Goal: Information Seeking & Learning: Learn about a topic

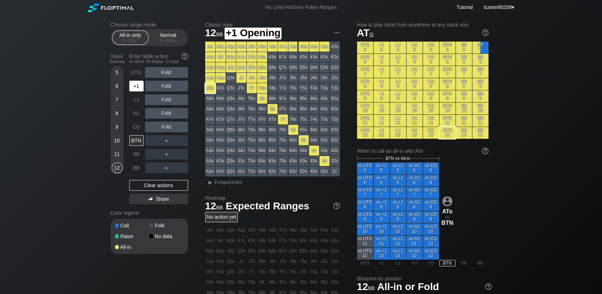
click at [136, 89] on div "+1" at bounding box center [136, 86] width 14 height 11
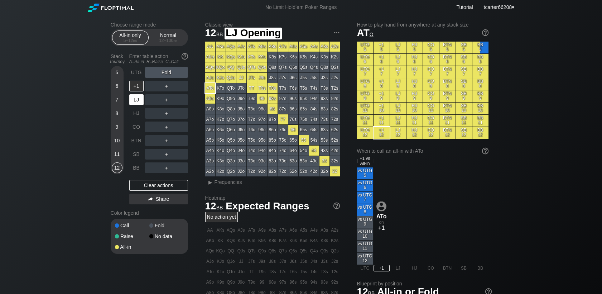
click at [136, 101] on div "LJ" at bounding box center [136, 99] width 14 height 11
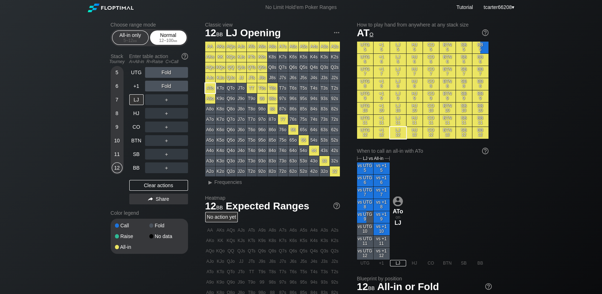
click at [168, 44] on div "Normal 12 – 100 bb" at bounding box center [168, 38] width 33 height 14
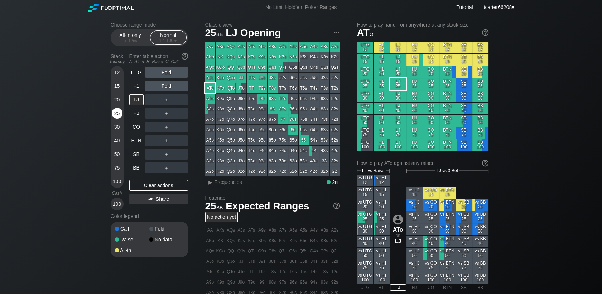
click at [117, 114] on div "25" at bounding box center [117, 113] width 11 height 11
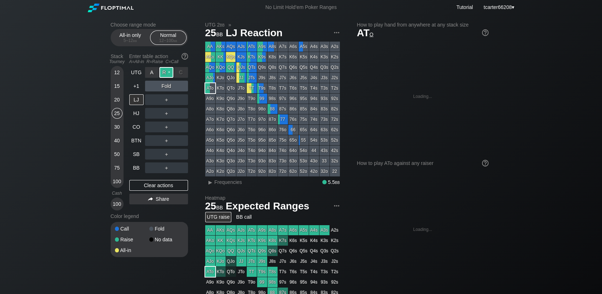
drag, startPoint x: 161, startPoint y: 75, endPoint x: 168, endPoint y: 79, distance: 7.6
click at [162, 75] on div "R ✕" at bounding box center [166, 72] width 14 height 11
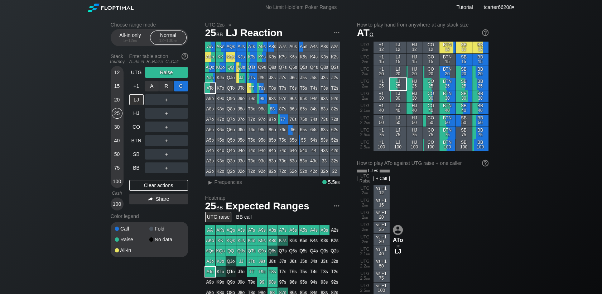
click at [180, 89] on div "C ✕" at bounding box center [181, 86] width 14 height 11
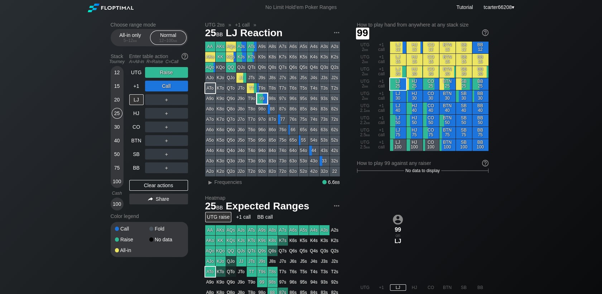
click at [260, 99] on div "99" at bounding box center [262, 98] width 10 height 10
click at [240, 182] on span "Frequencies" at bounding box center [228, 182] width 28 height 6
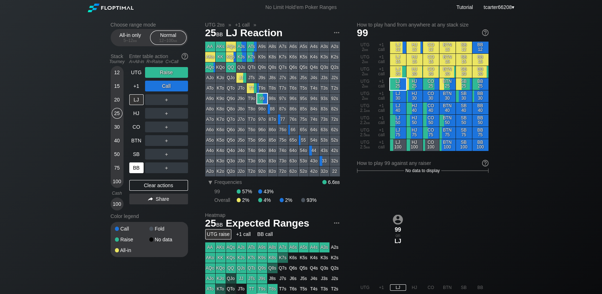
drag, startPoint x: 132, startPoint y: 188, endPoint x: 132, endPoint y: 162, distance: 25.8
click at [132, 187] on div "Clear actions" at bounding box center [158, 185] width 59 height 11
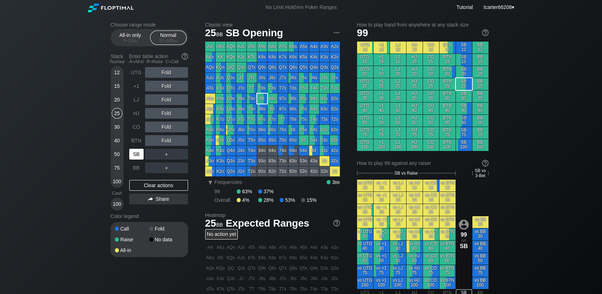
drag, startPoint x: 134, startPoint y: 157, endPoint x: 145, endPoint y: 151, distance: 12.7
click at [135, 156] on div "SB" at bounding box center [136, 154] width 14 height 11
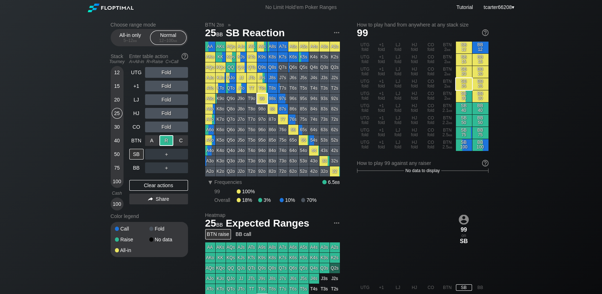
click at [165, 144] on div "R ✕" at bounding box center [166, 140] width 14 height 11
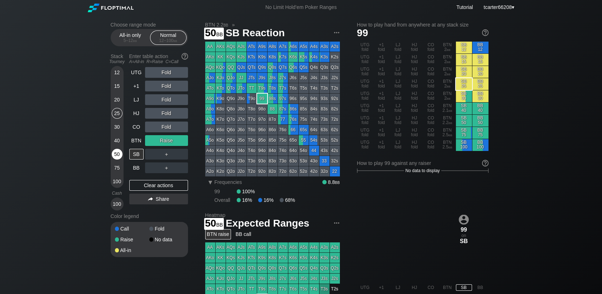
click at [113, 154] on div "50" at bounding box center [117, 154] width 11 height 11
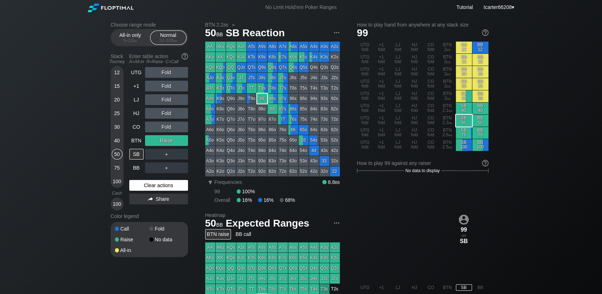
click at [180, 186] on div "Clear actions" at bounding box center [158, 185] width 59 height 11
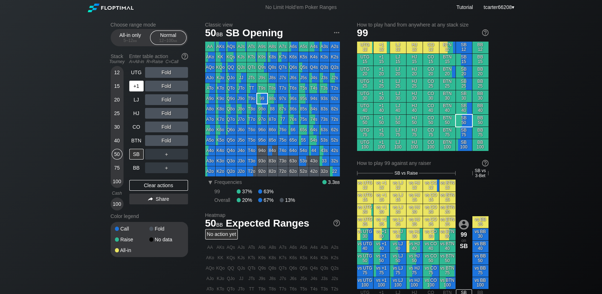
drag, startPoint x: 118, startPoint y: 101, endPoint x: 130, endPoint y: 91, distance: 16.0
click at [119, 101] on div "20" at bounding box center [117, 99] width 11 height 11
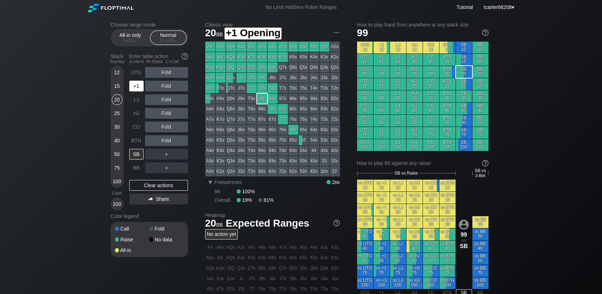
click at [135, 88] on div "+1" at bounding box center [136, 86] width 14 height 11
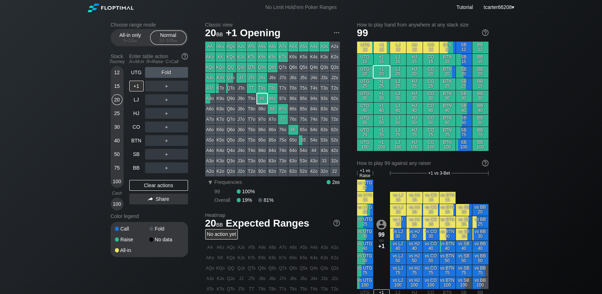
click at [206, 100] on div "A9o" at bounding box center [210, 98] width 10 height 10
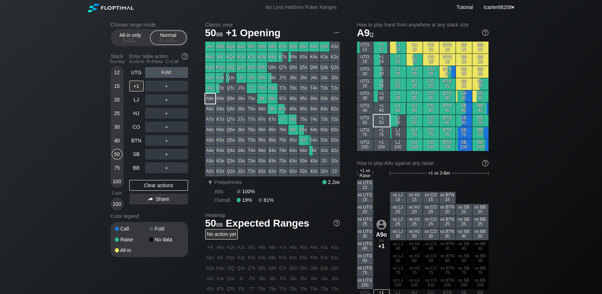
drag, startPoint x: 112, startPoint y: 155, endPoint x: 122, endPoint y: 150, distance: 11.7
click at [113, 155] on div "50" at bounding box center [117, 154] width 11 height 11
click at [132, 144] on div "BTN" at bounding box center [136, 140] width 14 height 11
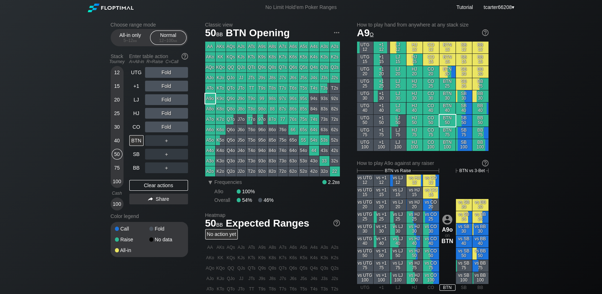
drag, startPoint x: 120, startPoint y: 144, endPoint x: 127, endPoint y: 150, distance: 9.4
click at [120, 144] on div "40" at bounding box center [117, 140] width 11 height 11
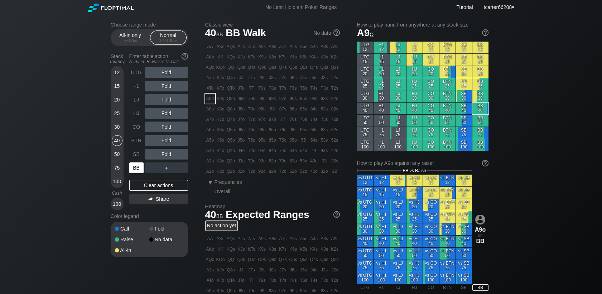
click at [136, 167] on div "BB" at bounding box center [136, 167] width 14 height 11
click at [159, 185] on div "Clear actions" at bounding box center [158, 185] width 59 height 11
click at [166, 145] on div "R ✕" at bounding box center [166, 140] width 14 height 11
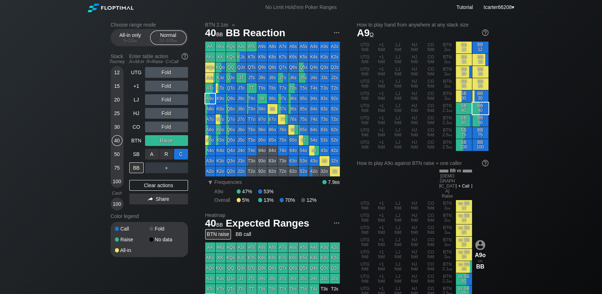
click at [178, 155] on div "C ✕" at bounding box center [181, 154] width 14 height 11
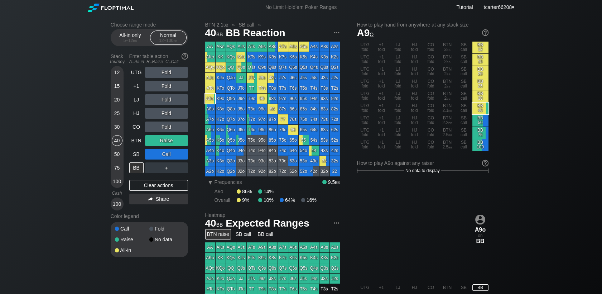
drag, startPoint x: 150, startPoint y: 183, endPoint x: 150, endPoint y: 175, distance: 8.3
click at [150, 183] on div "Clear actions" at bounding box center [158, 185] width 59 height 11
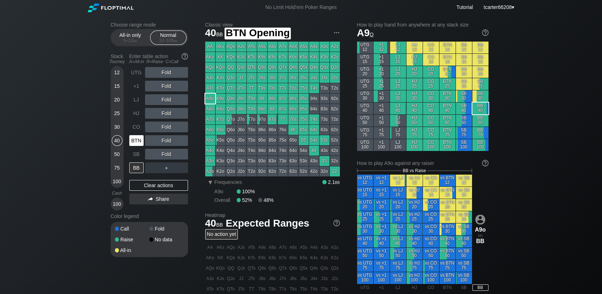
click at [142, 142] on div "BTN" at bounding box center [136, 140] width 14 height 11
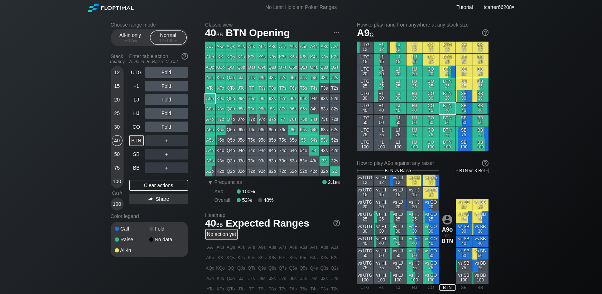
click at [115, 158] on div "50" at bounding box center [117, 154] width 11 height 11
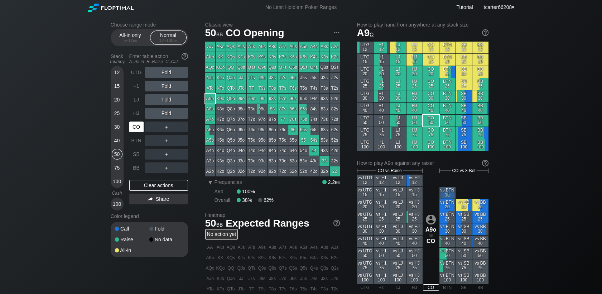
click at [134, 127] on div "CO" at bounding box center [136, 126] width 14 height 11
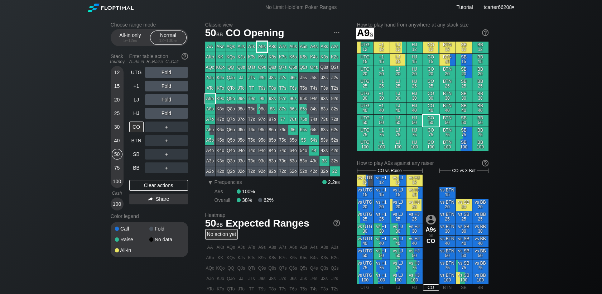
click at [261, 47] on div "A9s" at bounding box center [262, 47] width 10 height 10
click at [166, 84] on div "Fold" at bounding box center [166, 86] width 43 height 11
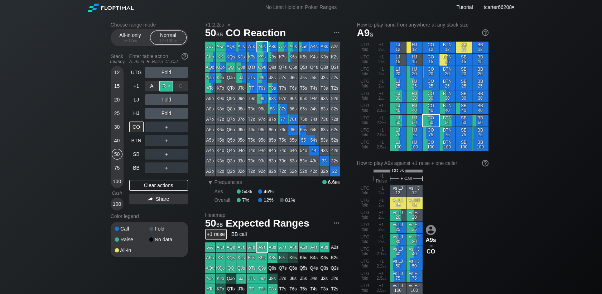
click at [169, 88] on div "R ✕" at bounding box center [166, 86] width 14 height 11
click at [173, 185] on div "Clear actions" at bounding box center [158, 185] width 59 height 11
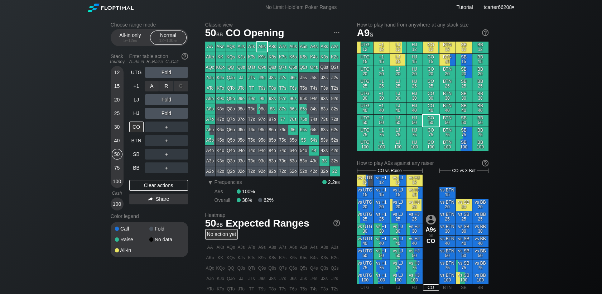
click at [167, 85] on div "A ✕ R ✕ C ✕ Fold" at bounding box center [166, 86] width 43 height 11
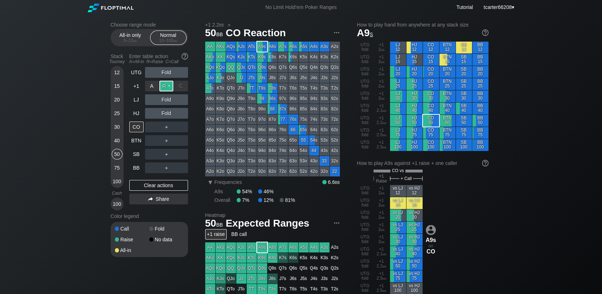
click at [167, 85] on div "R ✕" at bounding box center [166, 86] width 14 height 11
click at [167, 126] on div "R ✕" at bounding box center [166, 126] width 14 height 11
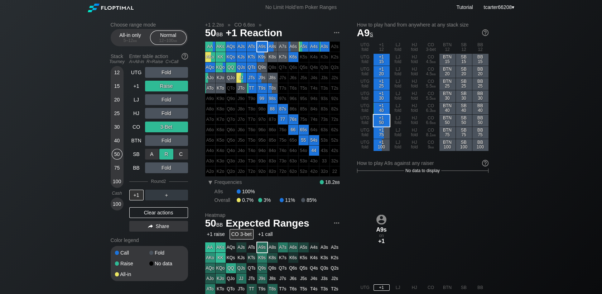
click at [166, 158] on div "R ✕" at bounding box center [166, 154] width 14 height 11
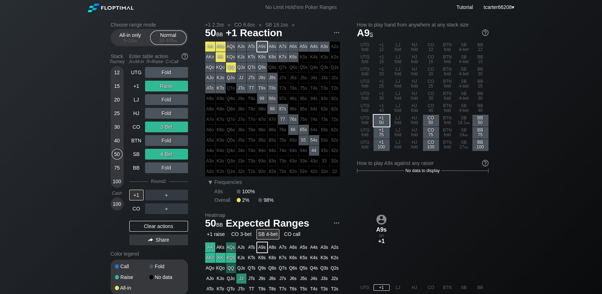
drag, startPoint x: 148, startPoint y: 226, endPoint x: 138, endPoint y: 193, distance: 34.1
click at [148, 226] on div "Clear actions" at bounding box center [158, 226] width 59 height 11
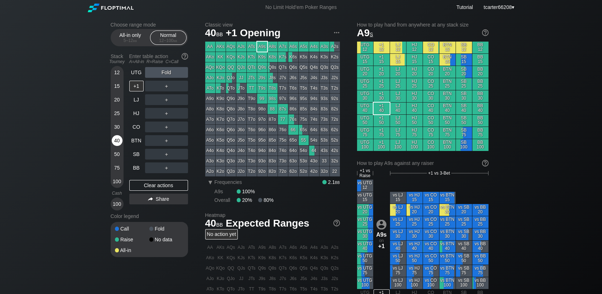
click at [119, 145] on div "40" at bounding box center [117, 140] width 11 height 11
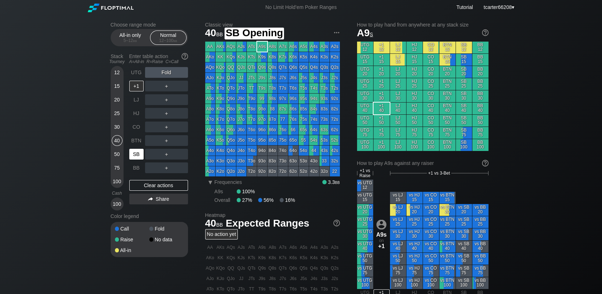
click at [130, 153] on div "SB" at bounding box center [136, 154] width 14 height 11
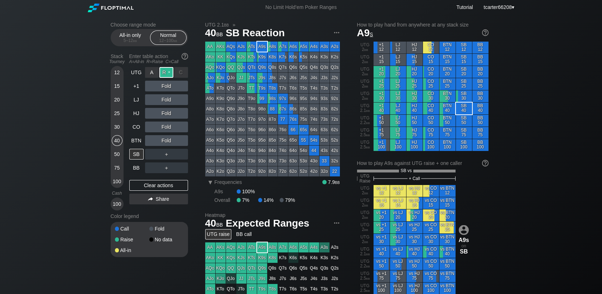
click at [161, 74] on div "R ✕" at bounding box center [166, 72] width 14 height 11
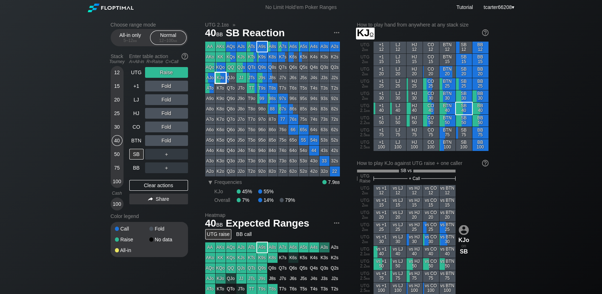
click at [218, 78] on div "KJo" at bounding box center [221, 78] width 10 height 10
click at [188, 141] on div "Choose range mode All-in only 5 – 12 bb Normal 12 – 100 bb Stack Tourney Enter …" at bounding box center [155, 144] width 89 height 244
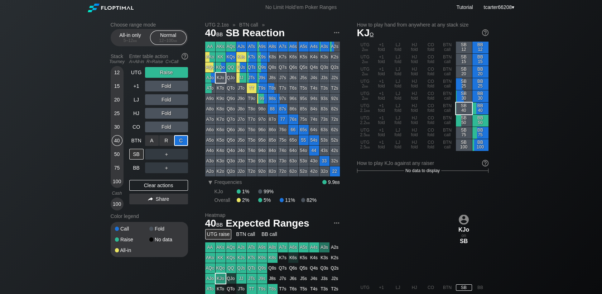
click at [183, 142] on div "C ✕" at bounding box center [181, 140] width 14 height 11
click at [158, 182] on div "Clear actions" at bounding box center [158, 185] width 59 height 11
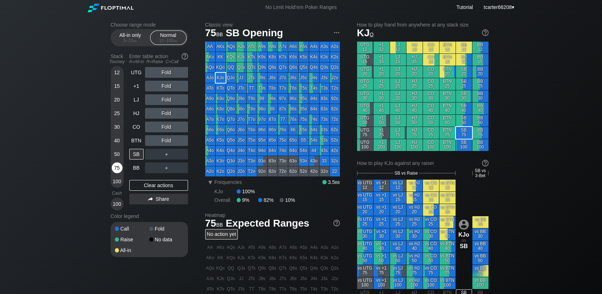
click at [117, 168] on div "75" at bounding box center [117, 167] width 11 height 11
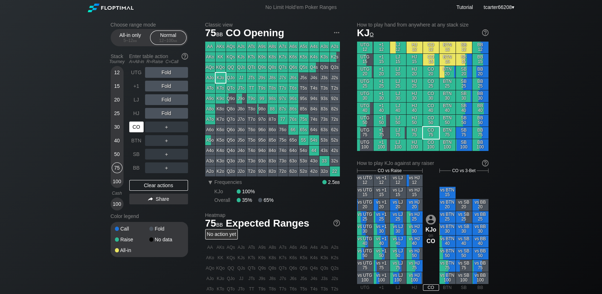
click at [140, 129] on div "CO" at bounding box center [136, 126] width 14 height 11
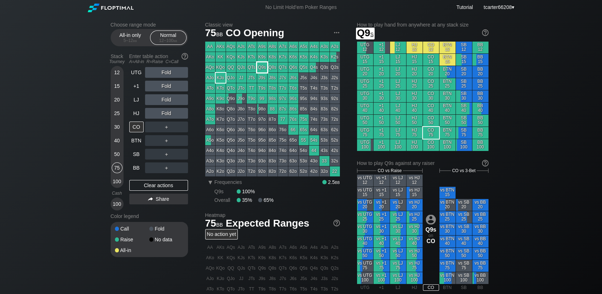
click at [263, 69] on div "Q9s" at bounding box center [262, 67] width 10 height 10
click at [120, 127] on div "30" at bounding box center [117, 126] width 11 height 11
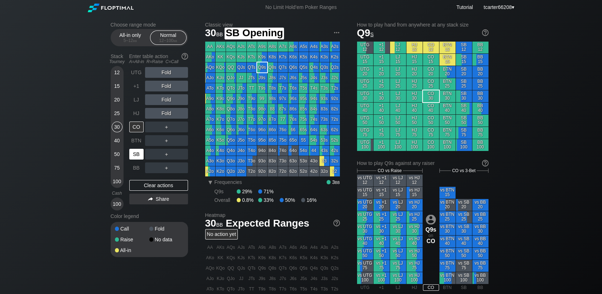
click at [131, 156] on div "SB" at bounding box center [136, 154] width 14 height 11
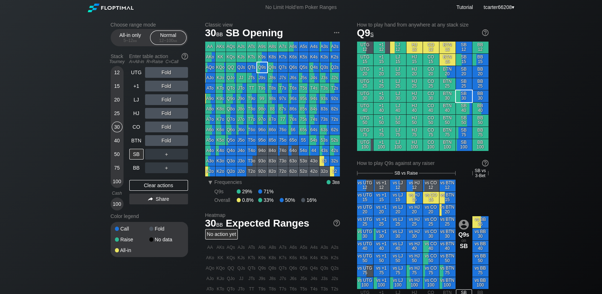
click at [239, 47] on div "AJs" at bounding box center [241, 47] width 10 height 10
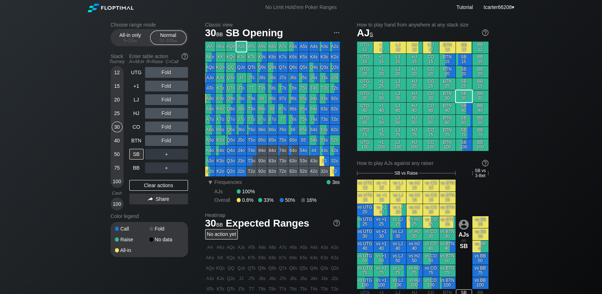
click at [163, 124] on div "Fold" at bounding box center [166, 126] width 43 height 11
click at [166, 126] on div "R ✕" at bounding box center [166, 126] width 14 height 11
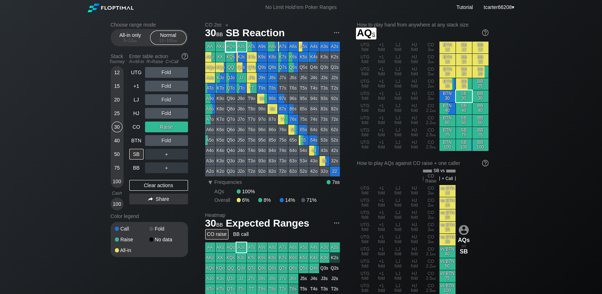
click at [232, 50] on div "AQs" at bounding box center [231, 47] width 10 height 10
click at [238, 45] on div "AJs" at bounding box center [241, 47] width 10 height 10
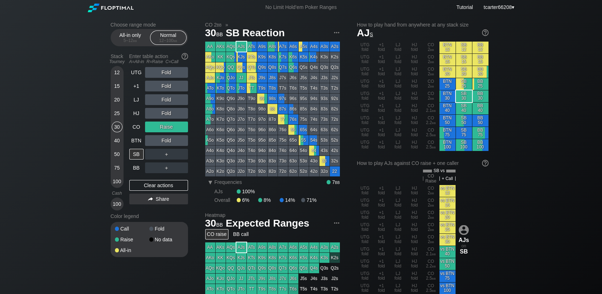
click at [166, 153] on div "＋" at bounding box center [166, 154] width 43 height 11
click at [166, 156] on div "R ✕" at bounding box center [166, 154] width 14 height 11
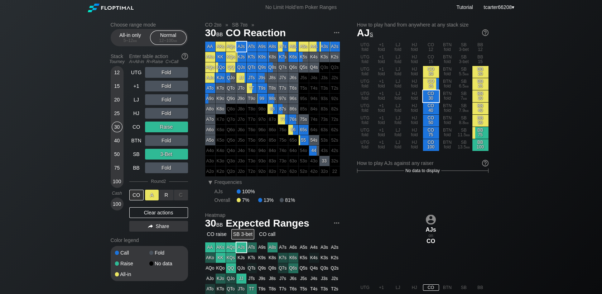
click at [155, 196] on div "A ✕" at bounding box center [152, 194] width 14 height 11
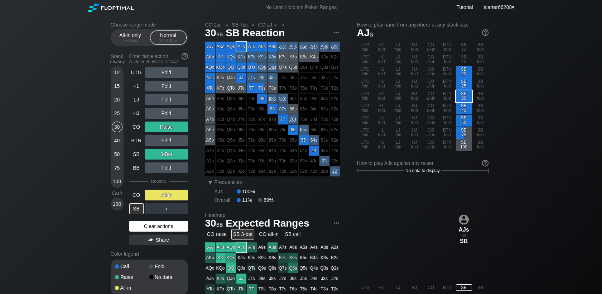
click at [163, 224] on div "Clear actions" at bounding box center [158, 226] width 59 height 11
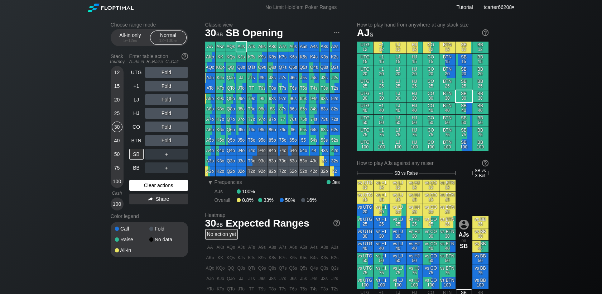
click at [177, 183] on div "Clear actions" at bounding box center [158, 185] width 59 height 11
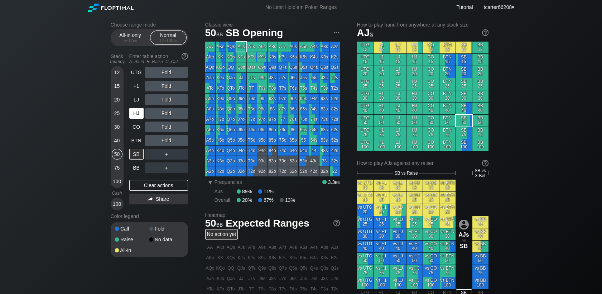
drag, startPoint x: 113, startPoint y: 156, endPoint x: 142, endPoint y: 112, distance: 51.7
click at [113, 155] on div "50" at bounding box center [117, 154] width 11 height 11
click at [139, 101] on div "LJ" at bounding box center [136, 99] width 14 height 11
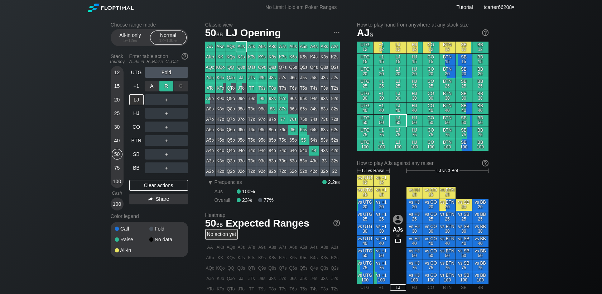
click at [164, 88] on div "R ✕" at bounding box center [166, 86] width 14 height 11
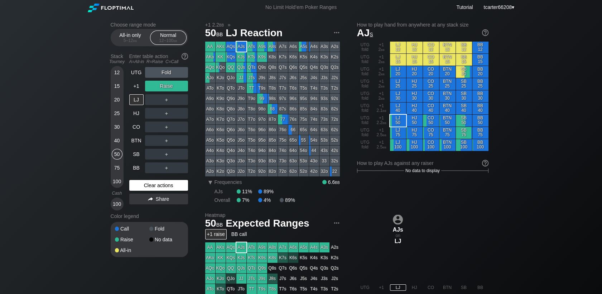
click at [186, 190] on div "Clear actions" at bounding box center [158, 185] width 59 height 11
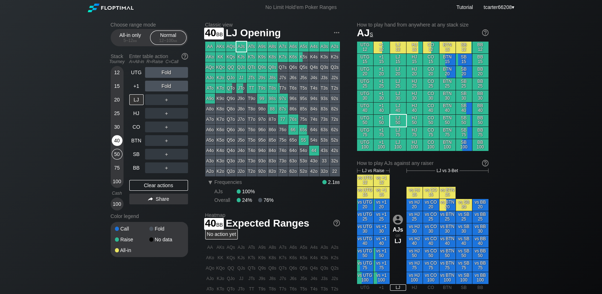
click at [117, 142] on div "40" at bounding box center [117, 140] width 11 height 11
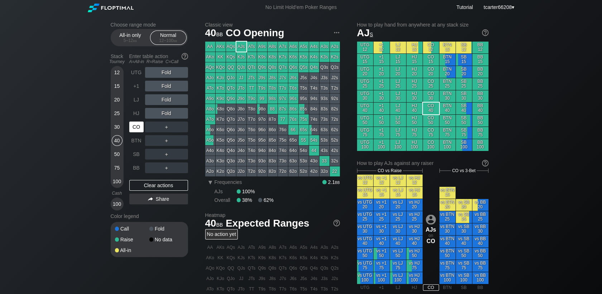
click at [130, 129] on div "CO" at bounding box center [136, 126] width 14 height 11
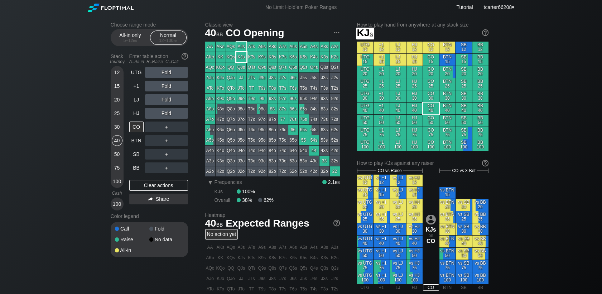
click at [243, 55] on div "KJs" at bounding box center [241, 57] width 10 height 10
click at [143, 113] on div "HJ" at bounding box center [136, 113] width 14 height 11
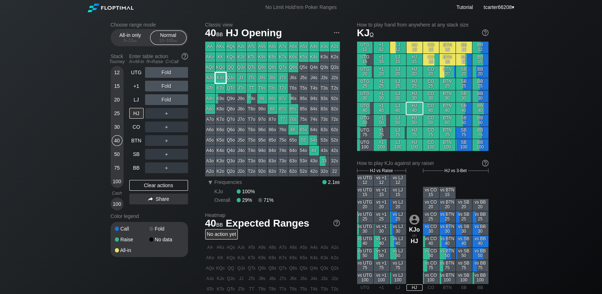
click at [218, 79] on div "KJo" at bounding box center [221, 78] width 10 height 10
drag, startPoint x: 160, startPoint y: 186, endPoint x: 142, endPoint y: 170, distance: 23.6
click at [160, 186] on div "Clear actions" at bounding box center [158, 185] width 59 height 11
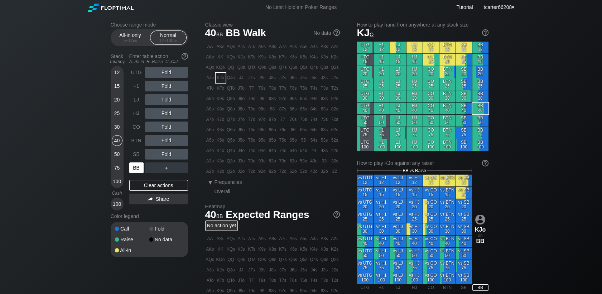
click at [136, 168] on div "BB" at bounding box center [136, 167] width 14 height 11
click at [116, 151] on div "50" at bounding box center [117, 154] width 11 height 11
click at [168, 98] on div "R ✕" at bounding box center [166, 99] width 14 height 11
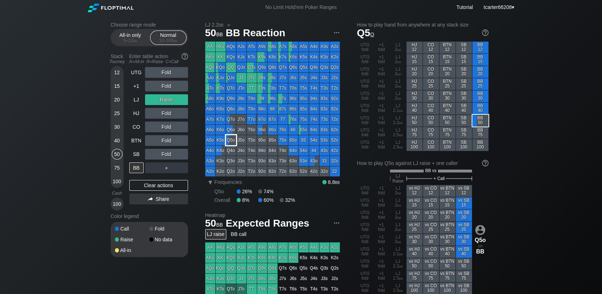
click at [234, 139] on div "Q5o" at bounding box center [231, 140] width 10 height 10
click at [144, 183] on div "Clear actions" at bounding box center [158, 185] width 59 height 11
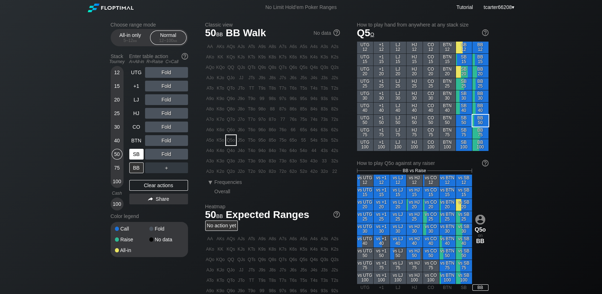
click at [132, 156] on div "SB" at bounding box center [136, 154] width 14 height 11
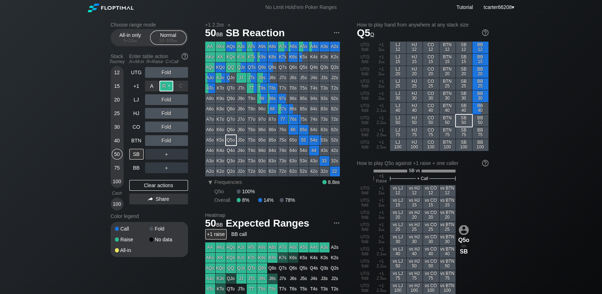
click at [169, 90] on div "R ✕" at bounding box center [166, 86] width 14 height 11
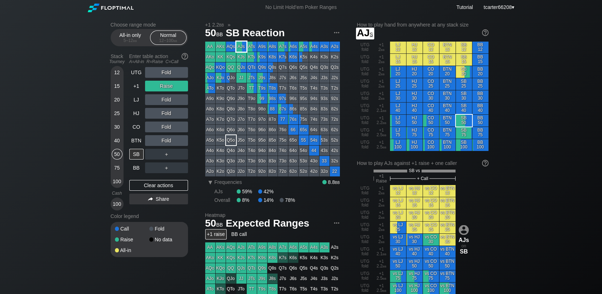
click at [243, 45] on div "AJs" at bounding box center [241, 47] width 10 height 10
click at [171, 102] on div "R ✕" at bounding box center [166, 99] width 14 height 11
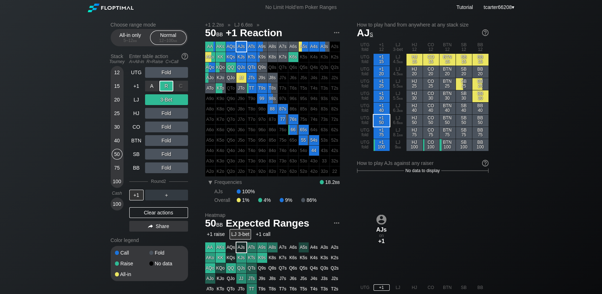
click at [167, 79] on div "A ✕ R ✕ C ✕ Raise" at bounding box center [166, 86] width 43 height 16
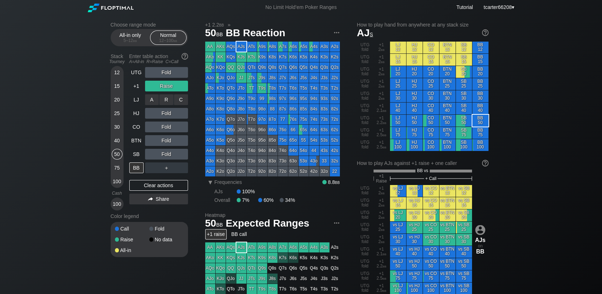
click at [166, 99] on div "R ✕" at bounding box center [166, 99] width 14 height 11
click at [170, 86] on div "R ✕" at bounding box center [166, 86] width 14 height 11
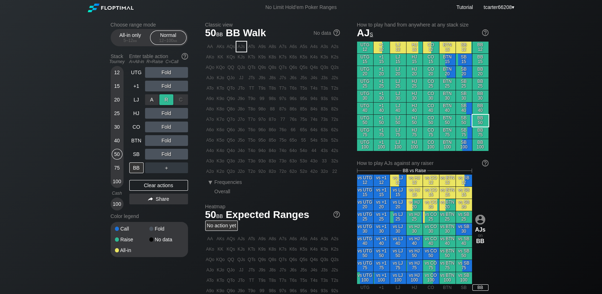
drag, startPoint x: 170, startPoint y: 96, endPoint x: 169, endPoint y: 104, distance: 8.7
click at [169, 103] on div "R ✕" at bounding box center [166, 99] width 14 height 11
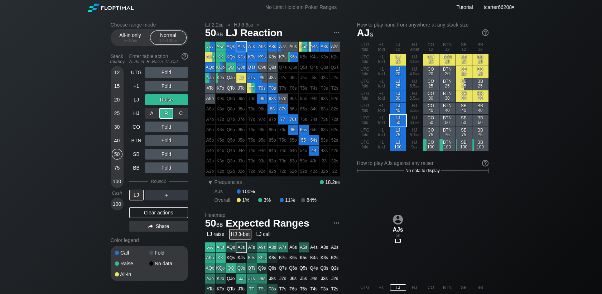
click at [167, 115] on div "R ✕" at bounding box center [166, 113] width 14 height 11
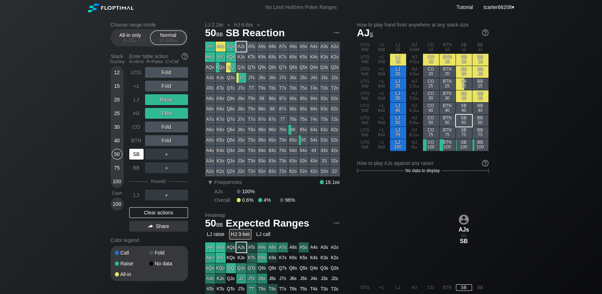
click at [140, 152] on div "SB" at bounding box center [136, 154] width 14 height 11
drag, startPoint x: 149, startPoint y: 211, endPoint x: 145, endPoint y: 187, distance: 23.7
click at [149, 211] on div "Clear actions" at bounding box center [158, 212] width 59 height 11
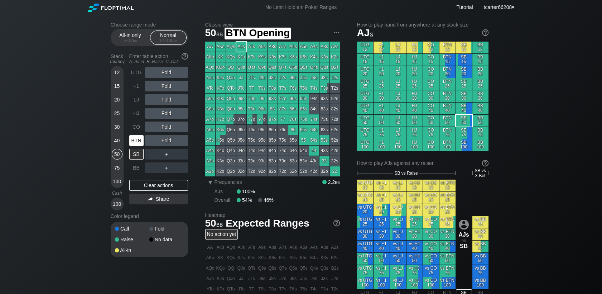
click at [139, 144] on div "BTN" at bounding box center [136, 140] width 14 height 11
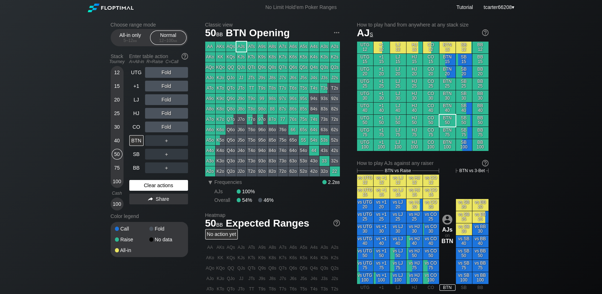
click at [172, 185] on div "Clear actions" at bounding box center [158, 185] width 59 height 11
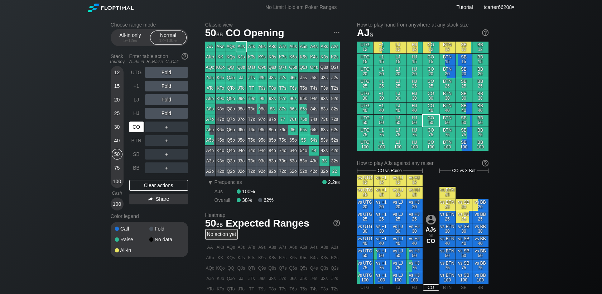
click at [134, 130] on div "CO" at bounding box center [136, 126] width 14 height 11
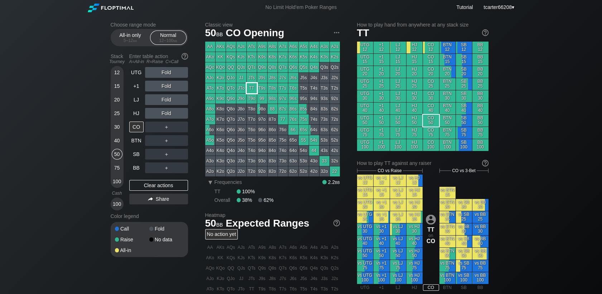
click at [252, 88] on div "TT" at bounding box center [252, 88] width 10 height 10
click at [164, 102] on div "R ✕" at bounding box center [166, 99] width 14 height 11
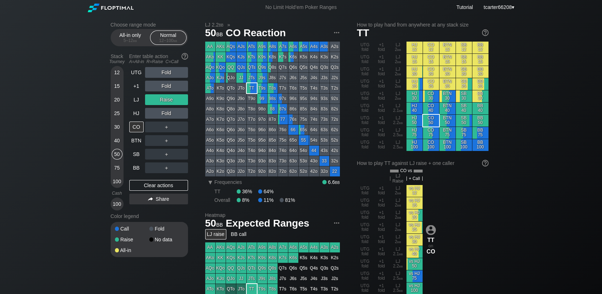
click at [185, 114] on div "Fold" at bounding box center [166, 113] width 43 height 11
click at [183, 115] on div "C ✕" at bounding box center [181, 113] width 14 height 11
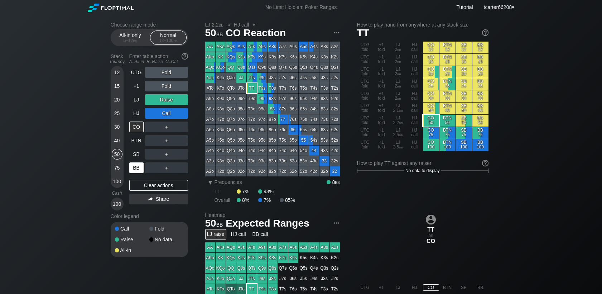
drag, startPoint x: 145, startPoint y: 182, endPoint x: 135, endPoint y: 161, distance: 22.6
click at [145, 182] on div "Clear actions" at bounding box center [158, 185] width 59 height 11
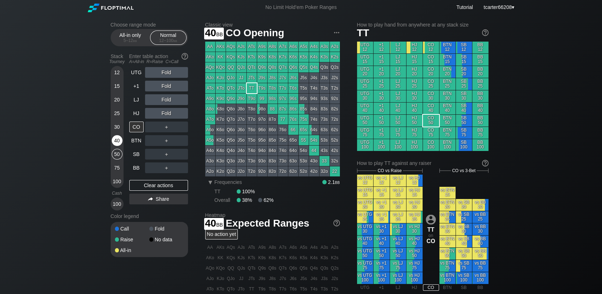
click at [118, 140] on div "40" at bounding box center [117, 140] width 11 height 11
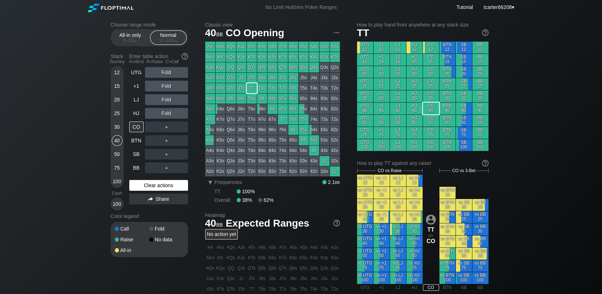
click at [140, 185] on div "Clear actions" at bounding box center [158, 185] width 59 height 11
click at [139, 145] on div "BTN" at bounding box center [136, 140] width 14 height 11
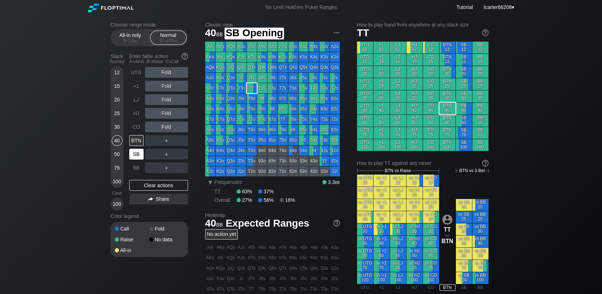
click at [141, 153] on div "SB" at bounding box center [136, 154] width 14 height 11
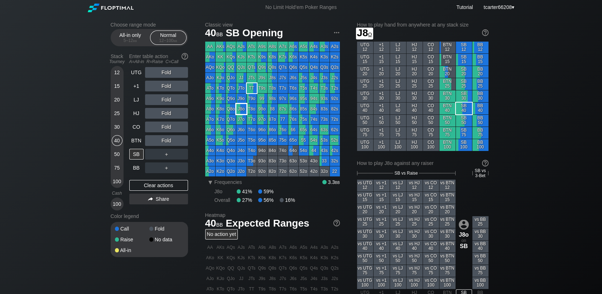
click at [246, 106] on div "J8o" at bounding box center [241, 109] width 10 height 10
drag, startPoint x: 116, startPoint y: 128, endPoint x: 119, endPoint y: 132, distance: 5.2
click at [116, 128] on div "30" at bounding box center [117, 126] width 11 height 11
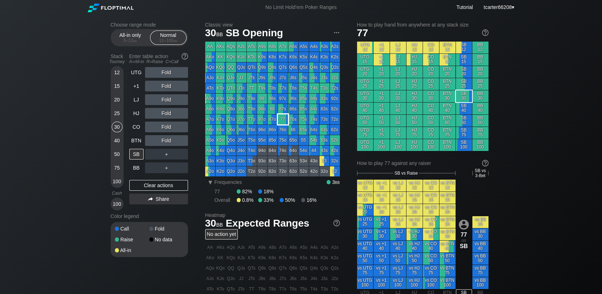
click at [282, 119] on div "77" at bounding box center [283, 119] width 10 height 10
click at [170, 125] on div "A ✕ R ✕ C ✕ Fold" at bounding box center [166, 126] width 43 height 11
click at [168, 126] on div "R ✕" at bounding box center [166, 126] width 14 height 11
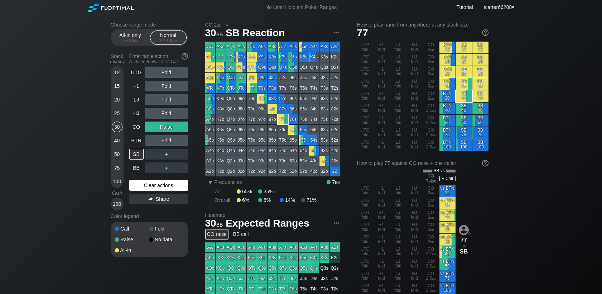
click at [148, 185] on div "Clear actions" at bounding box center [158, 185] width 59 height 11
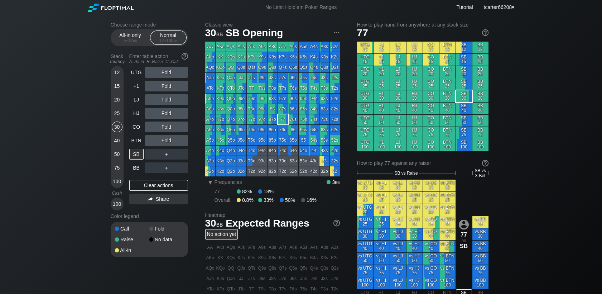
click at [171, 99] on div "Fold" at bounding box center [166, 99] width 43 height 11
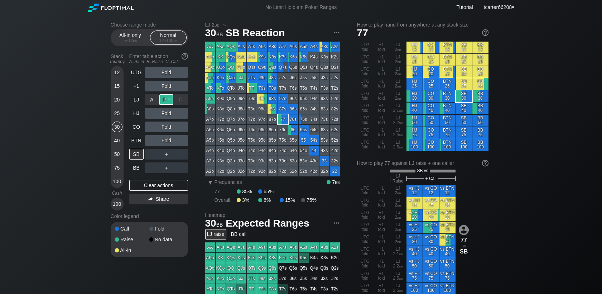
click at [170, 99] on div "R ✕" at bounding box center [166, 99] width 14 height 11
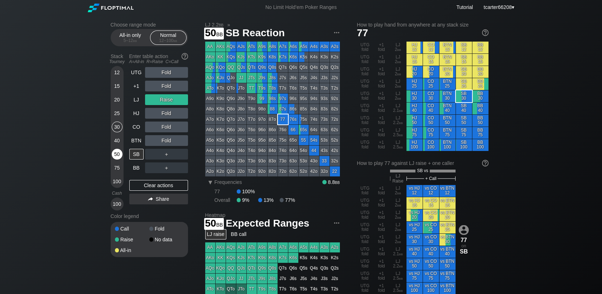
click at [120, 153] on div "50" at bounding box center [117, 154] width 11 height 11
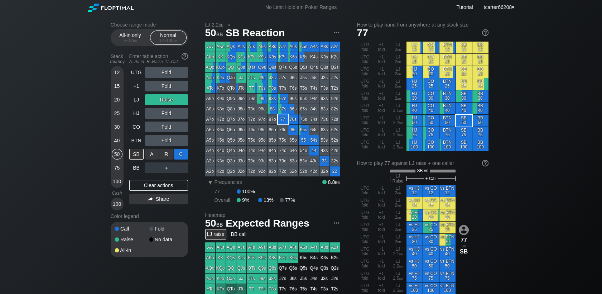
click at [178, 154] on div "C ✕" at bounding box center [181, 154] width 14 height 11
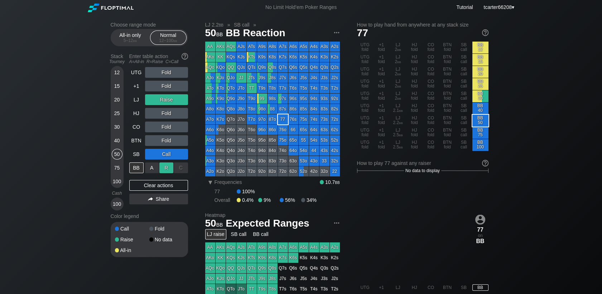
click at [165, 169] on div "R ✕" at bounding box center [166, 167] width 14 height 11
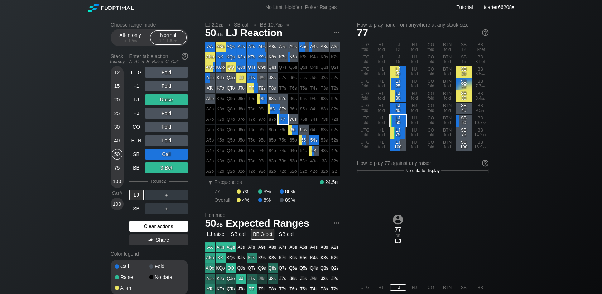
click at [170, 229] on div "Clear actions" at bounding box center [158, 226] width 59 height 11
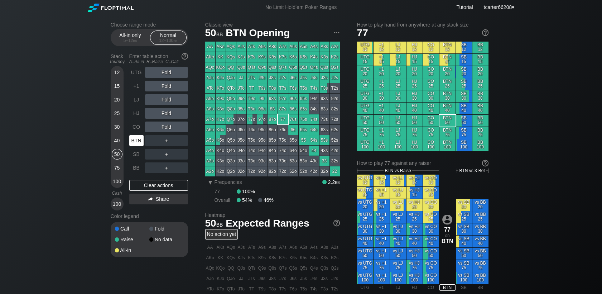
click at [136, 142] on div "BTN" at bounding box center [136, 140] width 14 height 11
click at [164, 90] on div "R ✕" at bounding box center [166, 86] width 14 height 11
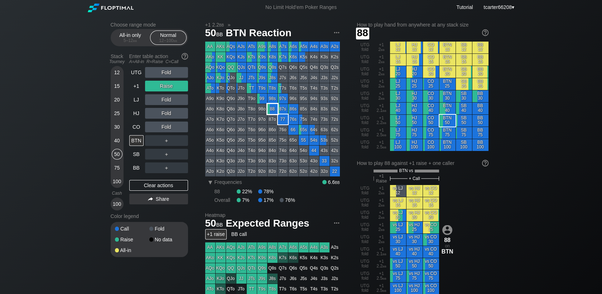
click at [272, 105] on div "88" at bounding box center [272, 109] width 10 height 10
click at [144, 185] on div "Clear actions" at bounding box center [158, 185] width 59 height 11
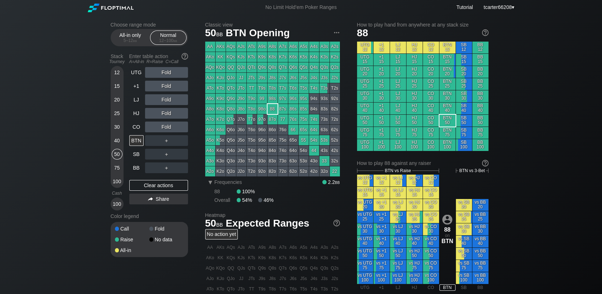
click at [117, 131] on div "30" at bounding box center [117, 126] width 11 height 11
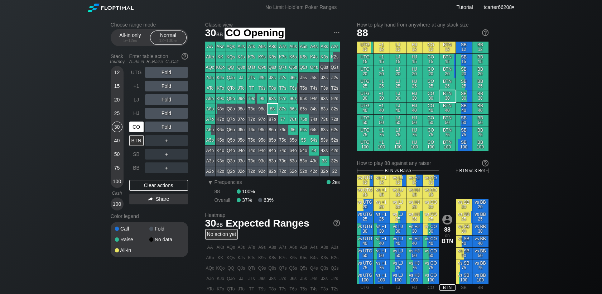
click at [137, 128] on div "CO" at bounding box center [136, 126] width 14 height 11
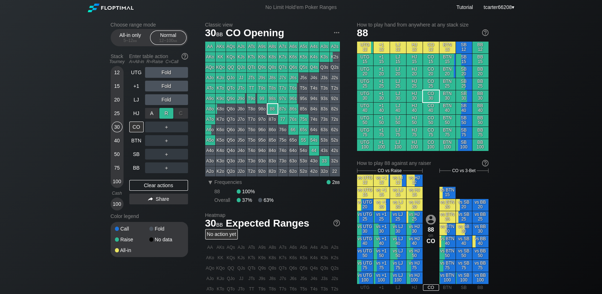
click at [169, 115] on div "R ✕" at bounding box center [166, 113] width 14 height 11
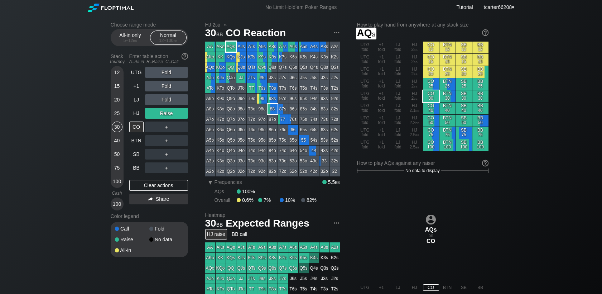
click at [232, 50] on div "AQs" at bounding box center [231, 47] width 10 height 10
click at [173, 129] on div "＋" at bounding box center [166, 126] width 43 height 11
click at [168, 129] on div "R ✕" at bounding box center [166, 126] width 14 height 11
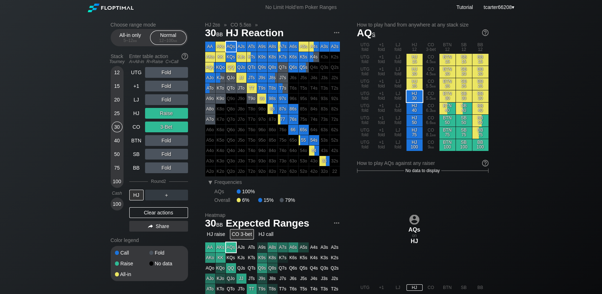
drag, startPoint x: 162, startPoint y: 210, endPoint x: 159, endPoint y: 214, distance: 4.7
click at [162, 211] on div "Clear actions" at bounding box center [158, 212] width 59 height 11
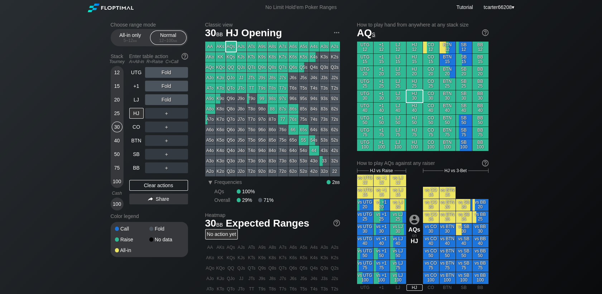
click at [159, 214] on div "Color legend" at bounding box center [149, 215] width 77 height 11
click at [115, 142] on div "40" at bounding box center [117, 140] width 11 height 11
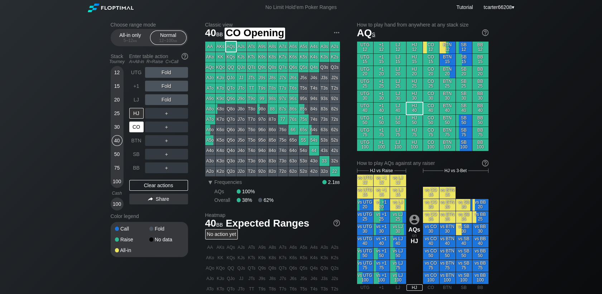
click at [134, 127] on div "CO" at bounding box center [136, 126] width 14 height 11
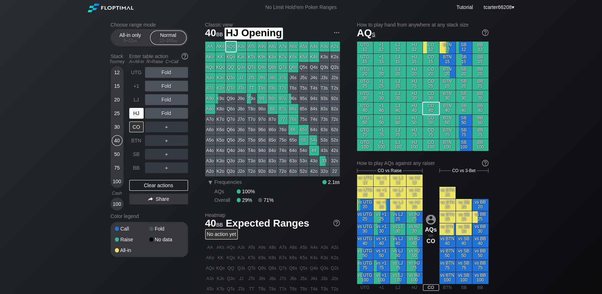
click at [138, 116] on div "HJ" at bounding box center [136, 113] width 14 height 11
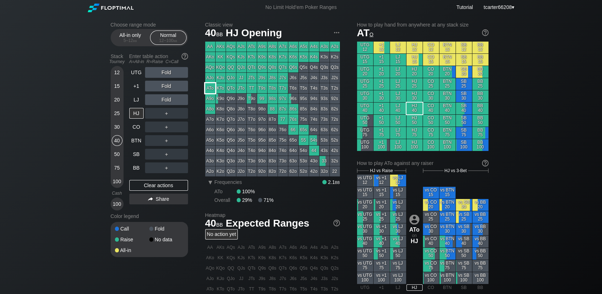
click at [208, 90] on div "ATo" at bounding box center [210, 88] width 10 height 10
click at [114, 130] on div "30" at bounding box center [117, 126] width 11 height 11
click at [136, 88] on div "+1" at bounding box center [136, 86] width 14 height 11
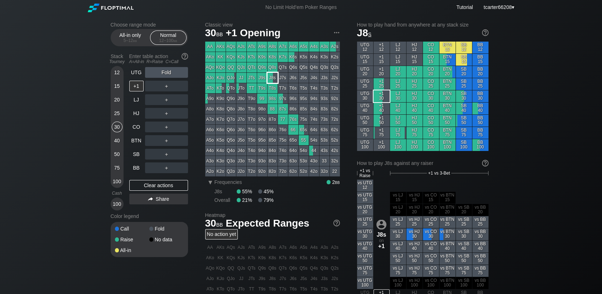
click at [275, 79] on div "J8s" at bounding box center [272, 78] width 10 height 10
click at [112, 139] on div "40" at bounding box center [117, 140] width 11 height 11
click at [115, 141] on div "40" at bounding box center [117, 140] width 11 height 11
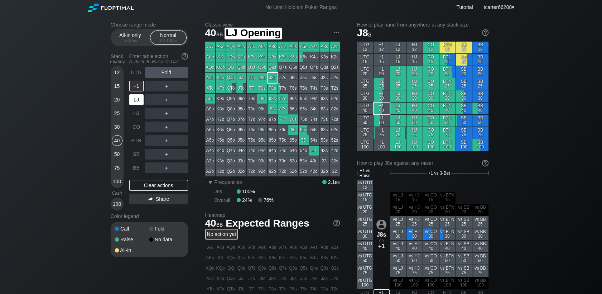
click at [131, 104] on div "LJ" at bounding box center [136, 99] width 14 height 11
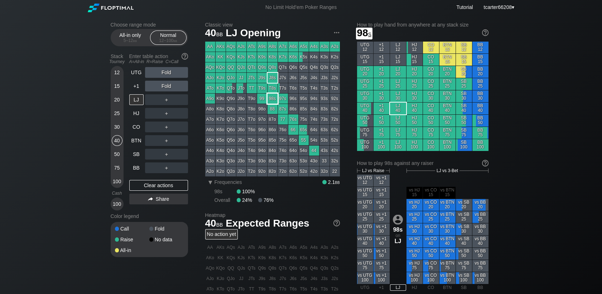
click at [277, 99] on div "98s" at bounding box center [272, 98] width 10 height 10
click at [167, 101] on div "＋" at bounding box center [166, 99] width 43 height 11
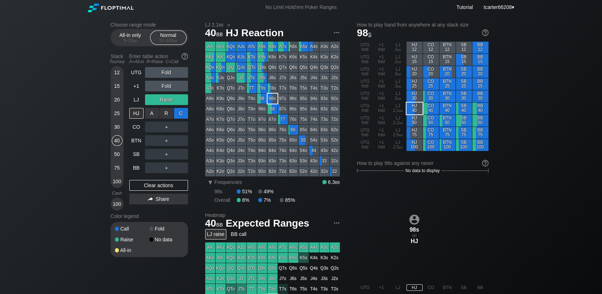
click at [183, 116] on div "C ✕" at bounding box center [181, 113] width 14 height 11
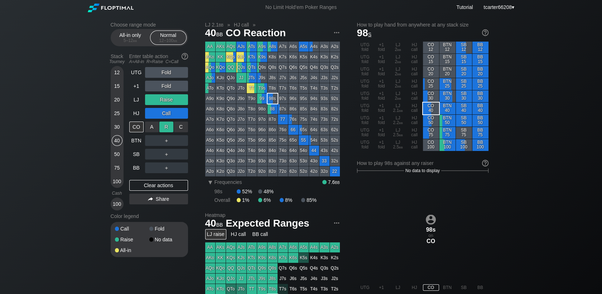
click at [165, 129] on div "R ✕" at bounding box center [166, 126] width 14 height 11
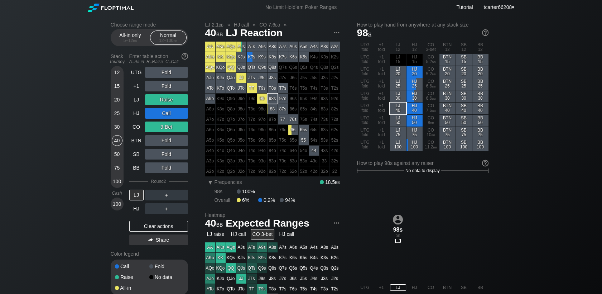
click at [185, 225] on div "Clear actions" at bounding box center [158, 226] width 59 height 11
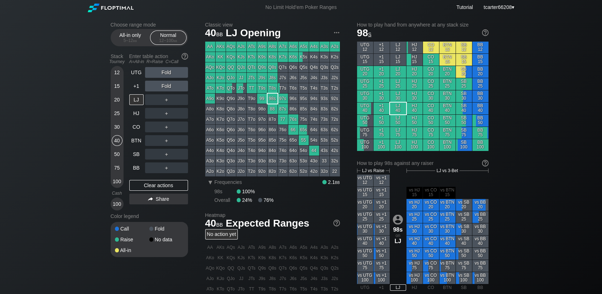
click at [118, 130] on div "30" at bounding box center [117, 126] width 11 height 11
click at [135, 168] on div "BB" at bounding box center [136, 167] width 14 height 11
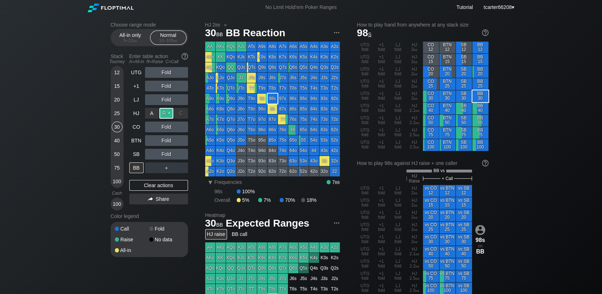
click at [165, 113] on div "R ✕" at bounding box center [166, 113] width 14 height 11
click at [183, 142] on div "C ✕" at bounding box center [181, 140] width 14 height 11
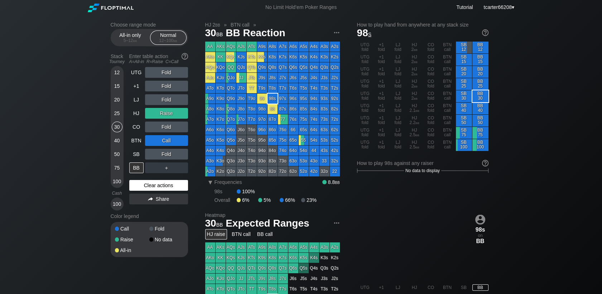
click at [156, 190] on div "Clear actions" at bounding box center [158, 185] width 59 height 11
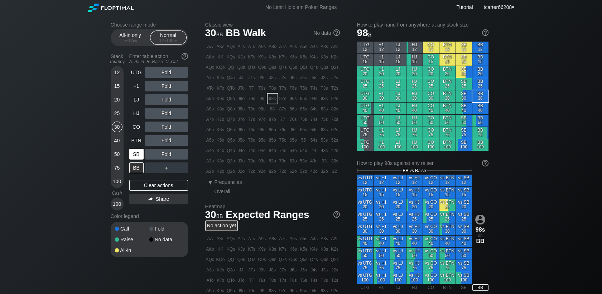
click at [135, 154] on div "SB" at bounding box center [136, 154] width 14 height 11
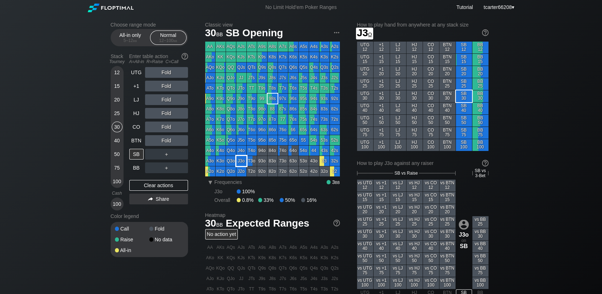
click at [241, 163] on div "J3o" at bounding box center [241, 161] width 10 height 10
click at [117, 146] on div "40" at bounding box center [117, 142] width 11 height 14
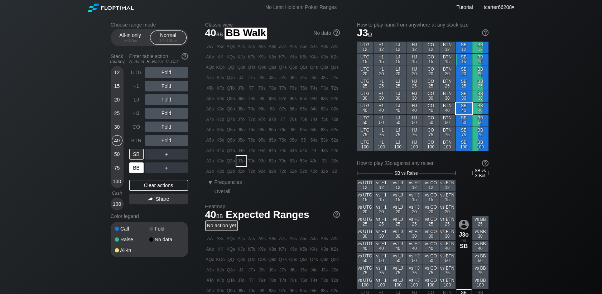
click at [131, 170] on div "BB" at bounding box center [136, 167] width 14 height 11
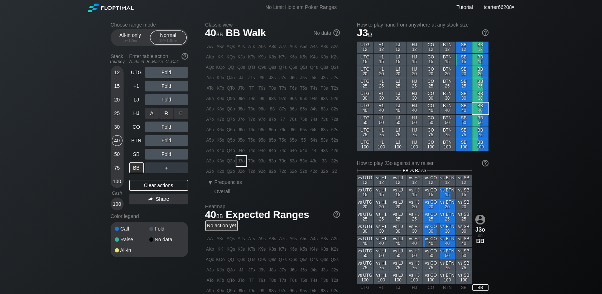
click at [162, 115] on div "R ✕" at bounding box center [166, 113] width 14 height 11
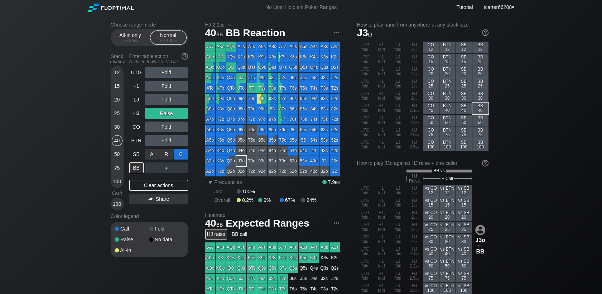
click at [178, 153] on div "C ✕" at bounding box center [181, 154] width 14 height 11
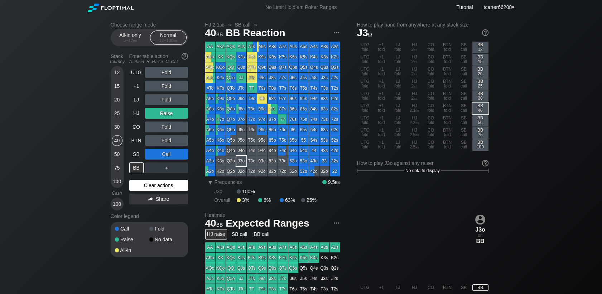
click at [153, 185] on div "Clear actions" at bounding box center [158, 185] width 59 height 11
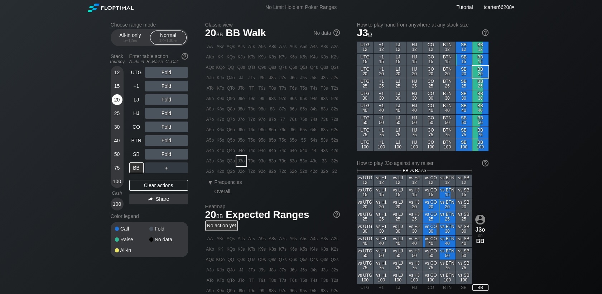
click at [118, 96] on div "20" at bounding box center [117, 99] width 11 height 11
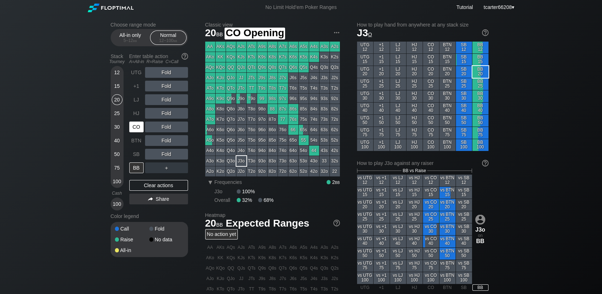
click at [136, 132] on div "CO" at bounding box center [136, 126] width 14 height 11
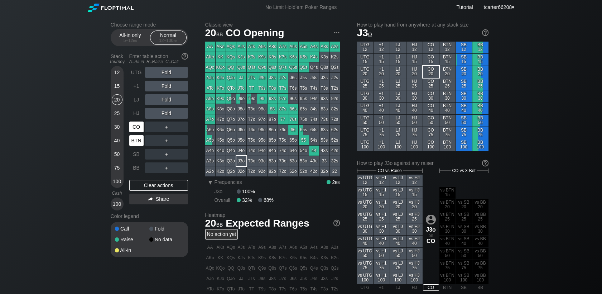
click at [137, 140] on div "BTN" at bounding box center [136, 140] width 14 height 11
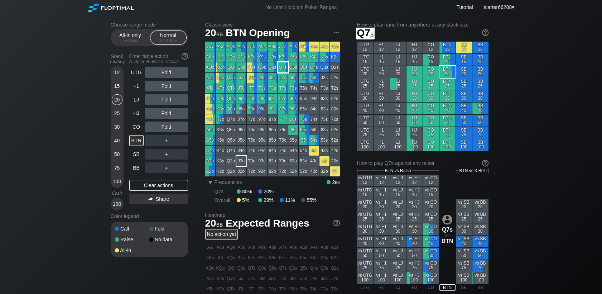
click at [286, 67] on div "Q7s" at bounding box center [283, 67] width 10 height 10
click at [118, 126] on div "30" at bounding box center [117, 126] width 11 height 11
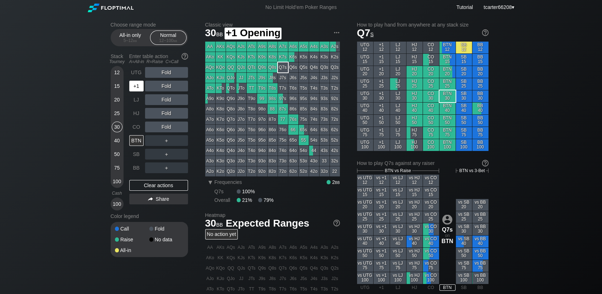
click at [134, 87] on div "+1" at bounding box center [136, 86] width 14 height 11
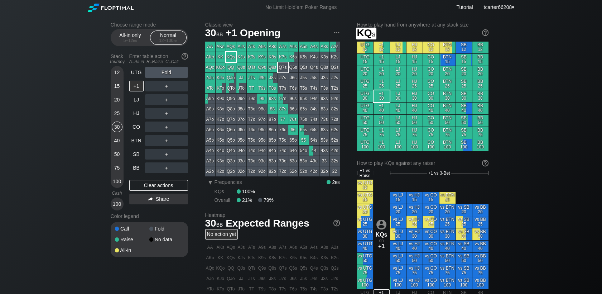
click at [232, 56] on div "KQs" at bounding box center [231, 57] width 10 height 10
click at [162, 90] on div "R ✕" at bounding box center [166, 86] width 14 height 11
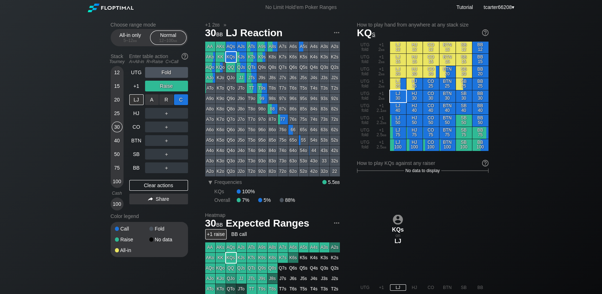
click at [185, 99] on div "C ✕" at bounding box center [181, 99] width 14 height 11
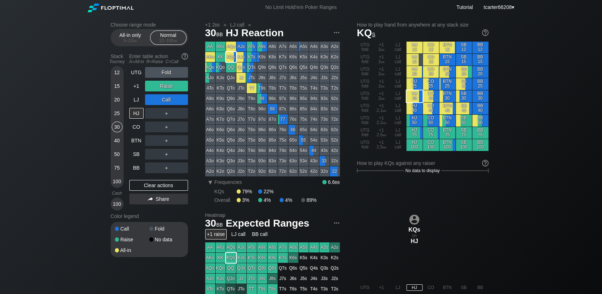
click at [168, 154] on div "＋" at bounding box center [166, 154] width 43 height 11
click at [168, 154] on div "R ✕" at bounding box center [166, 154] width 14 height 11
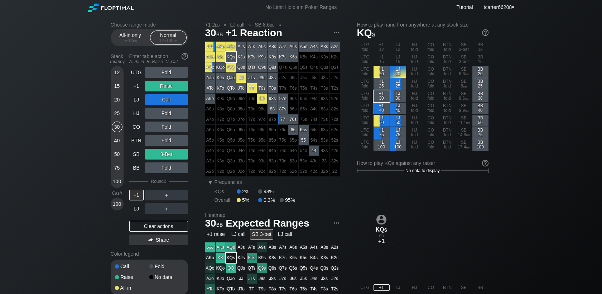
click at [186, 169] on div "Fold" at bounding box center [166, 167] width 43 height 11
click at [186, 170] on div "C ✕" at bounding box center [181, 167] width 14 height 11
click at [167, 225] on div "Clear actions" at bounding box center [158, 226] width 59 height 11
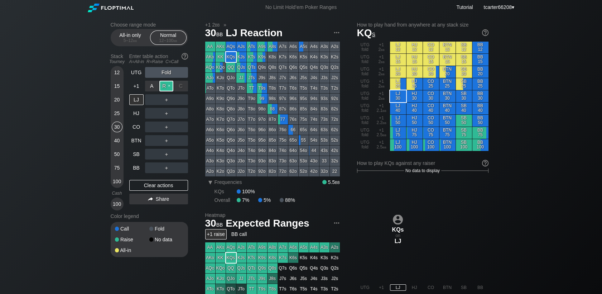
click at [168, 87] on div "R ✕" at bounding box center [166, 86] width 14 height 11
click at [179, 101] on div "C ✕" at bounding box center [181, 99] width 14 height 11
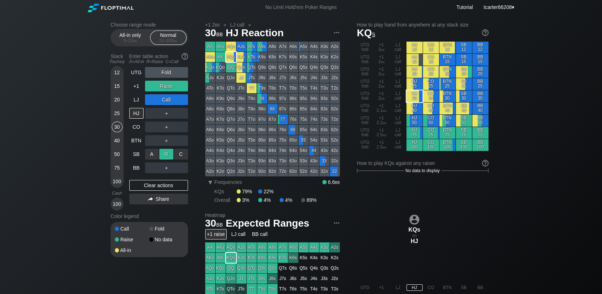
click at [168, 155] on div "R ✕" at bounding box center [166, 154] width 14 height 11
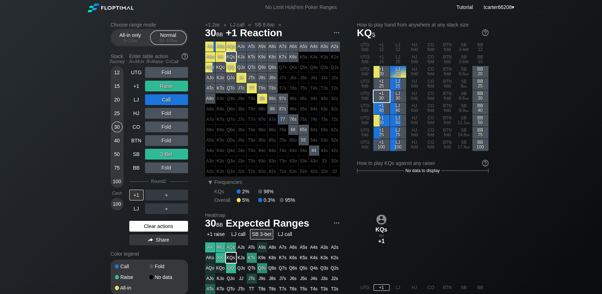
click at [166, 225] on div "Clear actions" at bounding box center [158, 226] width 59 height 11
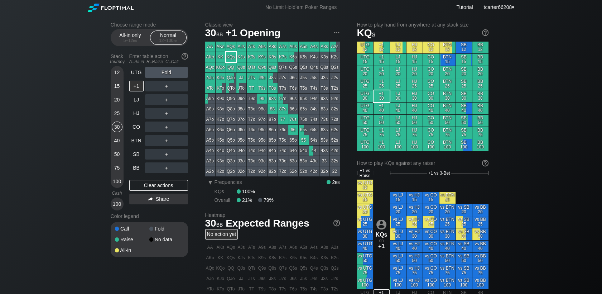
click at [113, 167] on div "75" at bounding box center [117, 167] width 11 height 11
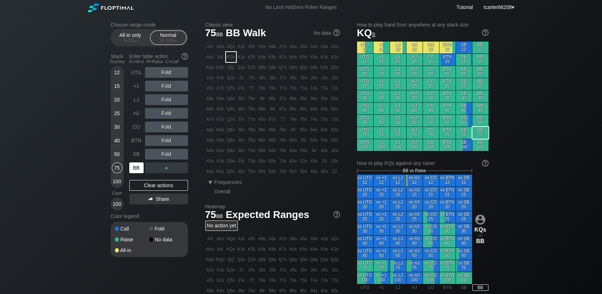
click at [129, 170] on div "BB" at bounding box center [136, 167] width 14 height 11
click at [166, 74] on div "R ✕" at bounding box center [166, 72] width 14 height 11
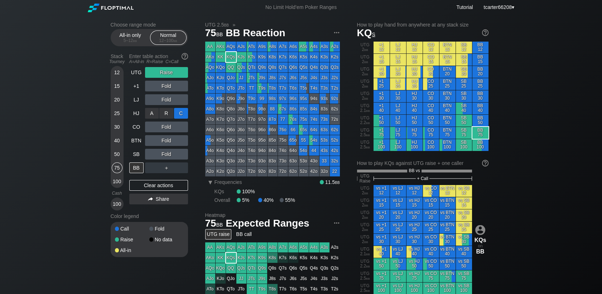
click at [178, 112] on div "C ✕" at bounding box center [181, 113] width 14 height 11
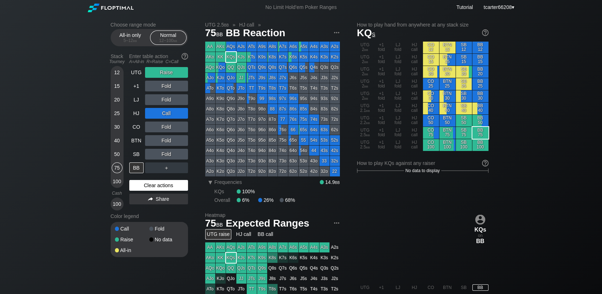
click at [149, 185] on div "Clear actions" at bounding box center [158, 185] width 59 height 11
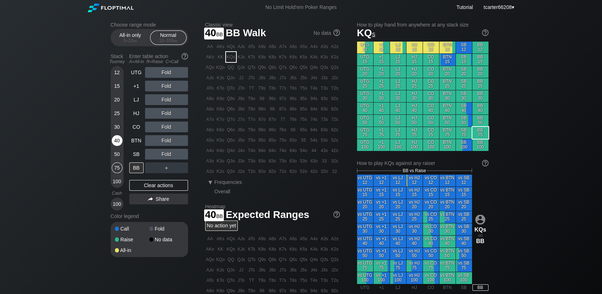
click at [115, 141] on div "40" at bounding box center [117, 140] width 11 height 11
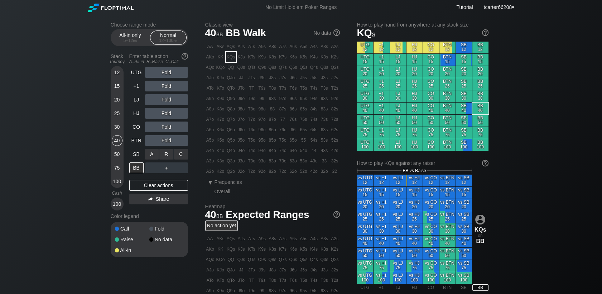
click at [181, 155] on div "C ✕" at bounding box center [181, 154] width 14 height 11
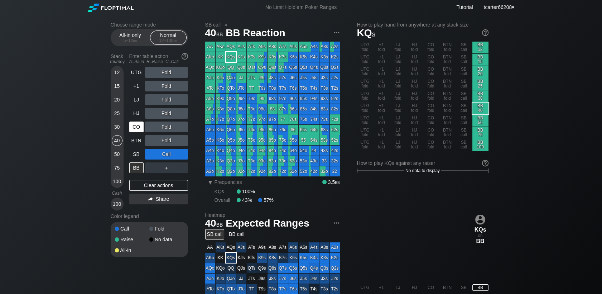
drag, startPoint x: 118, startPoint y: 155, endPoint x: 140, endPoint y: 126, distance: 37.0
click at [117, 155] on div "50" at bounding box center [117, 154] width 11 height 11
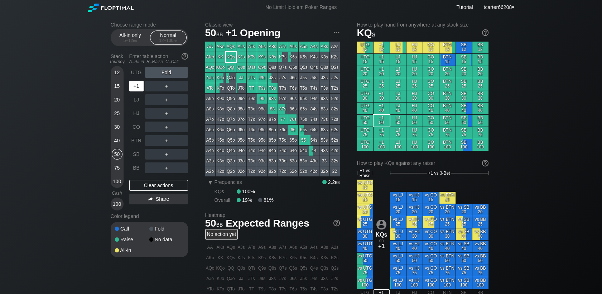
click at [141, 89] on div "+1" at bounding box center [136, 86] width 14 height 11
click at [167, 87] on div "R ✕" at bounding box center [166, 86] width 14 height 11
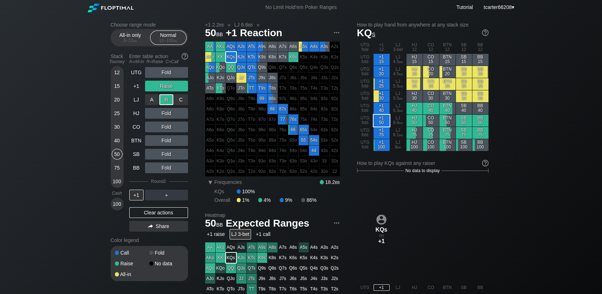
click at [167, 100] on div "R ✕" at bounding box center [166, 99] width 14 height 11
click at [161, 216] on div "Clear actions" at bounding box center [158, 212] width 59 height 11
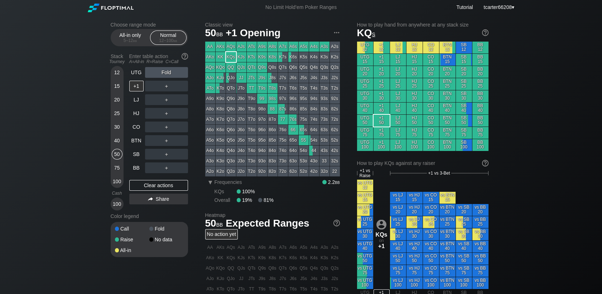
click at [119, 102] on div "20" at bounding box center [117, 99] width 11 height 11
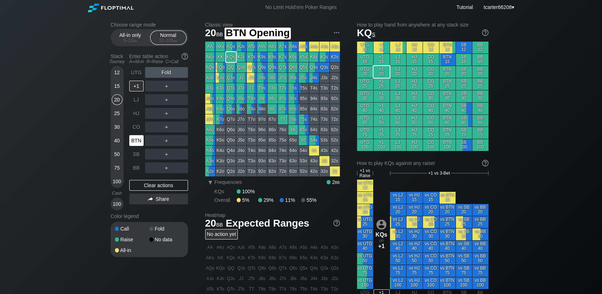
click at [135, 137] on div "BTN" at bounding box center [136, 140] width 14 height 11
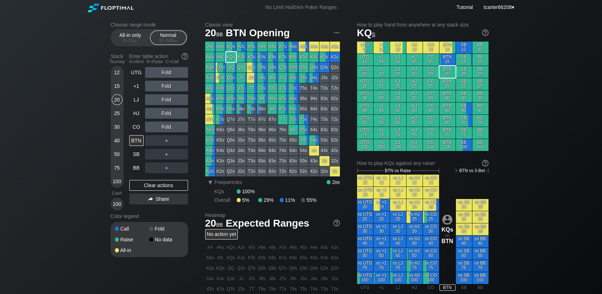
click at [116, 140] on div "40" at bounding box center [117, 140] width 11 height 11
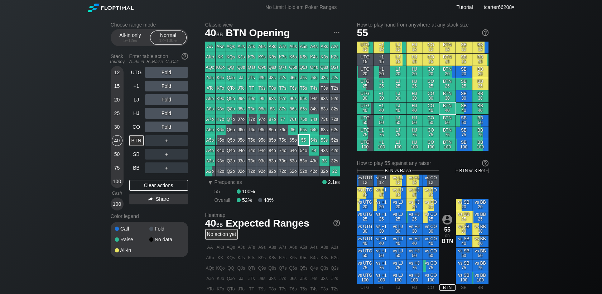
click at [302, 142] on div "55" at bounding box center [304, 140] width 10 height 10
click at [166, 124] on div "Fold" at bounding box center [166, 126] width 43 height 11
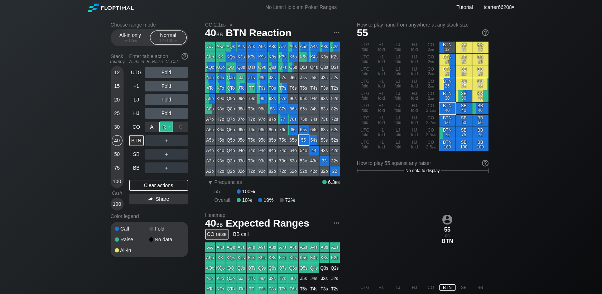
click at [166, 126] on div "R ✕" at bounding box center [166, 126] width 14 height 11
click at [163, 126] on div "R ✕" at bounding box center [166, 126] width 14 height 11
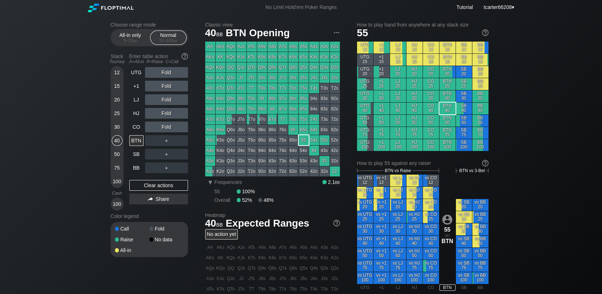
click at [116, 127] on div "30" at bounding box center [117, 126] width 11 height 11
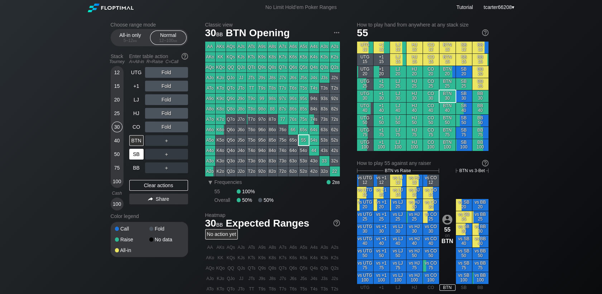
click at [129, 150] on div "Stack Tourney Enter table action A=All-in R=Raise C=Call 12 15 20 25 30 40 50 7…" at bounding box center [149, 130] width 77 height 160
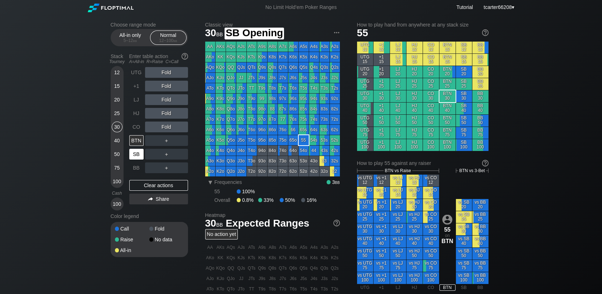
click at [134, 153] on div "SB" at bounding box center [136, 154] width 14 height 11
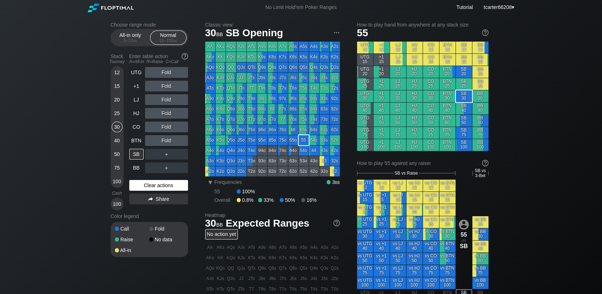
click at [172, 184] on div "Clear actions" at bounding box center [158, 185] width 59 height 11
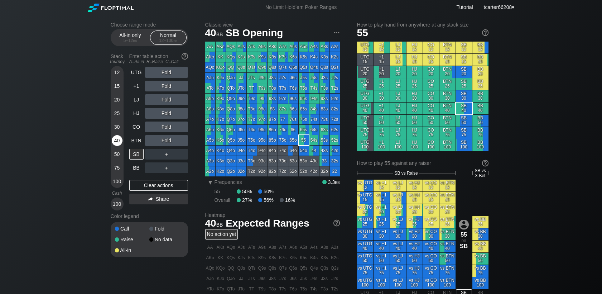
click at [121, 140] on div "40" at bounding box center [117, 140] width 11 height 11
click at [138, 126] on div "CO" at bounding box center [136, 126] width 14 height 11
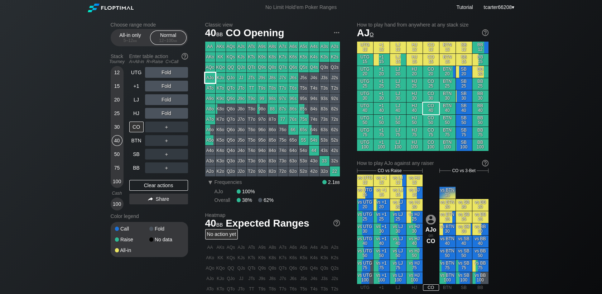
click at [206, 76] on div "AJo" at bounding box center [210, 78] width 10 height 10
click at [163, 124] on div "＋" at bounding box center [166, 127] width 43 height 16
click at [165, 126] on div "R ✕" at bounding box center [166, 126] width 14 height 11
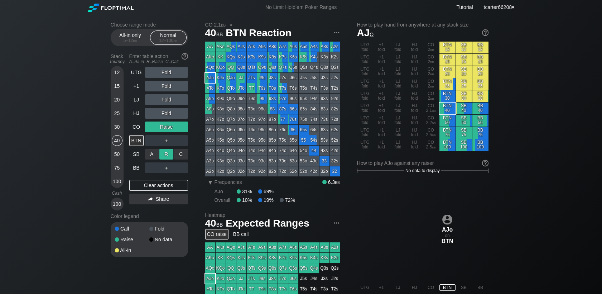
click at [168, 151] on div "R ✕" at bounding box center [166, 154] width 14 height 11
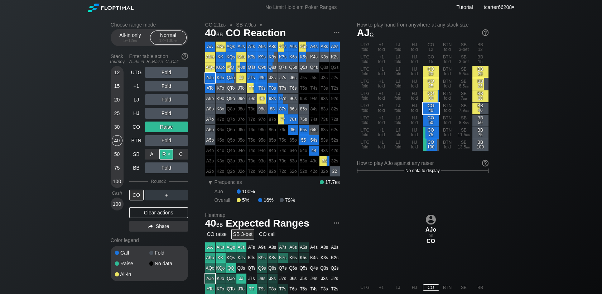
click at [168, 153] on div "R ✕" at bounding box center [166, 154] width 14 height 11
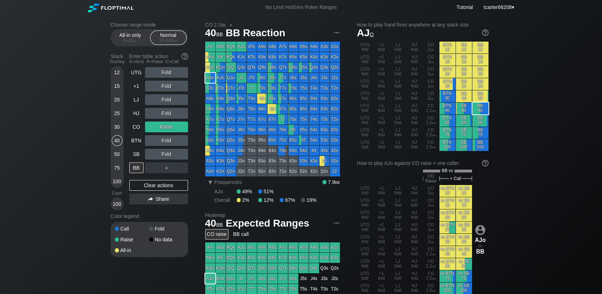
drag, startPoint x: 120, startPoint y: 99, endPoint x: 121, endPoint y: 103, distance: 4.4
click at [120, 100] on div "20" at bounding box center [117, 99] width 11 height 11
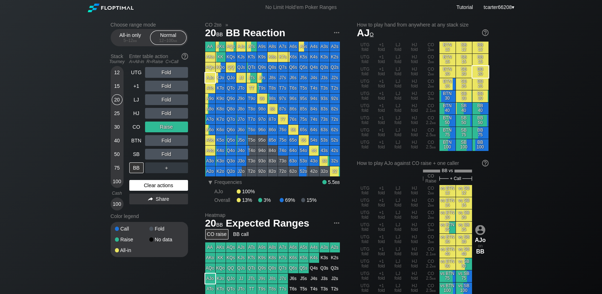
click at [155, 190] on div "Clear actions" at bounding box center [158, 185] width 59 height 11
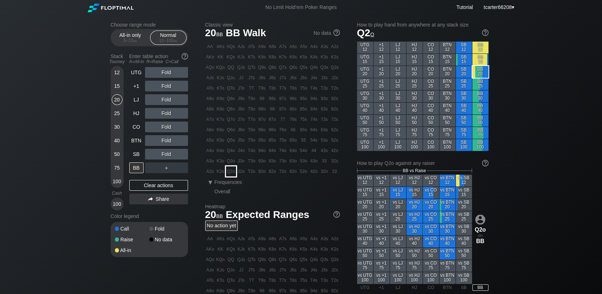
click at [230, 170] on div "Q2o" at bounding box center [231, 171] width 10 height 10
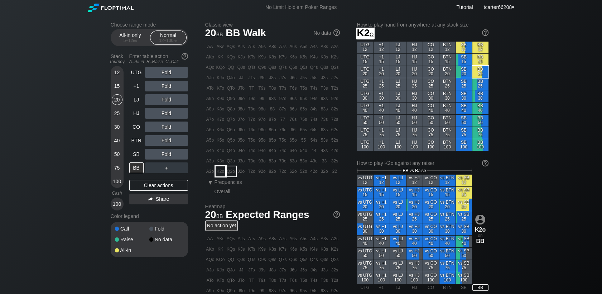
click at [219, 175] on div "K2o" at bounding box center [221, 171] width 10 height 10
click at [163, 96] on div "Fold" at bounding box center [166, 99] width 43 height 11
click at [164, 102] on div "R ✕" at bounding box center [166, 99] width 14 height 11
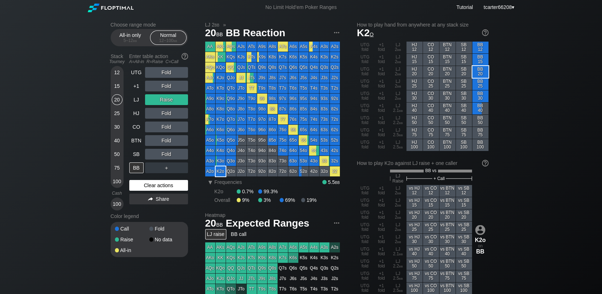
click at [175, 183] on div "Clear actions" at bounding box center [158, 185] width 59 height 11
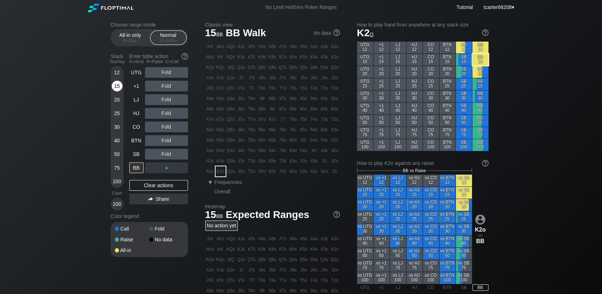
drag, startPoint x: 118, startPoint y: 82, endPoint x: 120, endPoint y: 89, distance: 7.9
click at [120, 87] on div "15" at bounding box center [117, 86] width 11 height 11
click at [120, 89] on div "15" at bounding box center [117, 86] width 11 height 11
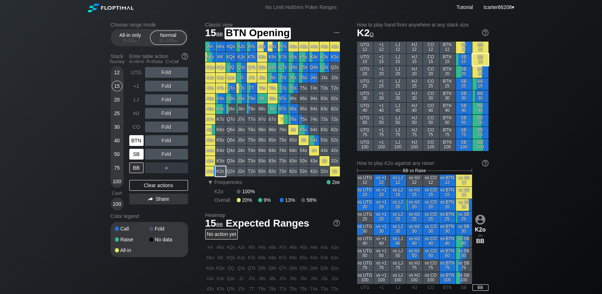
click at [134, 149] on div "SB" at bounding box center [137, 154] width 16 height 14
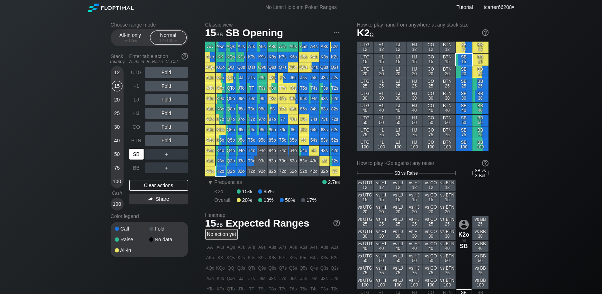
click at [134, 156] on div "SB" at bounding box center [136, 154] width 14 height 11
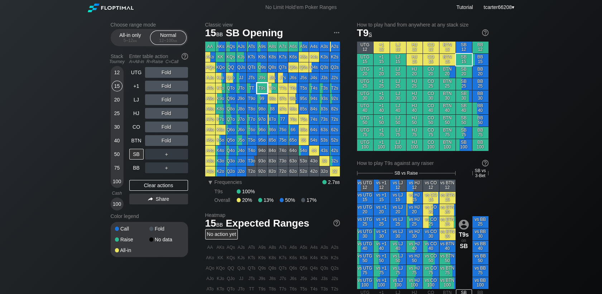
click at [263, 89] on div "T9s" at bounding box center [262, 88] width 10 height 10
click at [169, 76] on div "R ✕" at bounding box center [166, 72] width 14 height 11
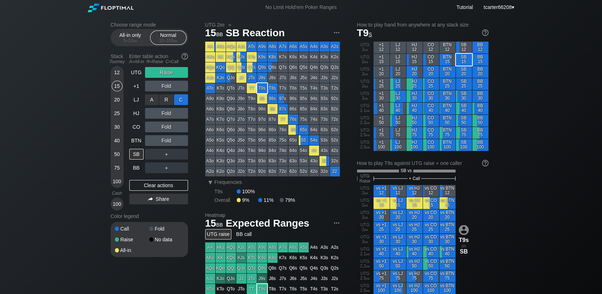
click at [187, 101] on div "C ✕" at bounding box center [181, 99] width 14 height 11
click at [180, 98] on div "C ✕" at bounding box center [181, 99] width 14 height 11
click at [182, 125] on div "C ✕" at bounding box center [181, 126] width 14 height 11
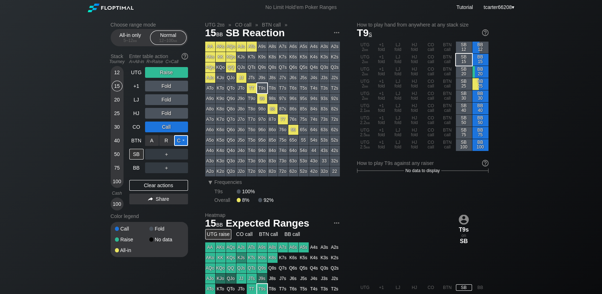
click at [184, 145] on div "C ✕" at bounding box center [181, 140] width 14 height 11
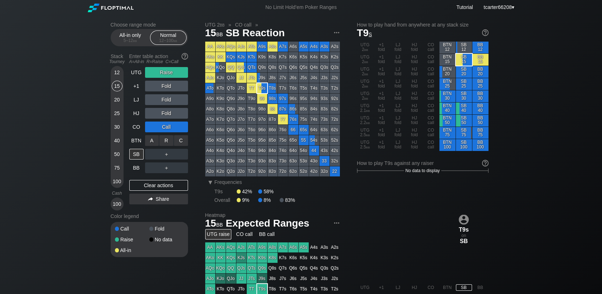
click at [185, 141] on div "C ✕" at bounding box center [181, 140] width 14 height 11
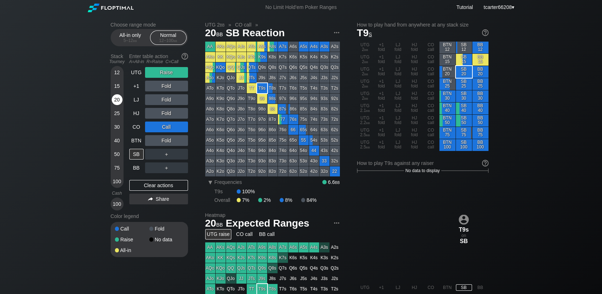
click at [113, 100] on div "20" at bounding box center [117, 99] width 11 height 11
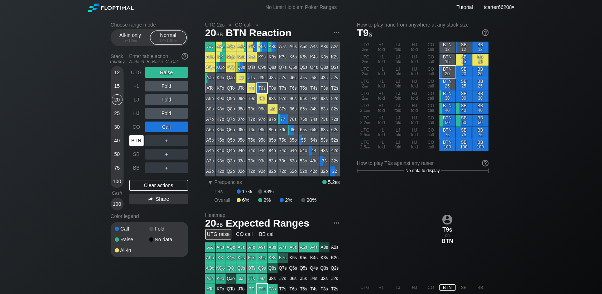
click at [132, 140] on div "BTN" at bounding box center [136, 140] width 14 height 11
click at [164, 193] on div "UTG Raise +1 Fold LJ Fold HJ Fold CO Call BTN ＋ SB ＋ BB ＋ Clear actions Share" at bounding box center [158, 138] width 59 height 143
click at [163, 183] on div "Clear actions" at bounding box center [158, 185] width 59 height 11
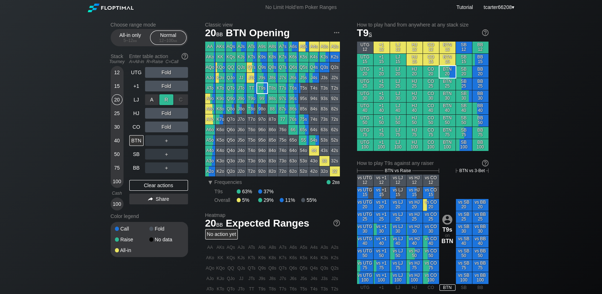
click at [164, 101] on div "R ✕" at bounding box center [166, 99] width 14 height 11
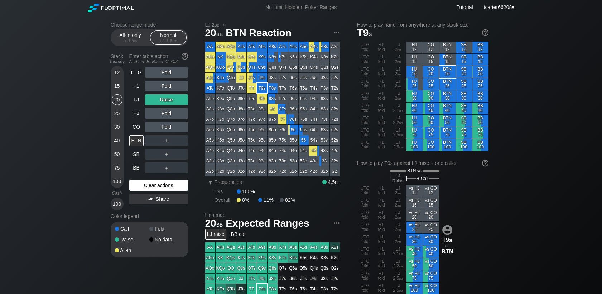
click at [151, 182] on div "Clear actions" at bounding box center [158, 185] width 59 height 11
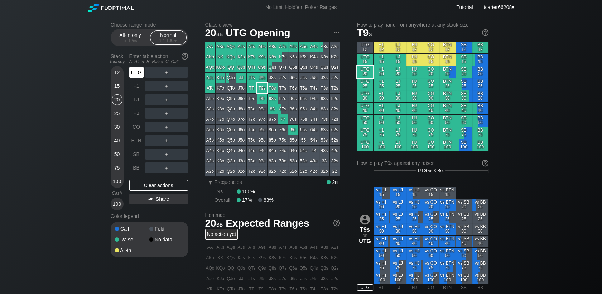
click at [137, 73] on div "UTG" at bounding box center [136, 72] width 14 height 11
click at [518, 85] on div "Choose range mode All-in only 5 – 12 bb Normal 12 – 100 bb Stack Tourney Enter …" at bounding box center [301, 243] width 602 height 457
click at [137, 127] on div "CO" at bounding box center [136, 126] width 14 height 11
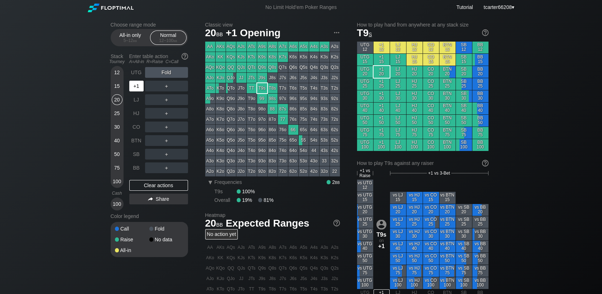
click at [142, 90] on div "+1" at bounding box center [136, 86] width 14 height 11
click at [167, 86] on div "R ✕" at bounding box center [166, 86] width 14 height 11
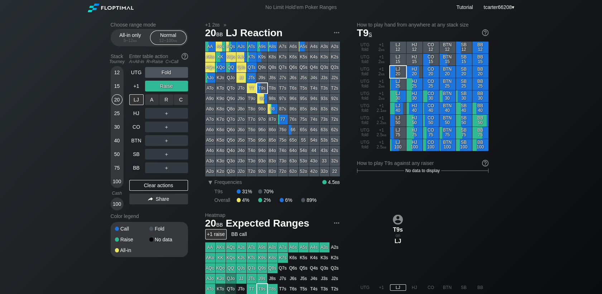
click at [167, 100] on div "R ✕" at bounding box center [166, 99] width 14 height 11
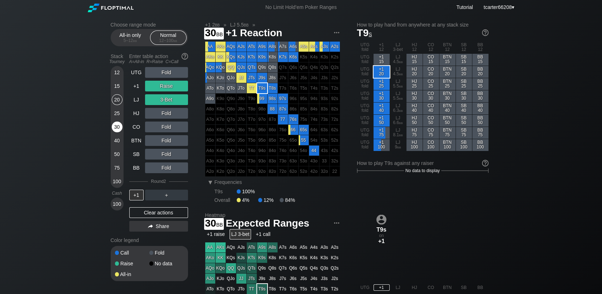
click at [120, 127] on div "30" at bounding box center [117, 126] width 11 height 11
drag, startPoint x: 164, startPoint y: 213, endPoint x: 162, endPoint y: 207, distance: 6.0
click at [164, 213] on div "Clear actions" at bounding box center [158, 212] width 59 height 11
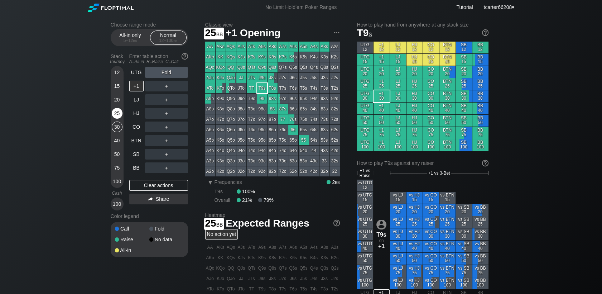
click at [120, 115] on div "25" at bounding box center [117, 113] width 11 height 11
click at [138, 170] on div "BB" at bounding box center [136, 167] width 14 height 11
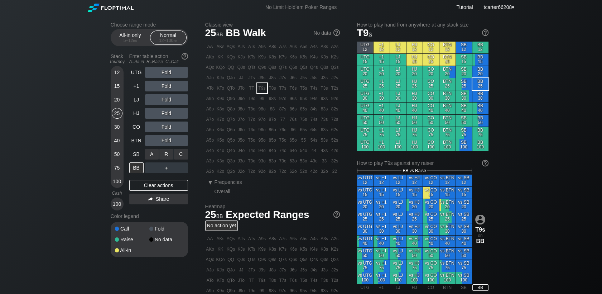
click at [166, 153] on div "R ✕" at bounding box center [166, 154] width 14 height 11
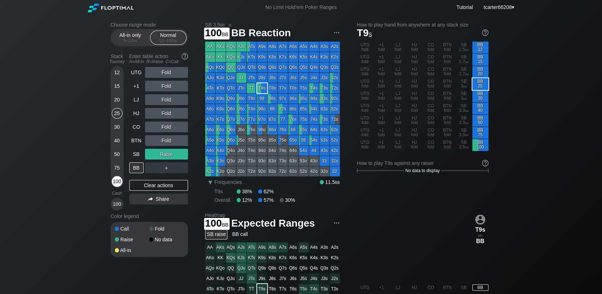
click at [118, 183] on div "100" at bounding box center [117, 181] width 11 height 11
click at [113, 118] on div "25" at bounding box center [117, 113] width 11 height 11
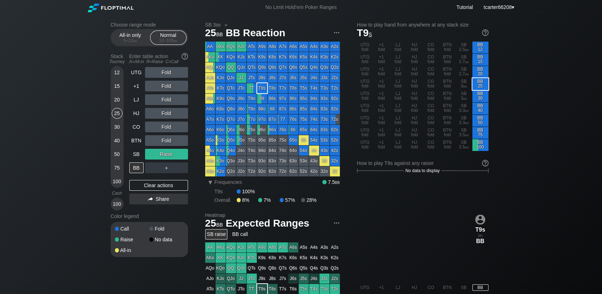
click at [162, 181] on div "Clear actions" at bounding box center [158, 185] width 59 height 11
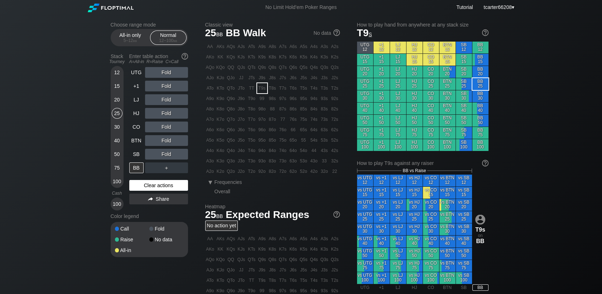
click at [161, 184] on div "Clear actions" at bounding box center [158, 185] width 59 height 11
click at [140, 143] on div "BTN" at bounding box center [136, 140] width 14 height 11
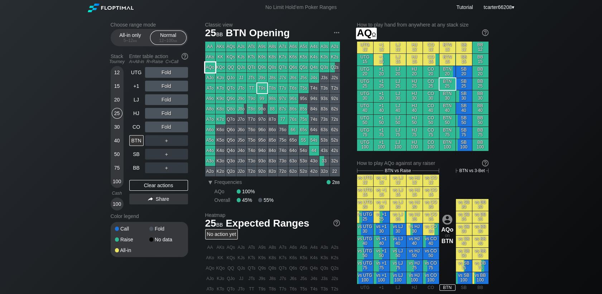
click at [207, 69] on div "AQo" at bounding box center [210, 67] width 10 height 10
drag, startPoint x: 121, startPoint y: 148, endPoint x: 119, endPoint y: 153, distance: 5.6
click at [120, 151] on div "12 15 20 25 30 40 50 75 100" at bounding box center [117, 127] width 13 height 122
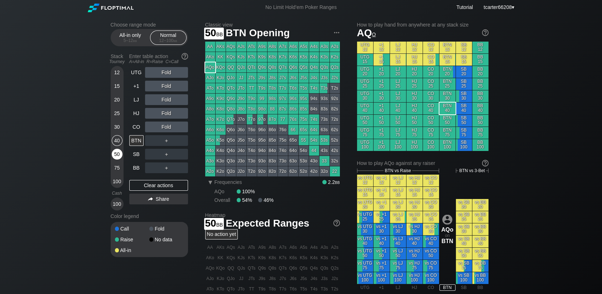
click at [117, 154] on div "50" at bounding box center [117, 154] width 11 height 11
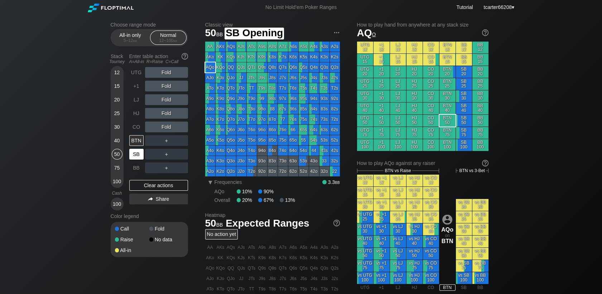
click at [132, 154] on div "SB" at bounding box center [136, 154] width 14 height 11
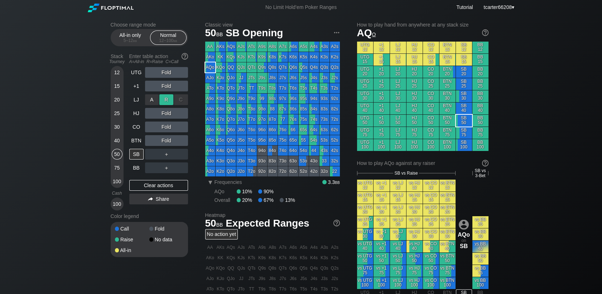
click at [162, 101] on div "R ✕" at bounding box center [166, 99] width 14 height 11
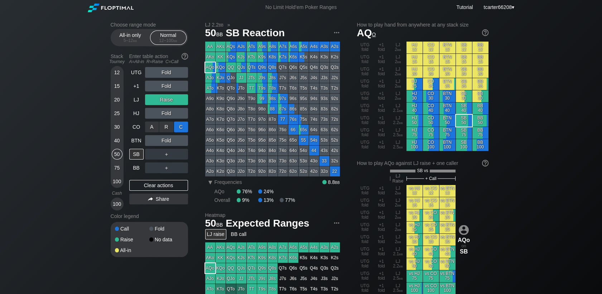
click at [179, 124] on div "C ✕" at bounding box center [181, 126] width 14 height 11
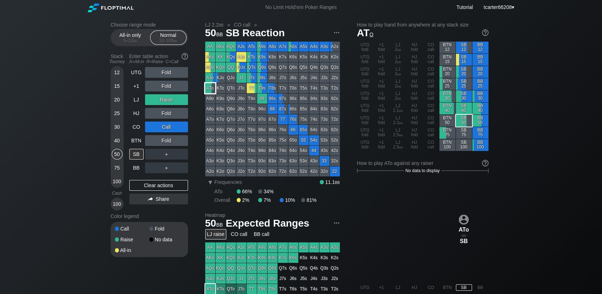
click at [214, 89] on div "ATo" at bounding box center [210, 88] width 10 height 10
click at [161, 182] on div "Clear actions" at bounding box center [158, 185] width 59 height 11
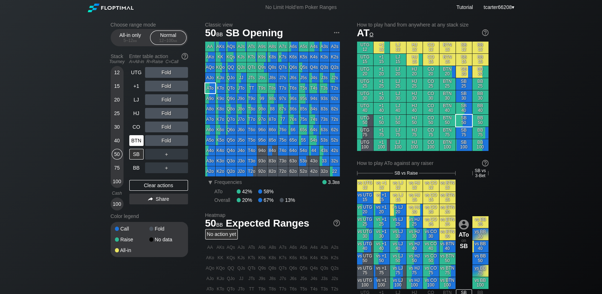
click at [131, 141] on div "BTN" at bounding box center [136, 140] width 14 height 11
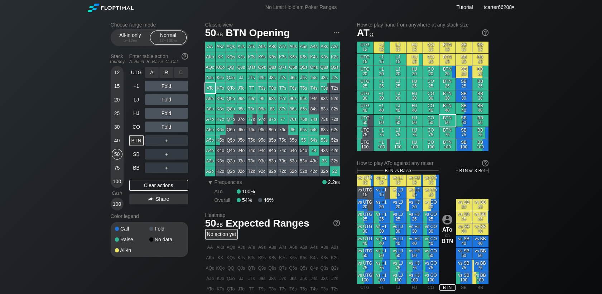
click at [170, 73] on div "R ✕" at bounding box center [166, 72] width 14 height 11
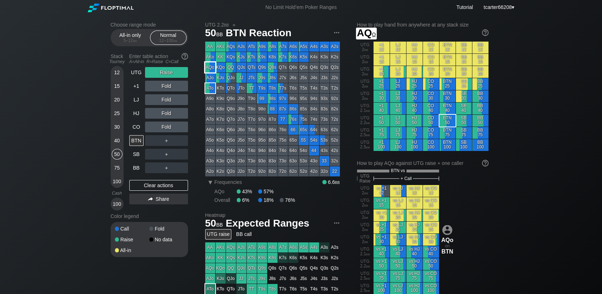
click at [210, 72] on div "AQo" at bounding box center [210, 67] width 10 height 10
click at [183, 127] on div "Fold" at bounding box center [166, 126] width 43 height 11
click at [183, 127] on div "C ✕" at bounding box center [181, 126] width 14 height 11
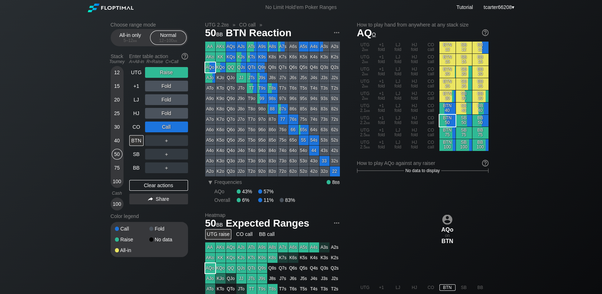
click at [122, 97] on div "20" at bounding box center [117, 101] width 11 height 14
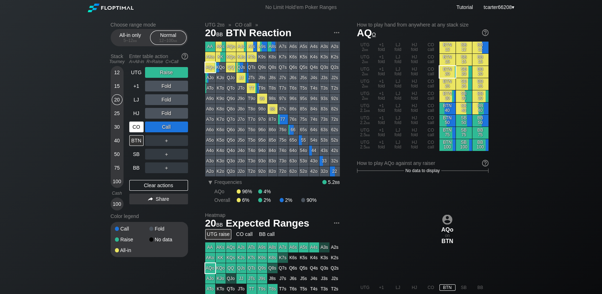
drag, startPoint x: 121, startPoint y: 102, endPoint x: 132, endPoint y: 129, distance: 28.7
click at [121, 102] on div "20" at bounding box center [117, 99] width 11 height 11
click at [157, 183] on div "Clear actions" at bounding box center [158, 185] width 59 height 11
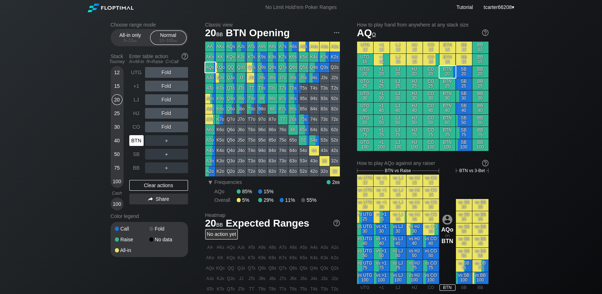
click at [141, 144] on div "BTN" at bounding box center [136, 140] width 14 height 11
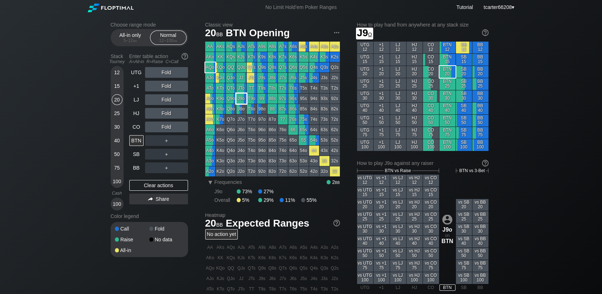
click at [242, 98] on div "J9o" at bounding box center [241, 98] width 10 height 10
drag, startPoint x: 120, startPoint y: 177, endPoint x: 125, endPoint y: 173, distance: 6.0
click at [120, 177] on div "100" at bounding box center [117, 181] width 11 height 11
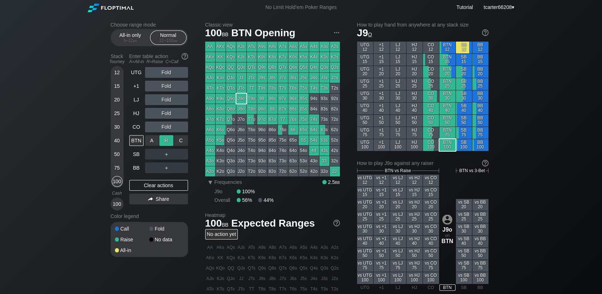
click at [165, 141] on div "R ✕" at bounding box center [166, 140] width 14 height 11
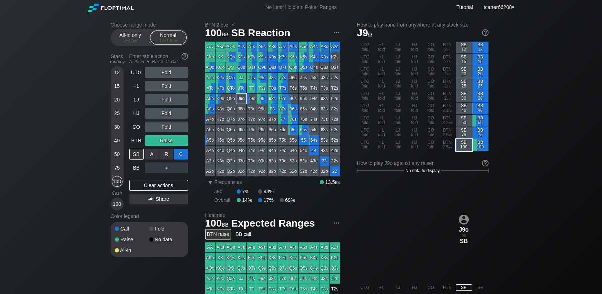
click at [179, 153] on div "C ✕" at bounding box center [181, 154] width 14 height 11
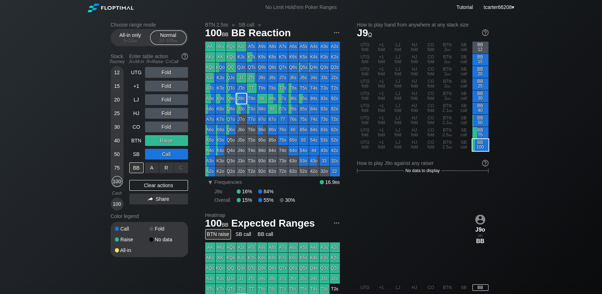
click at [161, 166] on div "R ✕" at bounding box center [166, 167] width 14 height 11
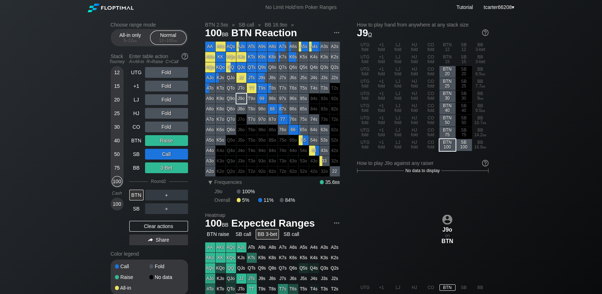
click at [247, 53] on div "KTs" at bounding box center [252, 57] width 10 height 10
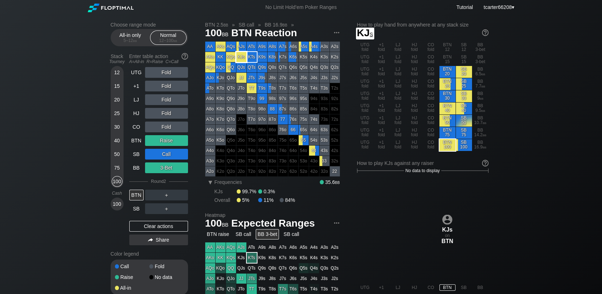
click at [245, 54] on div "KJs" at bounding box center [241, 57] width 10 height 10
click at [149, 224] on div "Clear actions" at bounding box center [158, 226] width 59 height 11
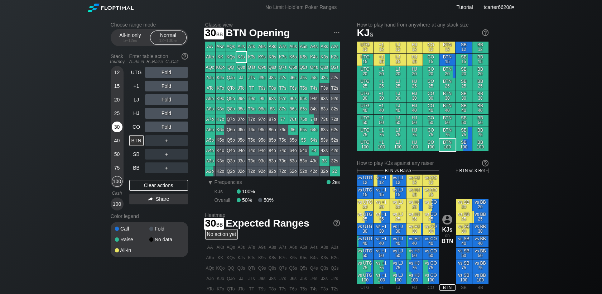
click at [118, 127] on div "30" at bounding box center [117, 126] width 11 height 11
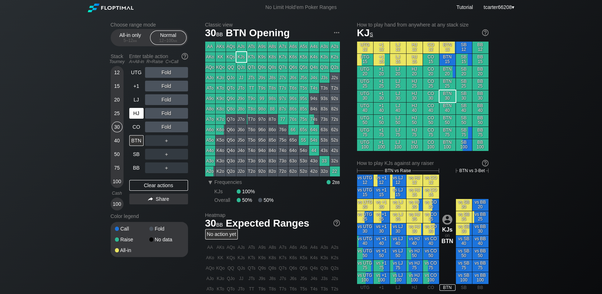
drag, startPoint x: 139, startPoint y: 115, endPoint x: 143, endPoint y: 119, distance: 6.1
click at [138, 116] on div "HJ" at bounding box center [136, 113] width 14 height 11
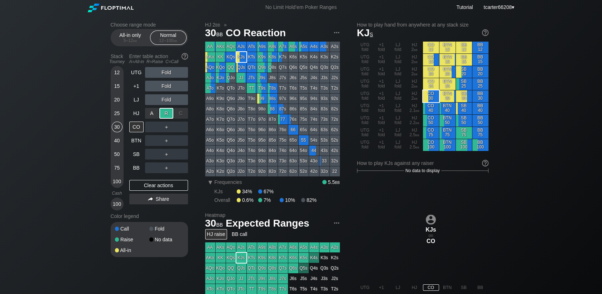
click at [168, 114] on div "R ✕" at bounding box center [166, 113] width 14 height 11
drag, startPoint x: 168, startPoint y: 122, endPoint x: 166, endPoint y: 129, distance: 7.6
click at [167, 128] on div "R ✕" at bounding box center [166, 126] width 14 height 11
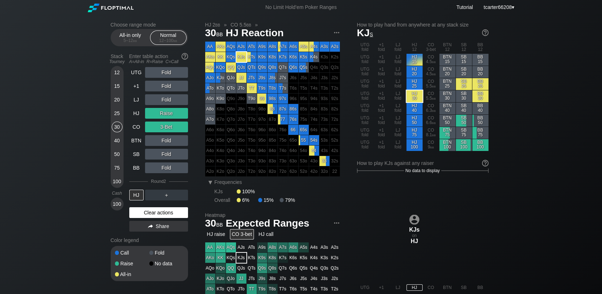
drag, startPoint x: 159, startPoint y: 214, endPoint x: 115, endPoint y: 193, distance: 48.2
click at [159, 214] on div "Clear actions" at bounding box center [158, 212] width 59 height 11
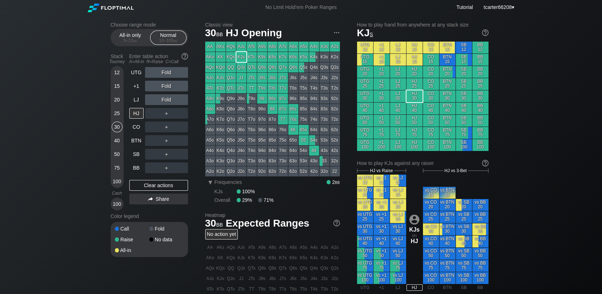
click at [113, 180] on div "100" at bounding box center [117, 181] width 11 height 11
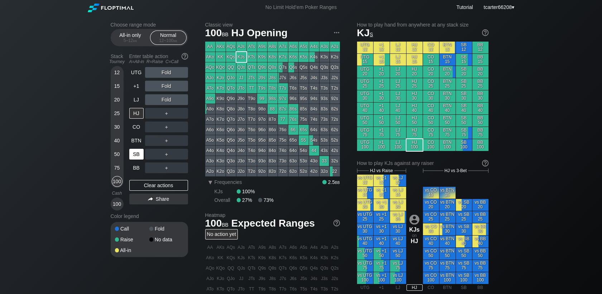
click at [136, 153] on div "SB" at bounding box center [136, 154] width 14 height 11
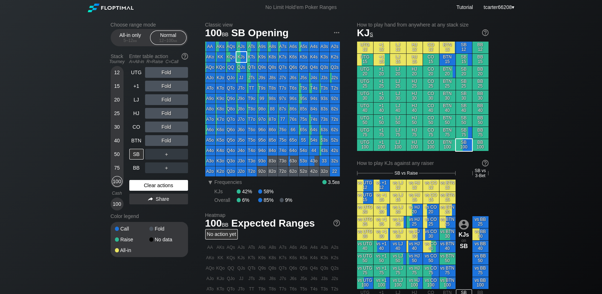
click at [158, 185] on div "Clear actions" at bounding box center [158, 185] width 59 height 11
click at [164, 124] on div "R ✕" at bounding box center [166, 126] width 14 height 11
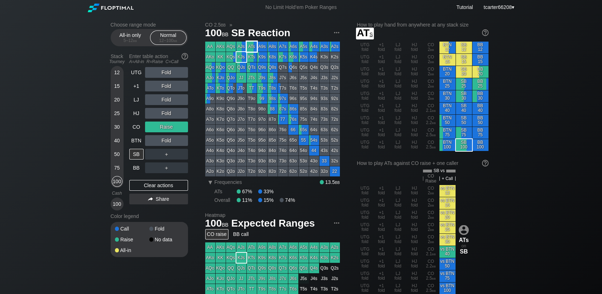
click at [253, 46] on div "ATs" at bounding box center [252, 47] width 10 height 10
click at [165, 154] on div "＋" at bounding box center [166, 154] width 43 height 11
click at [165, 154] on div "R ✕" at bounding box center [166, 154] width 14 height 11
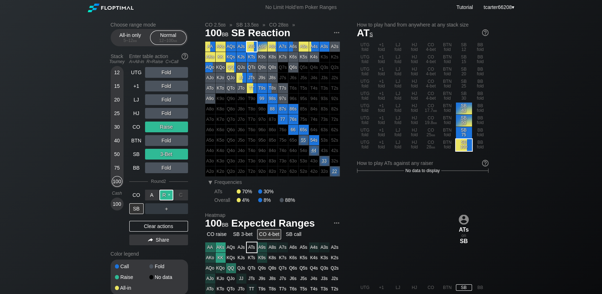
click at [163, 198] on div "R ✕" at bounding box center [166, 194] width 14 height 11
drag, startPoint x: 147, startPoint y: 225, endPoint x: 146, endPoint y: 221, distance: 4.4
click at [147, 225] on div "Clear actions" at bounding box center [158, 226] width 59 height 11
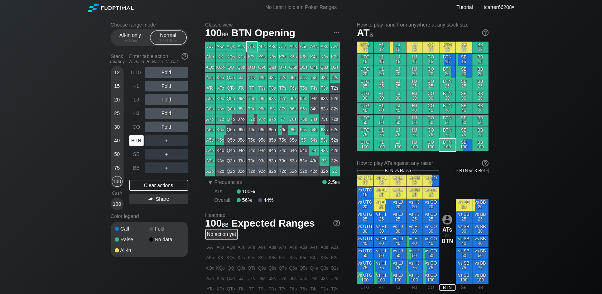
click at [141, 139] on div "BTN" at bounding box center [136, 140] width 14 height 11
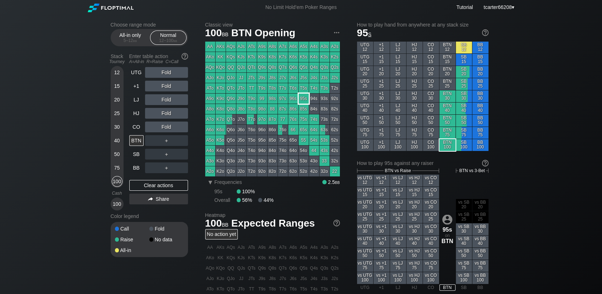
click at [304, 99] on div "95s" at bounding box center [304, 98] width 10 height 10
click at [135, 158] on div "SB" at bounding box center [136, 154] width 14 height 11
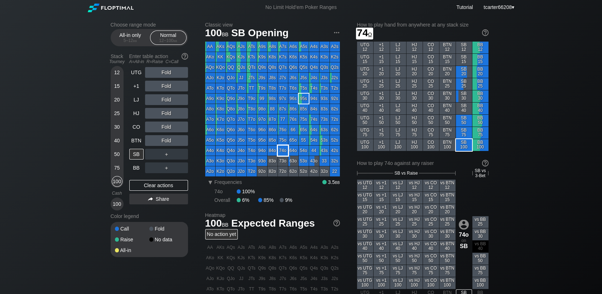
click at [280, 151] on div "74o" at bounding box center [283, 150] width 10 height 10
drag, startPoint x: 116, startPoint y: 98, endPoint x: 133, endPoint y: 127, distance: 33.7
click at [116, 98] on div "20" at bounding box center [117, 99] width 11 height 11
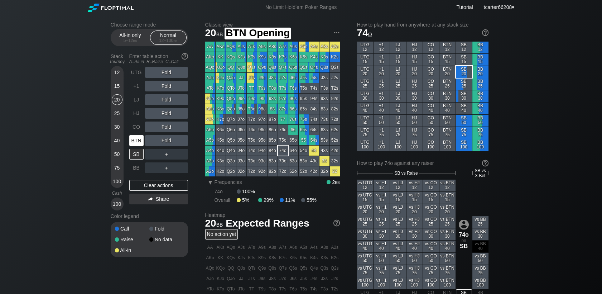
click at [142, 143] on div "BTN" at bounding box center [136, 140] width 14 height 11
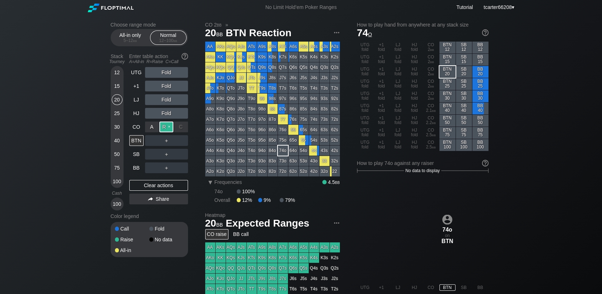
click at [165, 127] on div "R ✕" at bounding box center [166, 126] width 14 height 11
click at [118, 166] on div "75" at bounding box center [117, 167] width 11 height 11
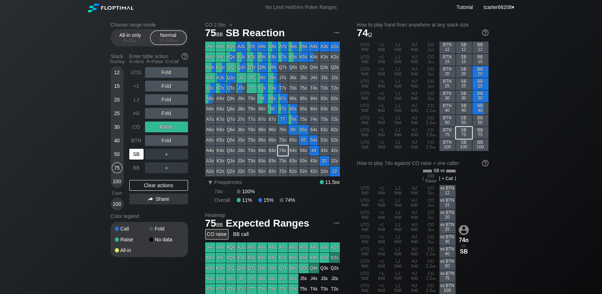
click at [139, 156] on div "SB" at bounding box center [136, 154] width 14 height 11
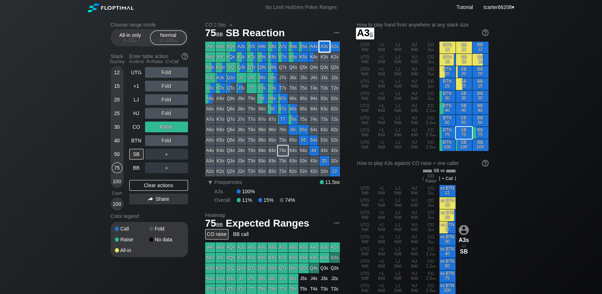
click at [319, 44] on div "A3s" at bounding box center [324, 47] width 10 height 10
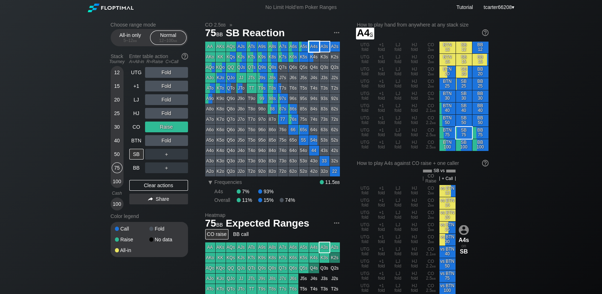
click at [311, 49] on div "A4s" at bounding box center [314, 47] width 10 height 10
click at [168, 185] on div "Clear actions" at bounding box center [158, 185] width 59 height 11
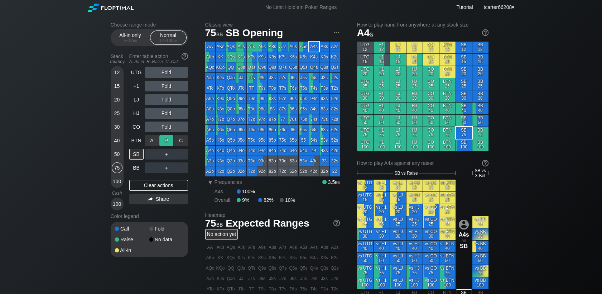
click at [161, 139] on div "R ✕" at bounding box center [166, 140] width 14 height 11
click at [180, 150] on div "＋" at bounding box center [166, 154] width 43 height 11
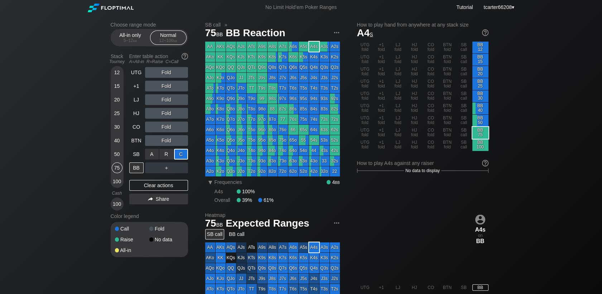
click at [180, 152] on div "C ✕" at bounding box center [181, 154] width 14 height 11
click at [165, 168] on div "＋" at bounding box center [166, 167] width 43 height 11
click at [165, 170] on div "R ✕" at bounding box center [166, 167] width 14 height 11
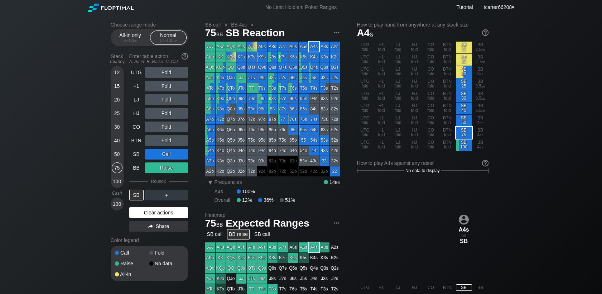
click at [154, 215] on div "Clear actions" at bounding box center [158, 212] width 59 height 11
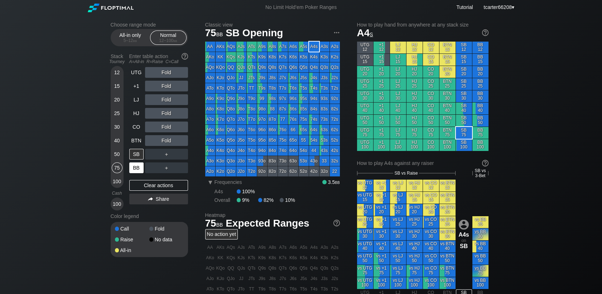
click at [132, 169] on div "BB" at bounding box center [136, 167] width 14 height 11
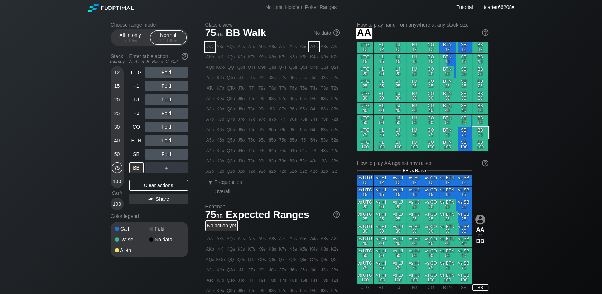
click at [209, 48] on div "AA" at bounding box center [210, 47] width 10 height 10
click at [176, 158] on div "Fold" at bounding box center [166, 154] width 43 height 11
click at [184, 155] on div "C ✕" at bounding box center [181, 154] width 14 height 11
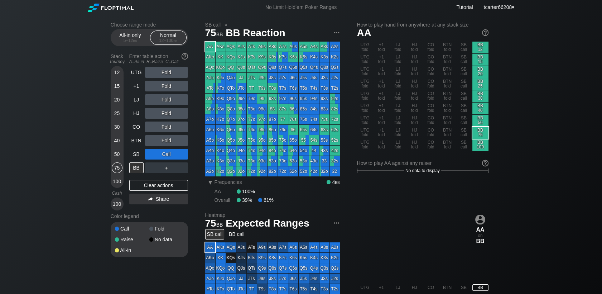
click at [117, 180] on div "100" at bounding box center [117, 181] width 11 height 11
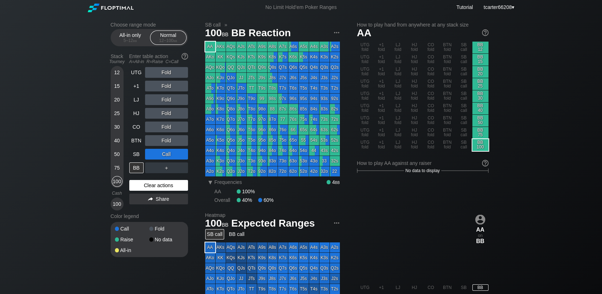
click at [143, 187] on div "Clear actions" at bounding box center [158, 185] width 59 height 11
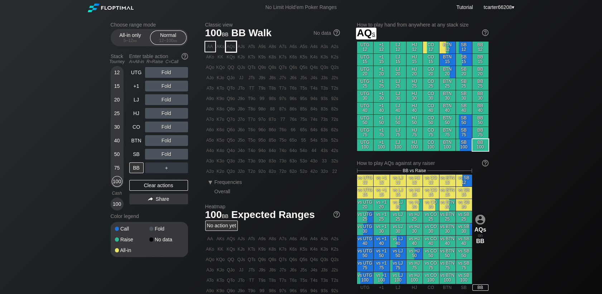
click at [229, 47] on div "AQs" at bounding box center [231, 47] width 10 height 10
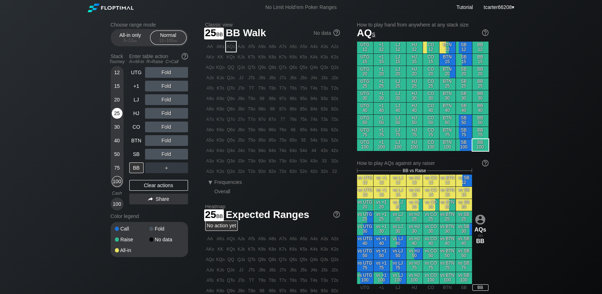
click at [118, 113] on div "25" at bounding box center [117, 113] width 11 height 11
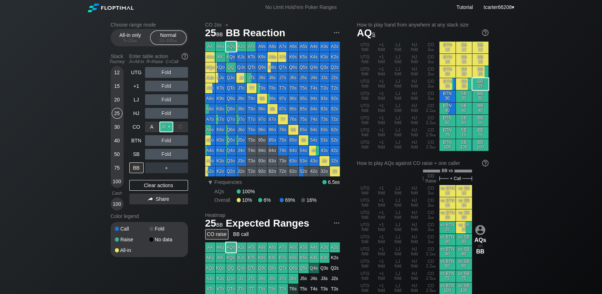
click at [165, 129] on div "R ✕" at bounding box center [166, 126] width 14 height 11
click at [117, 178] on div "100" at bounding box center [117, 181] width 11 height 11
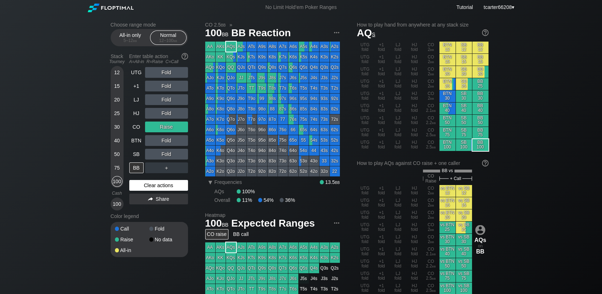
click at [163, 182] on div "Clear actions" at bounding box center [158, 185] width 59 height 11
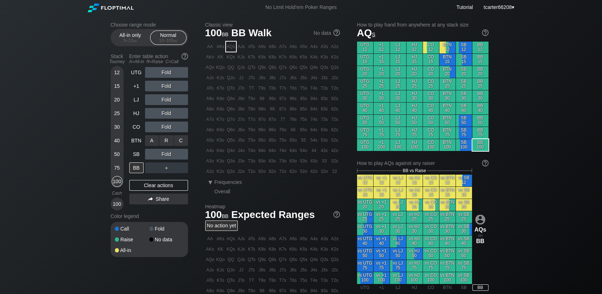
click at [168, 141] on div "R ✕" at bounding box center [166, 140] width 14 height 11
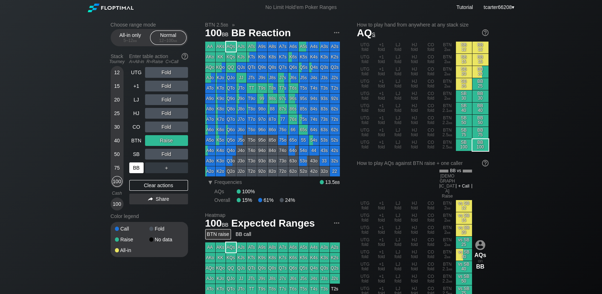
drag, startPoint x: 151, startPoint y: 188, endPoint x: 140, endPoint y: 168, distance: 22.6
click at [151, 188] on div "Clear actions" at bounding box center [158, 185] width 59 height 11
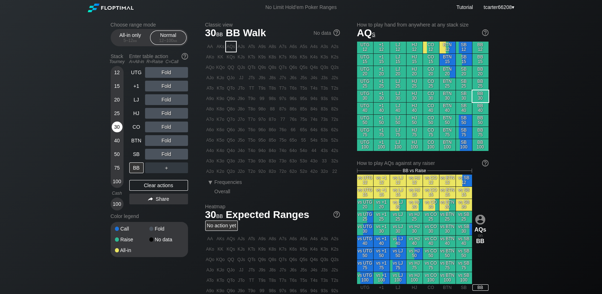
click at [121, 125] on div "30" at bounding box center [117, 126] width 11 height 11
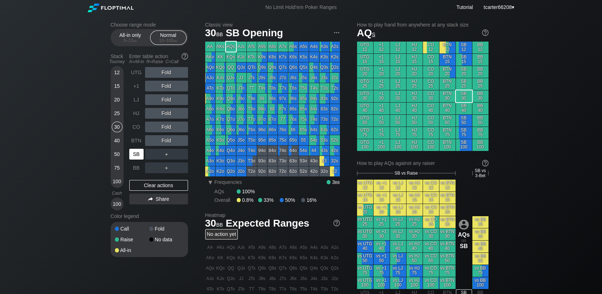
click at [134, 153] on div "SB" at bounding box center [136, 154] width 14 height 11
click at [168, 87] on div "Fold" at bounding box center [166, 86] width 43 height 11
click at [167, 87] on div "R ✕" at bounding box center [166, 86] width 14 height 11
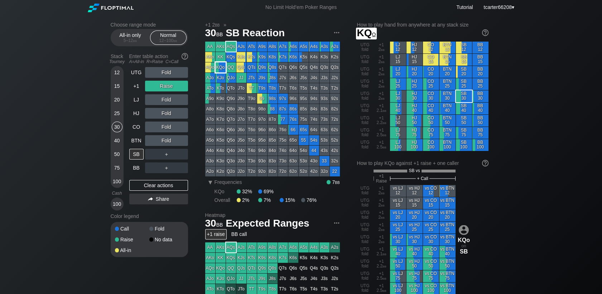
click at [221, 66] on div "KQo" at bounding box center [221, 67] width 10 height 10
click at [120, 184] on div "100" at bounding box center [117, 181] width 11 height 11
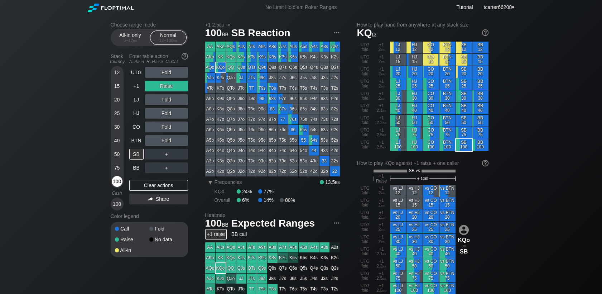
click at [119, 183] on div "100" at bounding box center [117, 181] width 11 height 11
click at [156, 190] on div "Clear actions" at bounding box center [158, 185] width 59 height 11
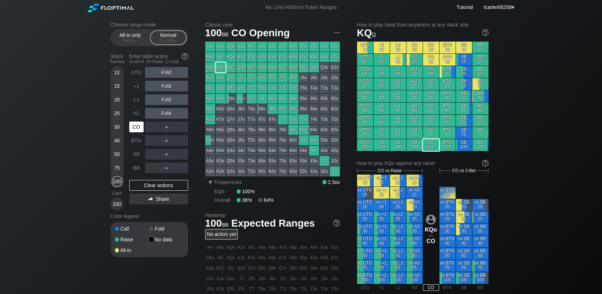
click at [137, 127] on div "CO" at bounding box center [136, 126] width 14 height 11
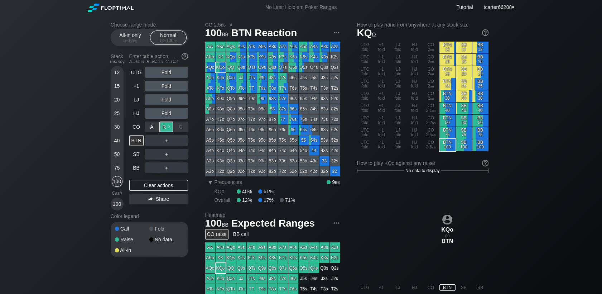
click at [163, 129] on div "R ✕" at bounding box center [166, 126] width 14 height 11
click at [154, 154] on div "A ✕" at bounding box center [152, 154] width 14 height 11
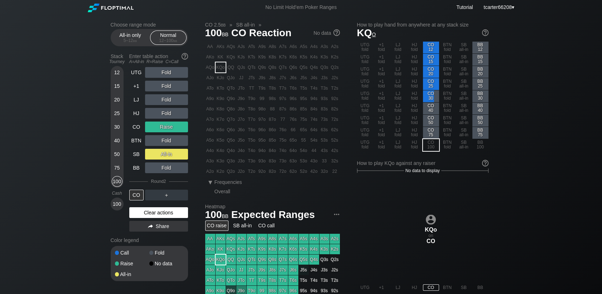
click at [178, 213] on div "Clear actions" at bounding box center [158, 212] width 59 height 11
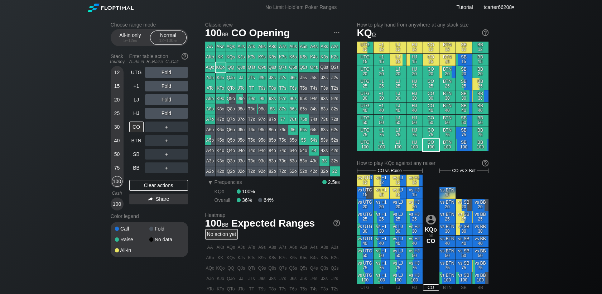
click at [160, 127] on div "＋" at bounding box center [166, 126] width 43 height 11
click at [164, 128] on div "R ✕" at bounding box center [166, 126] width 14 height 11
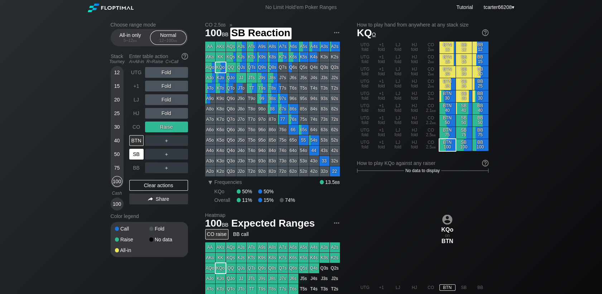
click at [132, 155] on div "SB" at bounding box center [136, 154] width 14 height 11
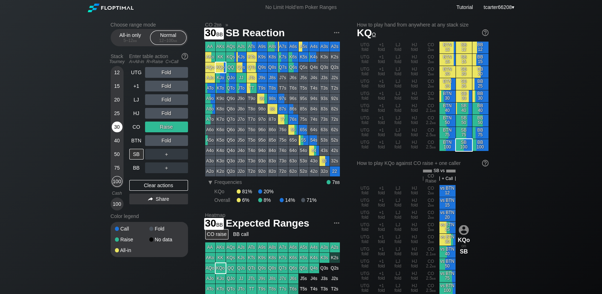
click at [116, 127] on div "30" at bounding box center [117, 126] width 11 height 11
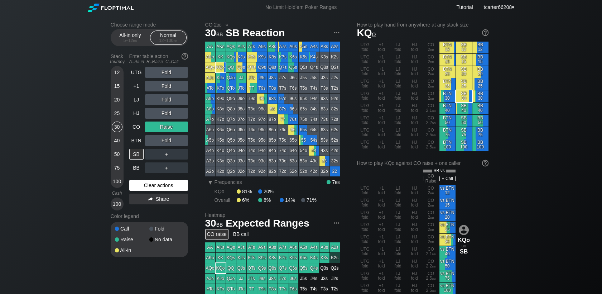
drag, startPoint x: 171, startPoint y: 188, endPoint x: 155, endPoint y: 180, distance: 18.0
click at [171, 188] on div "Clear actions" at bounding box center [158, 185] width 59 height 11
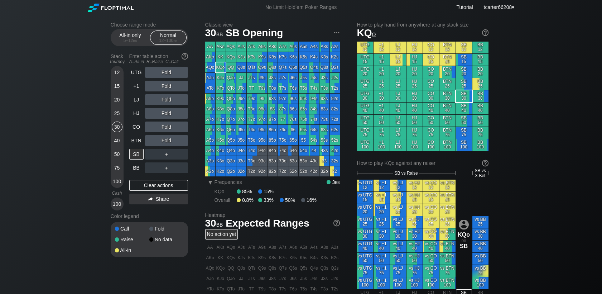
click at [118, 103] on div "20" at bounding box center [117, 99] width 11 height 11
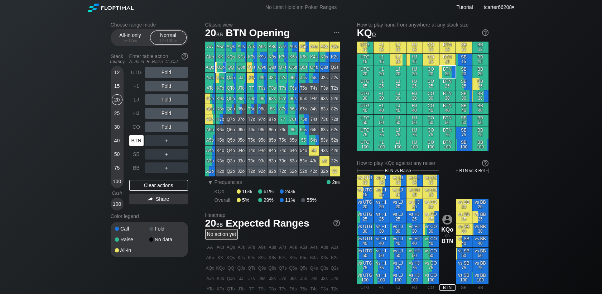
click at [131, 138] on div "BTN" at bounding box center [136, 140] width 14 height 11
click at [204, 107] on div "Choose range mode All-in only 5 – 12 bb Normal 12 – 100 bb Stack Tourney Enter …" at bounding box center [301, 243] width 392 height 457
click at [116, 179] on div "100" at bounding box center [117, 181] width 11 height 11
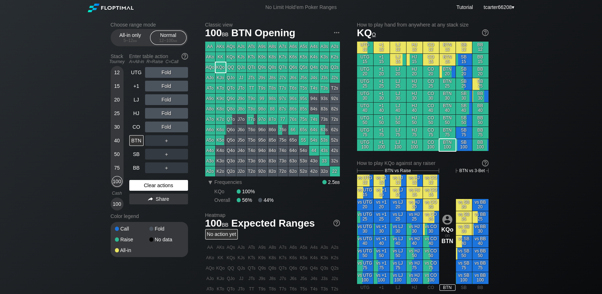
click at [155, 185] on div "Clear actions" at bounding box center [158, 185] width 59 height 11
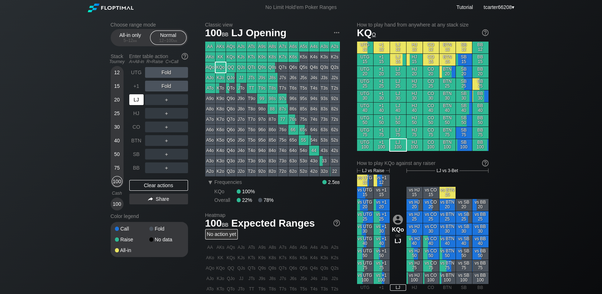
drag, startPoint x: 135, startPoint y: 100, endPoint x: 141, endPoint y: 102, distance: 6.3
click at [135, 99] on div "LJ" at bounding box center [136, 99] width 14 height 11
click at [170, 101] on div "R ✕" at bounding box center [166, 99] width 14 height 11
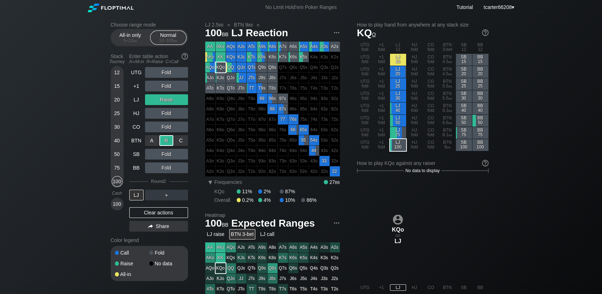
click at [166, 143] on div "R ✕" at bounding box center [166, 140] width 14 height 11
drag, startPoint x: 157, startPoint y: 214, endPoint x: 149, endPoint y: 196, distance: 20.4
click at [156, 214] on div "Clear actions" at bounding box center [158, 212] width 59 height 11
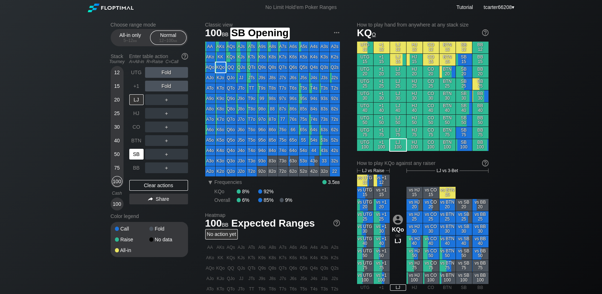
click at [134, 153] on div "SB" at bounding box center [136, 154] width 14 height 11
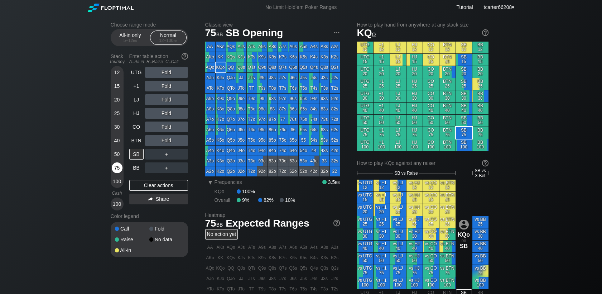
click at [117, 168] on div "75" at bounding box center [117, 167] width 11 height 11
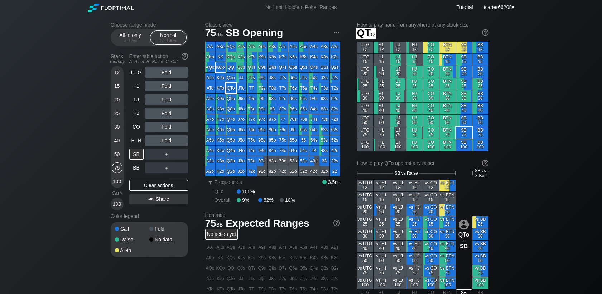
click at [231, 79] on div "QJo" at bounding box center [231, 78] width 10 height 10
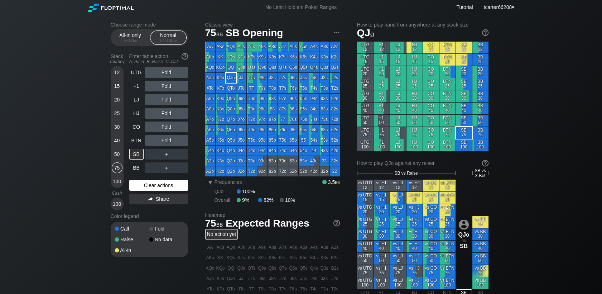
click at [149, 184] on div "Clear actions" at bounding box center [158, 185] width 59 height 11
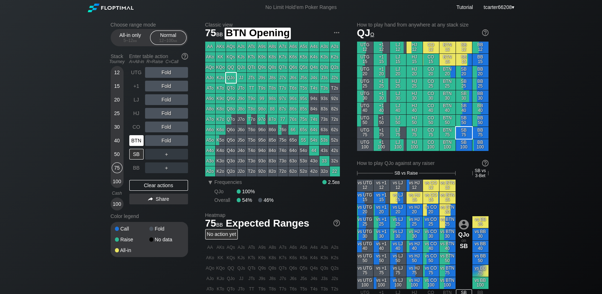
click at [136, 143] on div "BTN" at bounding box center [136, 140] width 14 height 11
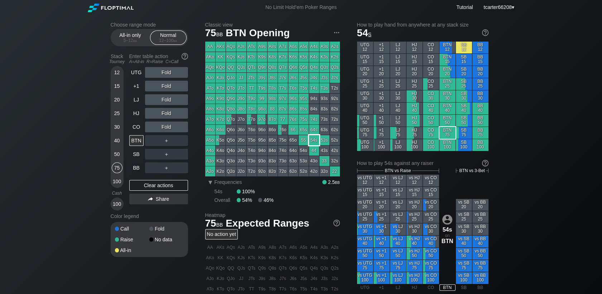
click at [315, 142] on div "54s" at bounding box center [314, 140] width 10 height 10
click at [136, 111] on div "HJ" at bounding box center [136, 113] width 14 height 11
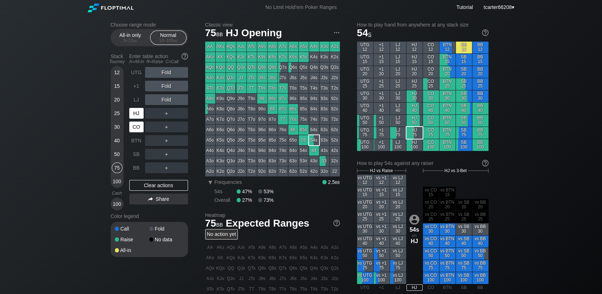
click at [136, 121] on div "CO" at bounding box center [137, 127] width 16 height 14
click at [138, 114] on div "HJ" at bounding box center [136, 113] width 14 height 11
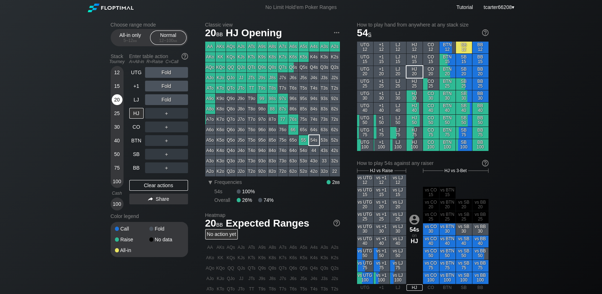
click at [121, 98] on div "20" at bounding box center [117, 99] width 11 height 11
click at [117, 168] on div "75" at bounding box center [117, 167] width 11 height 11
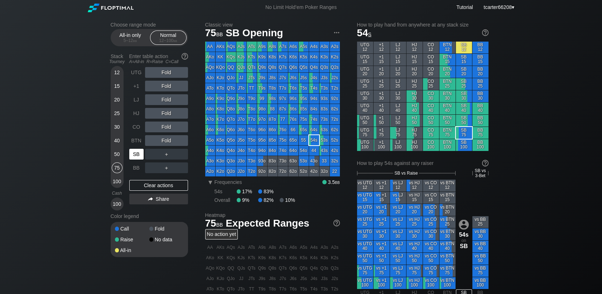
click at [131, 156] on div "SB" at bounding box center [136, 154] width 14 height 11
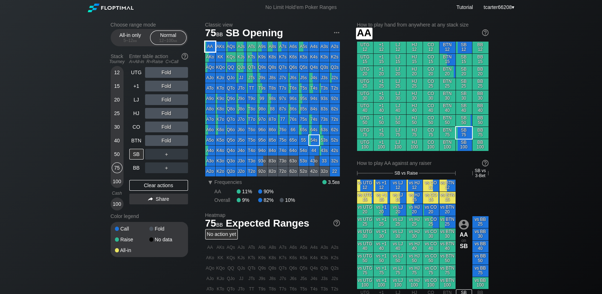
click at [209, 53] on div "AKo" at bounding box center [210, 57] width 10 height 10
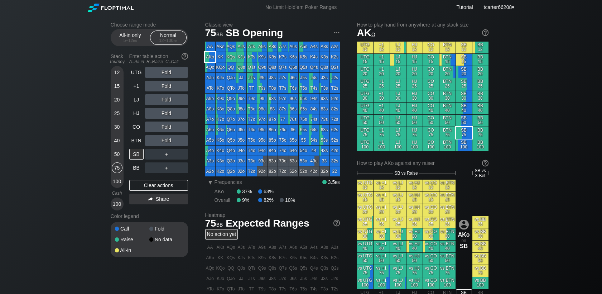
click at [209, 57] on div "AKo" at bounding box center [210, 57] width 10 height 10
click at [165, 142] on div "R ✕" at bounding box center [166, 140] width 14 height 11
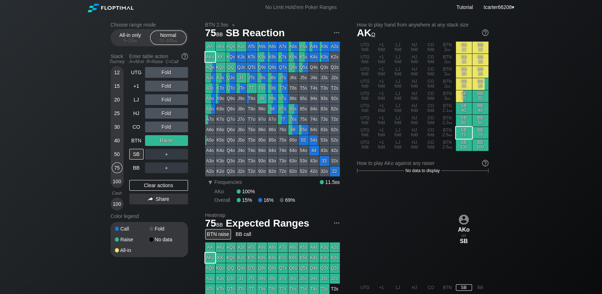
click at [163, 140] on div "Raise" at bounding box center [166, 140] width 43 height 11
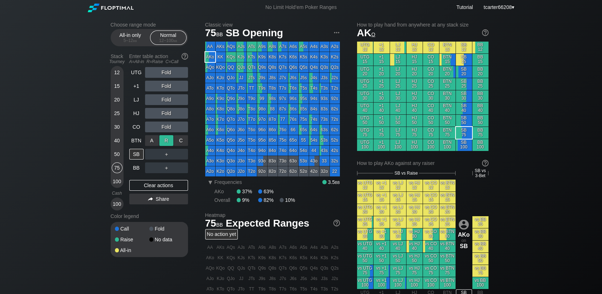
click at [165, 142] on div "R ✕" at bounding box center [166, 140] width 14 height 11
click at [180, 152] on div "＋" at bounding box center [166, 154] width 43 height 11
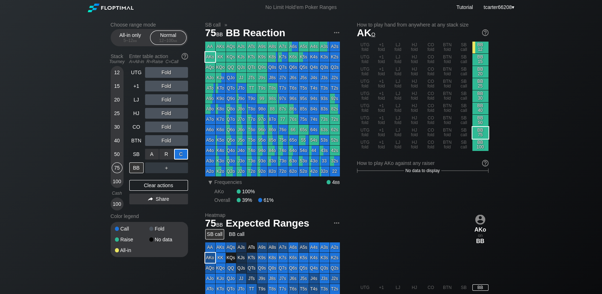
click at [182, 152] on div "C ✕" at bounding box center [181, 154] width 14 height 11
drag, startPoint x: 151, startPoint y: 188, endPoint x: 151, endPoint y: 163, distance: 25.1
click at [151, 188] on div "Clear actions" at bounding box center [158, 185] width 59 height 11
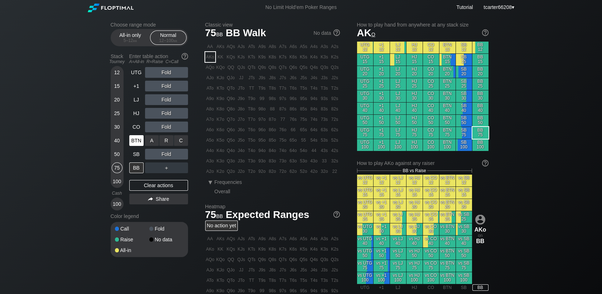
click at [141, 145] on div "BTN" at bounding box center [136, 140] width 14 height 11
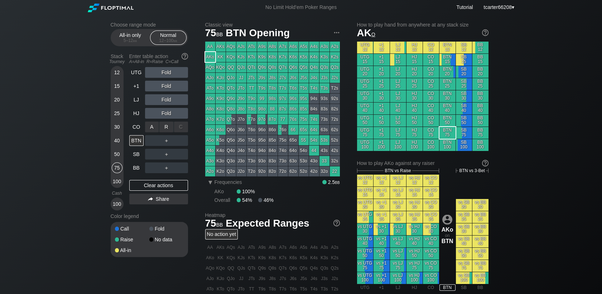
click at [163, 126] on div "R ✕" at bounding box center [166, 126] width 14 height 11
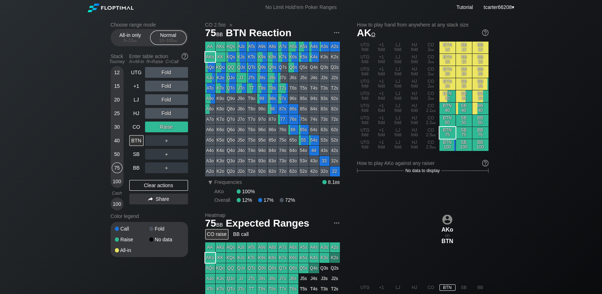
drag, startPoint x: 206, startPoint y: 40, endPoint x: 210, endPoint y: 48, distance: 8.5
click at [206, 42] on section "CO 2.5 bb » 75 bb BTN Reaction AA AKs AQs AJs ATs A9s A8s A7s A6s A5s A4s A3s A…" at bounding box center [272, 112] width 135 height 181
click at [210, 48] on div "AA" at bounding box center [210, 47] width 10 height 10
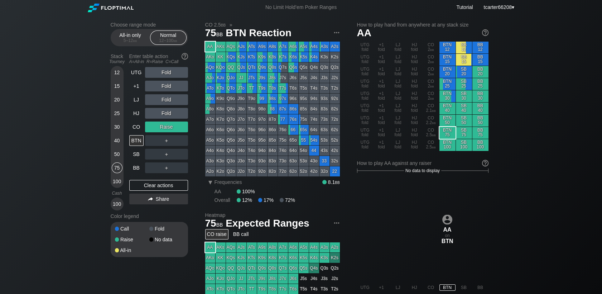
click at [165, 127] on div "Raise" at bounding box center [166, 126] width 43 height 11
click at [166, 140] on div "R ✕" at bounding box center [166, 140] width 14 height 11
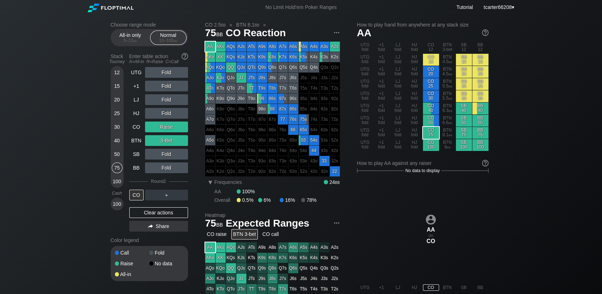
click at [162, 213] on div "Clear actions" at bounding box center [158, 212] width 59 height 11
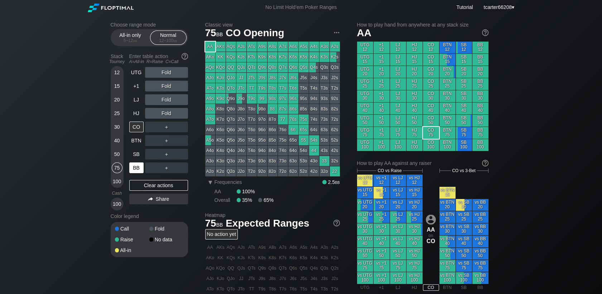
drag, startPoint x: 172, startPoint y: 185, endPoint x: 142, endPoint y: 172, distance: 32.9
click at [172, 185] on div "Clear actions" at bounding box center [158, 185] width 59 height 11
click at [115, 139] on div "40" at bounding box center [117, 140] width 11 height 11
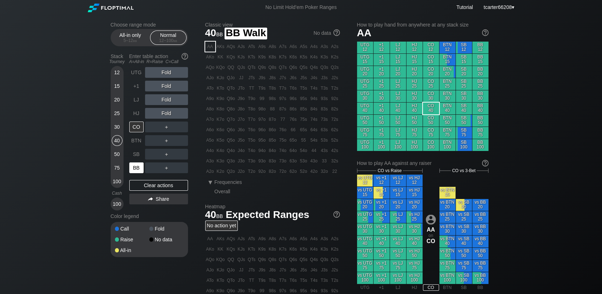
click at [136, 169] on div "BB" at bounding box center [136, 167] width 14 height 11
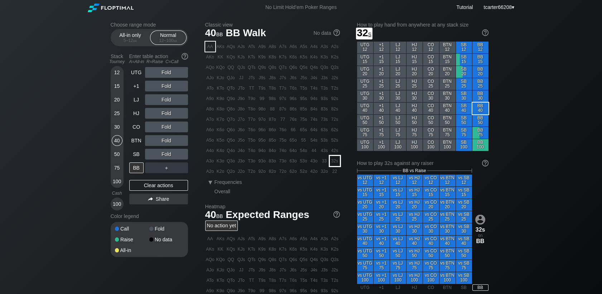
click at [332, 162] on div "32s" at bounding box center [335, 161] width 10 height 10
click at [168, 153] on div "Fold" at bounding box center [166, 154] width 43 height 11
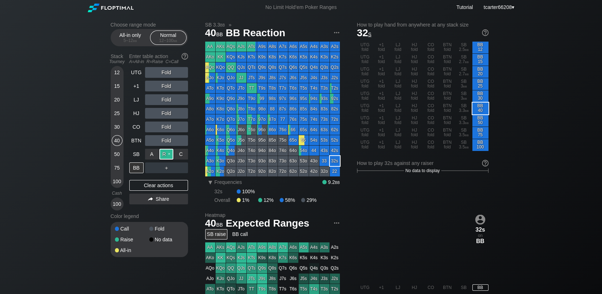
click at [168, 155] on div "R ✕" at bounding box center [166, 154] width 14 height 11
click at [173, 187] on div "Clear actions" at bounding box center [158, 185] width 59 height 11
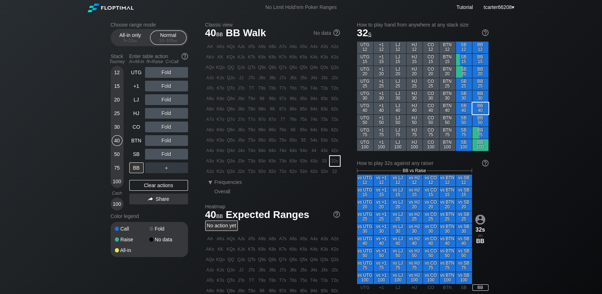
click at [169, 155] on div "Fold" at bounding box center [166, 154] width 43 height 11
click at [169, 155] on div "R ✕" at bounding box center [166, 154] width 14 height 11
click at [168, 155] on div "R ✕" at bounding box center [166, 154] width 14 height 11
click at [180, 153] on div "C ✕" at bounding box center [181, 154] width 14 height 11
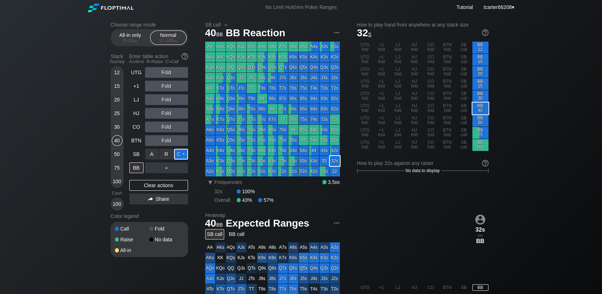
click at [180, 153] on div "C ✕" at bounding box center [181, 154] width 14 height 11
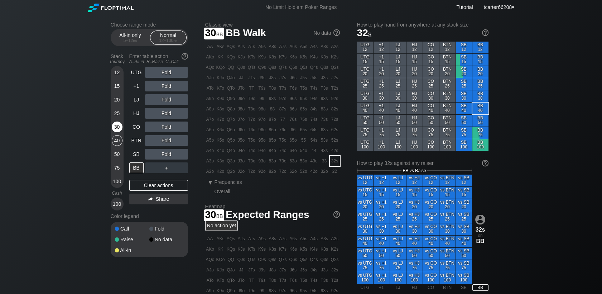
click at [116, 131] on div "30" at bounding box center [117, 126] width 11 height 11
click at [129, 159] on div "SB" at bounding box center [136, 154] width 14 height 11
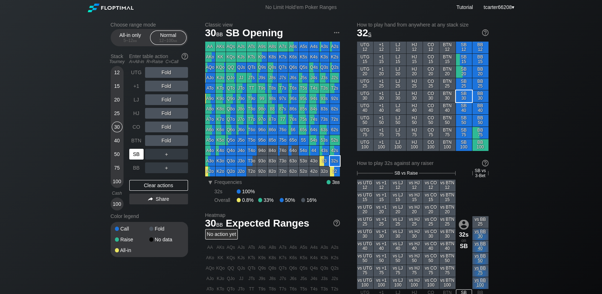
click at [132, 157] on div "SB" at bounding box center [136, 154] width 14 height 11
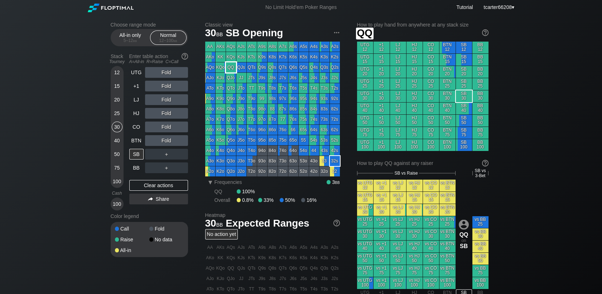
click at [234, 70] on div "QQ" at bounding box center [231, 67] width 10 height 10
click at [166, 84] on div "Fold" at bounding box center [166, 86] width 43 height 11
click at [166, 86] on div "R ✕" at bounding box center [166, 86] width 14 height 11
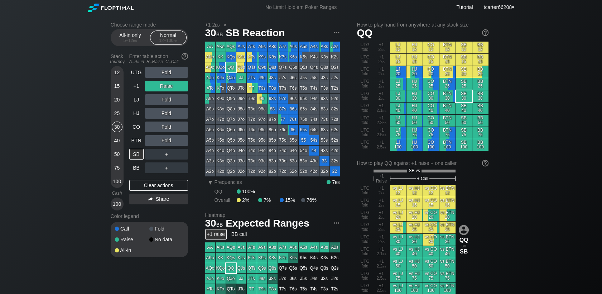
click at [183, 142] on div "Fold" at bounding box center [166, 140] width 43 height 11
click at [183, 142] on div "C ✕" at bounding box center [181, 140] width 14 height 11
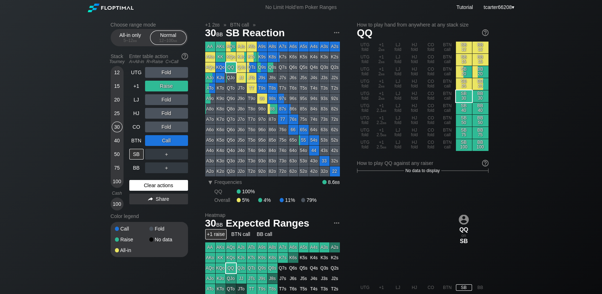
click at [164, 190] on div "Clear actions" at bounding box center [158, 185] width 59 height 11
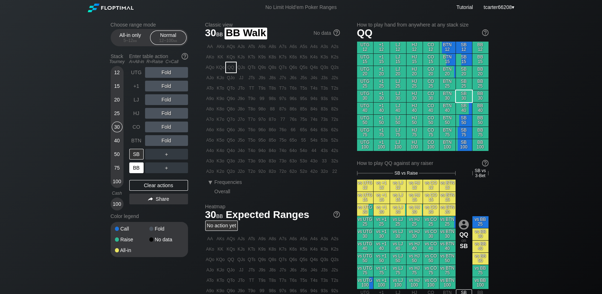
click at [134, 168] on div "BB" at bounding box center [136, 167] width 14 height 11
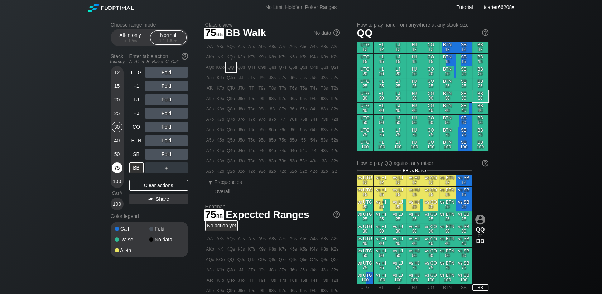
click at [115, 175] on div "75" at bounding box center [117, 169] width 11 height 14
click at [116, 187] on div "100" at bounding box center [117, 181] width 11 height 11
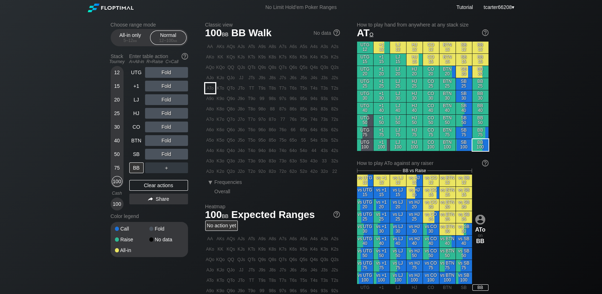
click at [211, 86] on div "ATo" at bounding box center [210, 88] width 10 height 10
drag, startPoint x: 118, startPoint y: 144, endPoint x: 138, endPoint y: 142, distance: 20.1
click at [118, 144] on div "40" at bounding box center [117, 140] width 11 height 11
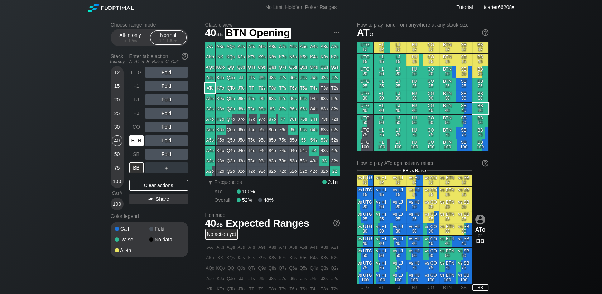
click at [138, 142] on div "BTN" at bounding box center [136, 140] width 14 height 11
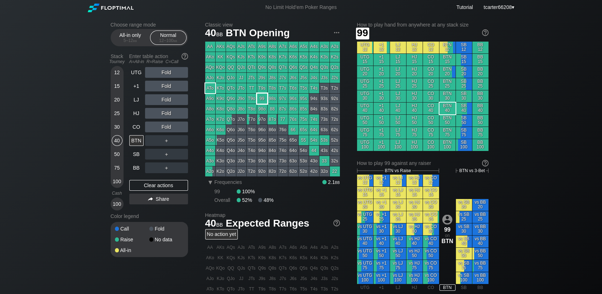
click at [260, 98] on div "99" at bounding box center [262, 98] width 10 height 10
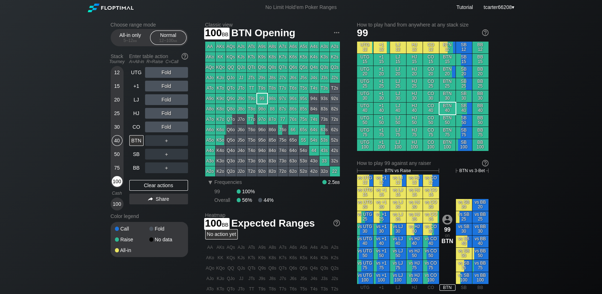
click at [116, 187] on div "100" at bounding box center [117, 181] width 11 height 11
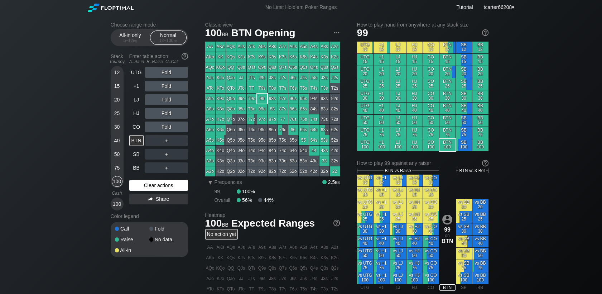
click at [173, 188] on div "Clear actions" at bounding box center [158, 185] width 59 height 11
click at [117, 166] on div "75" at bounding box center [117, 167] width 11 height 11
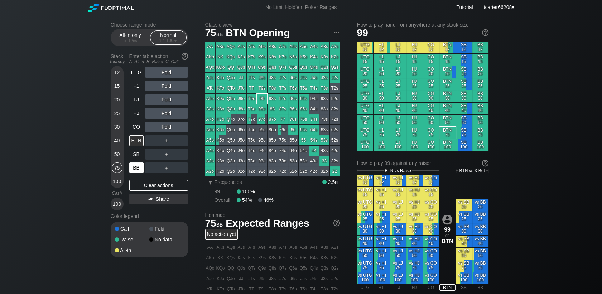
drag, startPoint x: 129, startPoint y: 165, endPoint x: 136, endPoint y: 169, distance: 8.5
click at [131, 166] on div "Stack Tourney Enter table action A=All-in R=Raise C=Call 12 15 20 25 30 40 50 7…" at bounding box center [149, 130] width 77 height 160
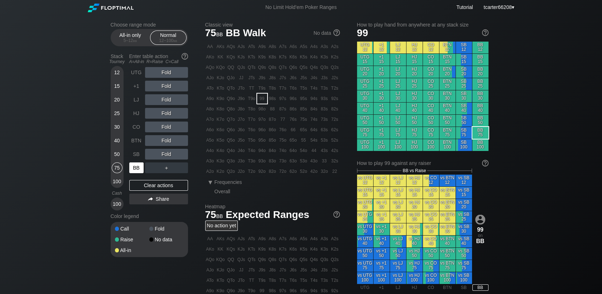
click at [136, 169] on div "BB" at bounding box center [136, 167] width 14 height 11
click at [115, 142] on div "40" at bounding box center [117, 140] width 11 height 11
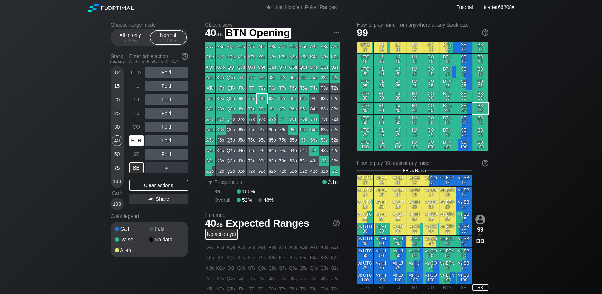
drag, startPoint x: 136, startPoint y: 142, endPoint x: 146, endPoint y: 137, distance: 11.4
click at [136, 142] on div "BTN" at bounding box center [136, 140] width 14 height 11
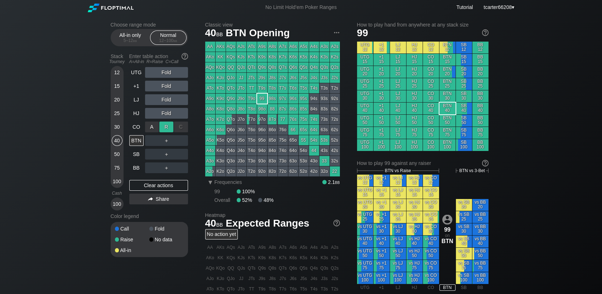
click at [165, 130] on div "R ✕" at bounding box center [166, 126] width 14 height 11
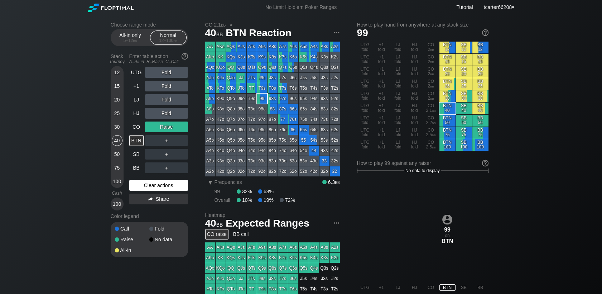
drag, startPoint x: 153, startPoint y: 188, endPoint x: 144, endPoint y: 184, distance: 9.6
click at [153, 188] on div "Clear actions" at bounding box center [158, 185] width 59 height 11
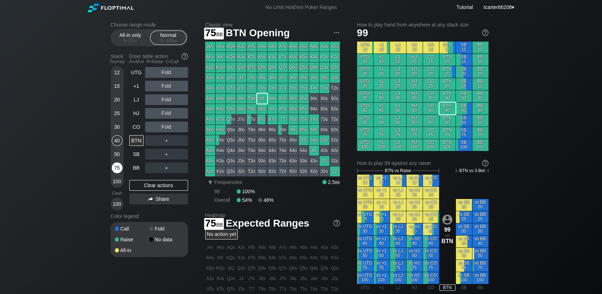
click at [117, 165] on div "75" at bounding box center [117, 167] width 11 height 11
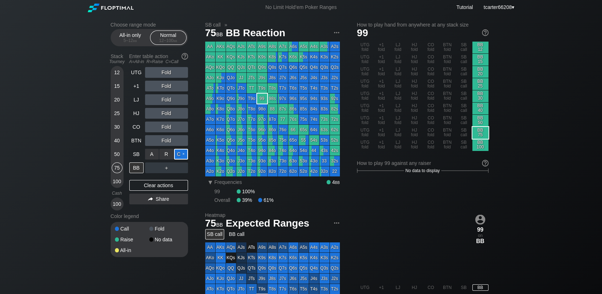
click at [186, 154] on div "C ✕" at bounding box center [181, 154] width 14 height 11
click at [209, 57] on div "AKo" at bounding box center [210, 57] width 10 height 10
drag, startPoint x: 148, startPoint y: 190, endPoint x: 145, endPoint y: 173, distance: 17.0
click at [148, 190] on div "Clear actions" at bounding box center [158, 185] width 59 height 11
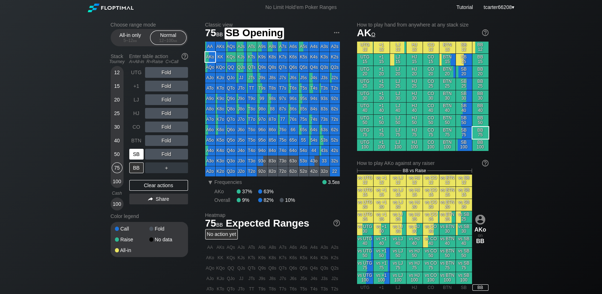
click at [138, 159] on div "SB" at bounding box center [136, 154] width 14 height 11
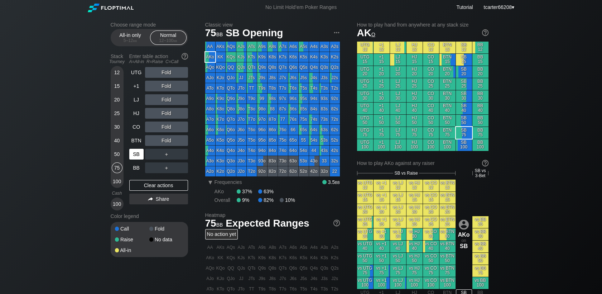
click at [137, 159] on div "SB" at bounding box center [136, 154] width 14 height 11
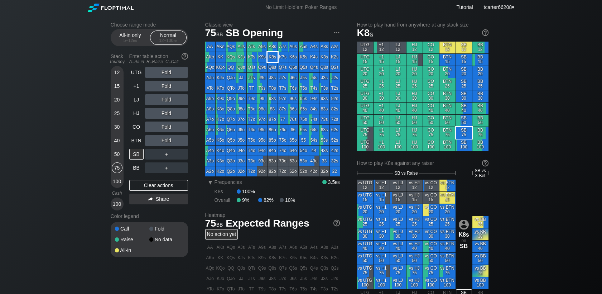
click at [274, 57] on div "K8s" at bounding box center [272, 57] width 10 height 10
drag, startPoint x: 140, startPoint y: 148, endPoint x: 144, endPoint y: 147, distance: 4.0
click at [140, 147] on div "BTN" at bounding box center [137, 141] width 16 height 14
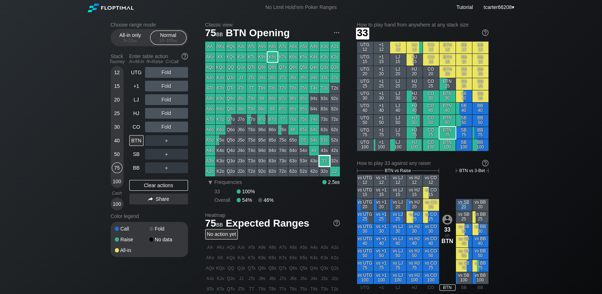
click at [323, 161] on div "33" at bounding box center [324, 161] width 10 height 10
drag, startPoint x: 116, startPoint y: 183, endPoint x: 127, endPoint y: 168, distance: 18.7
click at [116, 183] on div "100" at bounding box center [117, 181] width 11 height 11
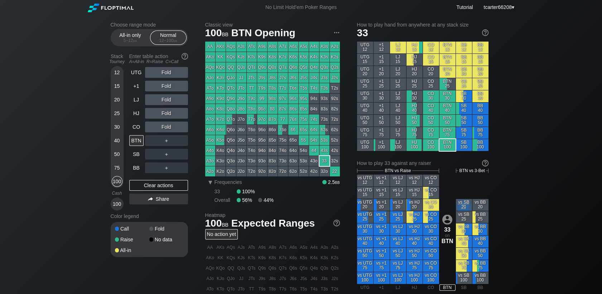
click at [117, 136] on div "40" at bounding box center [117, 140] width 11 height 11
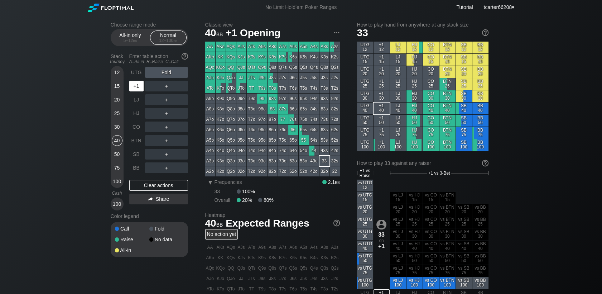
click at [141, 91] on div "+1" at bounding box center [136, 86] width 14 height 11
click at [169, 87] on div "R ✕" at bounding box center [166, 86] width 14 height 11
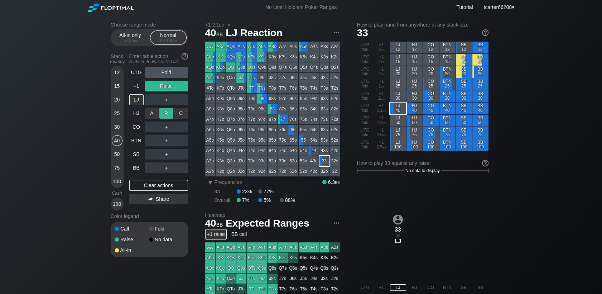
click at [160, 119] on div "R ✕" at bounding box center [166, 113] width 14 height 11
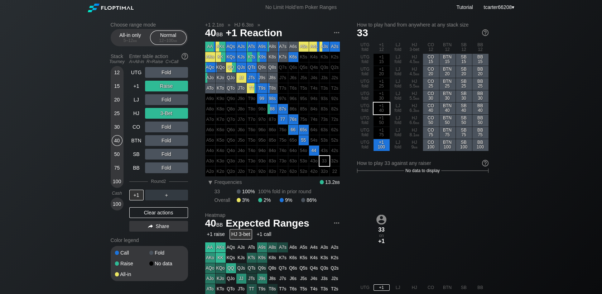
drag, startPoint x: 117, startPoint y: 168, endPoint x: 122, endPoint y: 168, distance: 5.0
click at [117, 168] on div "75" at bounding box center [117, 167] width 11 height 11
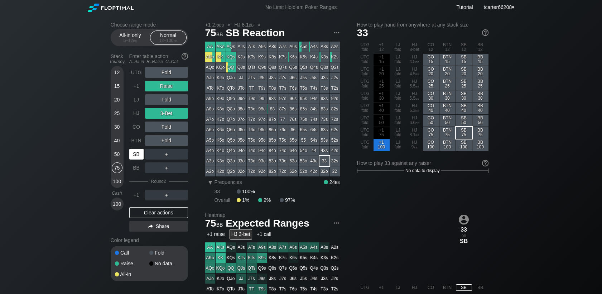
click at [136, 156] on div "SB" at bounding box center [136, 154] width 14 height 11
drag, startPoint x: 146, startPoint y: 212, endPoint x: 152, endPoint y: 208, distance: 7.4
click at [146, 213] on div "Clear actions" at bounding box center [158, 212] width 59 height 11
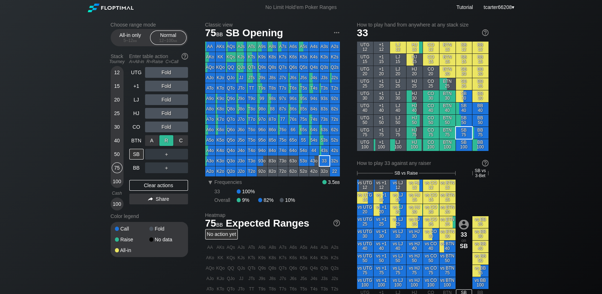
click at [165, 142] on div "R ✕" at bounding box center [166, 140] width 14 height 11
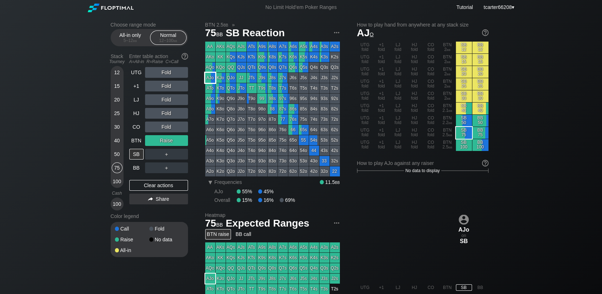
click at [209, 76] on div "AJo" at bounding box center [210, 78] width 10 height 10
click at [171, 155] on div "＋" at bounding box center [166, 154] width 43 height 11
click at [169, 155] on div "R ✕" at bounding box center [166, 154] width 14 height 11
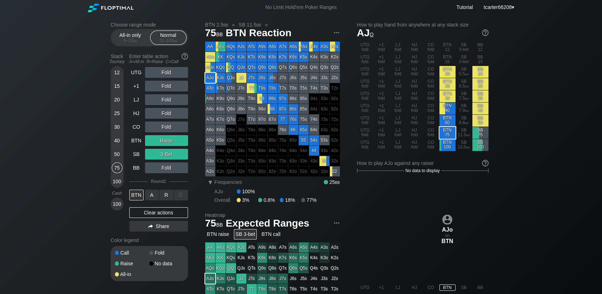
click at [147, 200] on div "A ✕" at bounding box center [152, 194] width 14 height 11
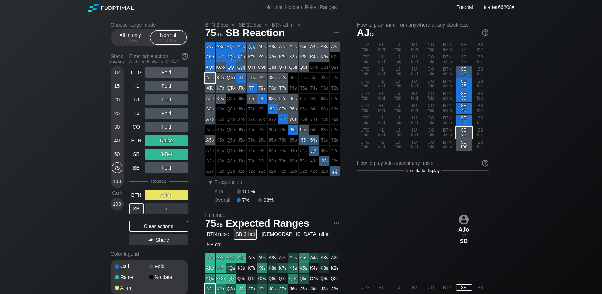
click at [180, 226] on div "Clear actions" at bounding box center [158, 226] width 59 height 11
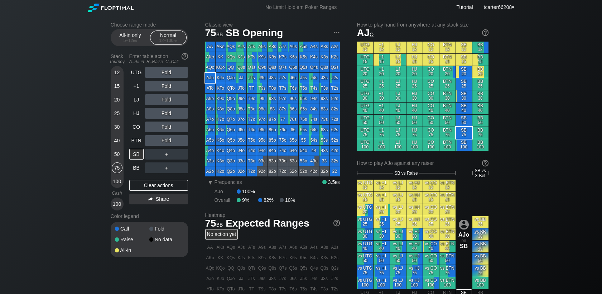
click at [117, 156] on div "50" at bounding box center [117, 154] width 11 height 11
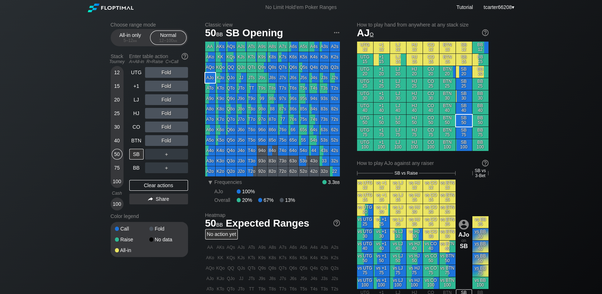
click at [164, 113] on div "Fold" at bounding box center [166, 113] width 43 height 11
click at [165, 113] on div "R ✕" at bounding box center [166, 113] width 14 height 11
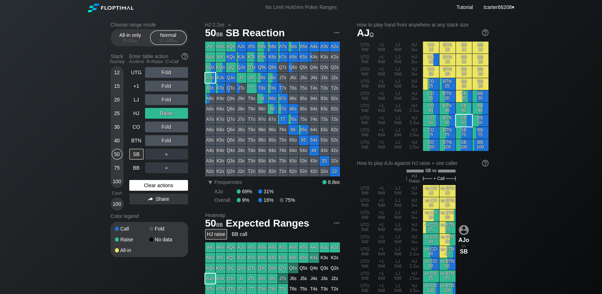
click at [172, 188] on div "Clear actions" at bounding box center [158, 185] width 59 height 11
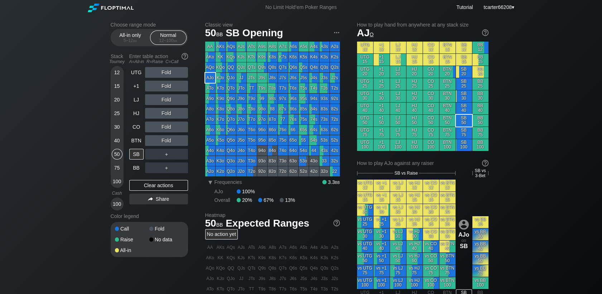
drag, startPoint x: 134, startPoint y: 130, endPoint x: 145, endPoint y: 131, distance: 10.7
click at [134, 130] on div "CO" at bounding box center [136, 126] width 14 height 11
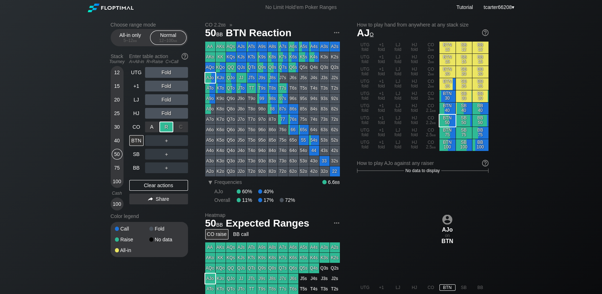
drag, startPoint x: 166, startPoint y: 130, endPoint x: 166, endPoint y: 135, distance: 4.3
click at [166, 131] on div "R ✕" at bounding box center [166, 126] width 14 height 11
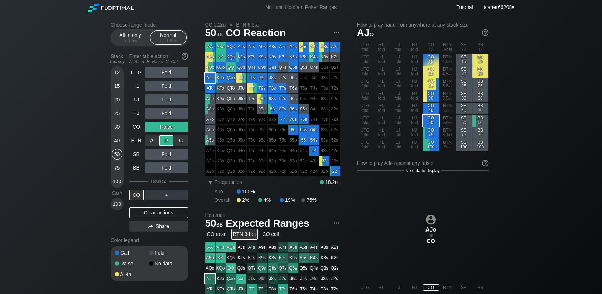
click at [166, 142] on div "R ✕" at bounding box center [166, 140] width 14 height 11
click at [156, 210] on div "Clear actions" at bounding box center [158, 212] width 59 height 11
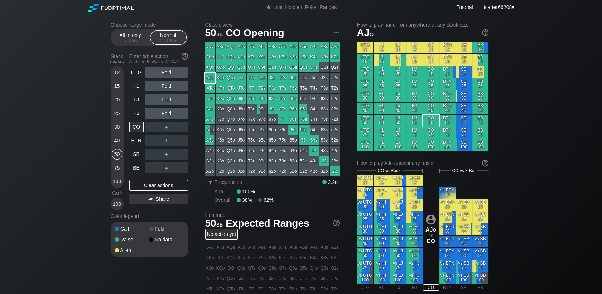
click at [119, 145] on div "40" at bounding box center [117, 140] width 11 height 11
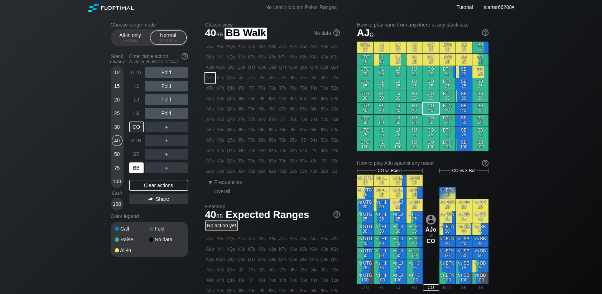
click at [136, 168] on div "BB" at bounding box center [136, 167] width 14 height 11
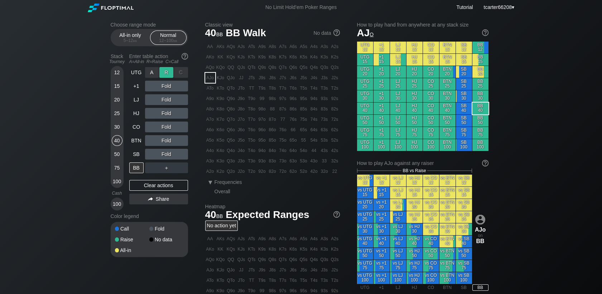
click at [167, 76] on div "R ✕" at bounding box center [166, 72] width 14 height 11
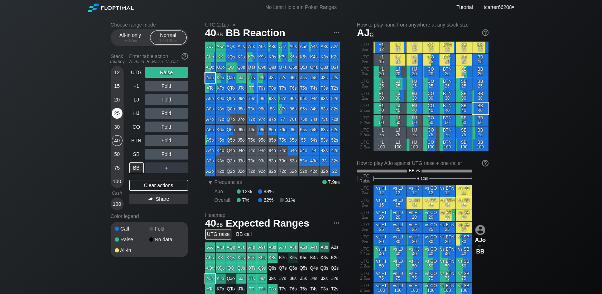
click at [118, 115] on div "25" at bounding box center [117, 113] width 11 height 11
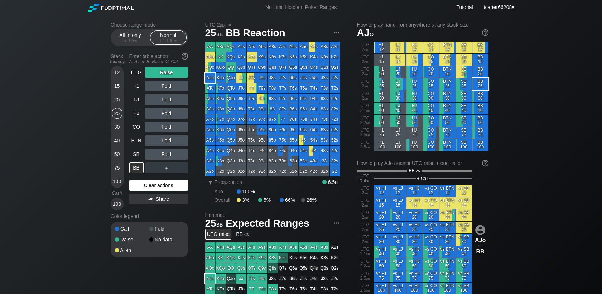
click at [145, 182] on div "UTG Raise +1 Fold LJ Fold HJ Fold CO Fold BTN Fold SB Fold BB ＋ Clear actions S…" at bounding box center [158, 138] width 59 height 143
click at [145, 185] on div "Clear actions" at bounding box center [158, 185] width 59 height 11
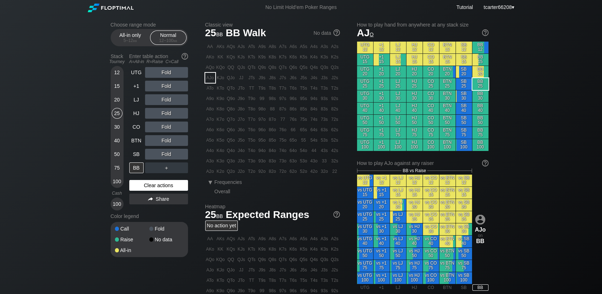
click at [153, 184] on div "Clear actions" at bounding box center [158, 185] width 59 height 11
click at [180, 154] on div "Fold" at bounding box center [166, 154] width 43 height 11
click at [181, 152] on div "C ✕" at bounding box center [181, 154] width 14 height 11
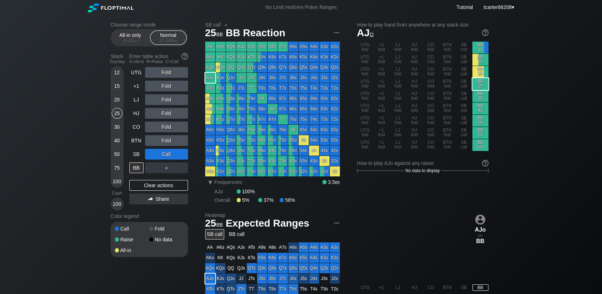
click at [120, 132] on div "30" at bounding box center [117, 128] width 11 height 14
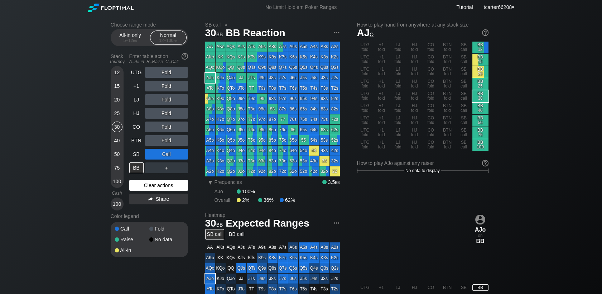
click at [157, 185] on div "Clear actions" at bounding box center [158, 185] width 59 height 11
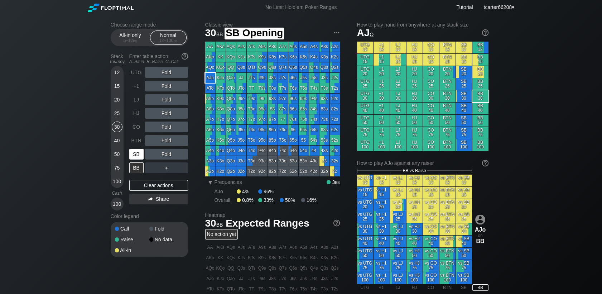
click at [138, 156] on div "SB" at bounding box center [136, 154] width 14 height 11
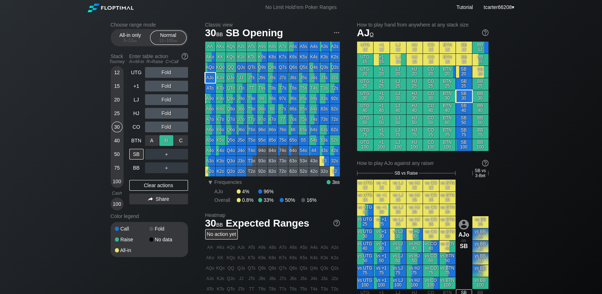
click at [171, 137] on div "R ✕" at bounding box center [166, 140] width 14 height 11
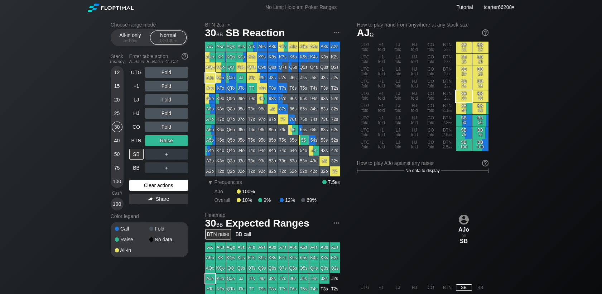
drag, startPoint x: 135, startPoint y: 188, endPoint x: 137, endPoint y: 171, distance: 17.0
click at [135, 189] on div "Clear actions" at bounding box center [158, 185] width 59 height 11
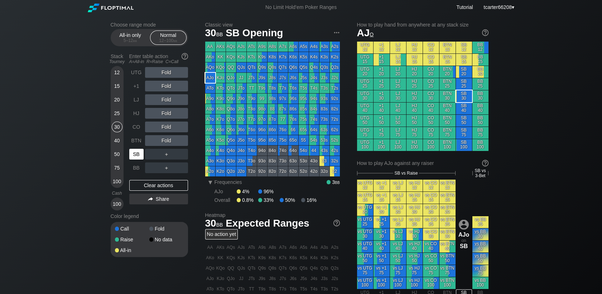
click at [137, 156] on div "SB" at bounding box center [136, 154] width 14 height 11
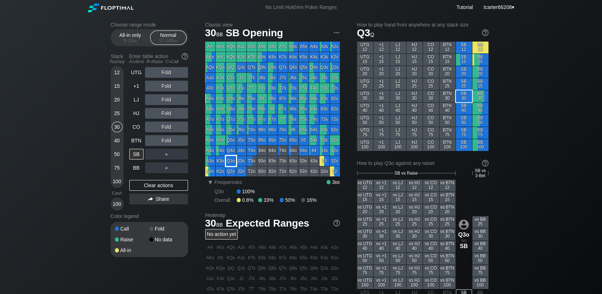
click at [234, 163] on div "Q3o" at bounding box center [231, 161] width 10 height 10
click at [134, 136] on div "BTN" at bounding box center [136, 140] width 14 height 11
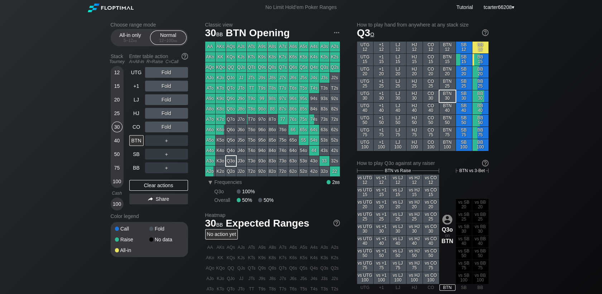
click at [206, 140] on div "A5o" at bounding box center [210, 140] width 10 height 10
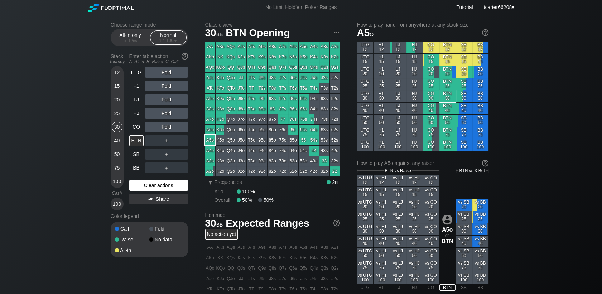
click at [175, 188] on div "Clear actions" at bounding box center [158, 185] width 59 height 11
drag, startPoint x: 114, startPoint y: 161, endPoint x: 116, endPoint y: 165, distance: 4.5
click at [115, 161] on div "50" at bounding box center [117, 156] width 11 height 14
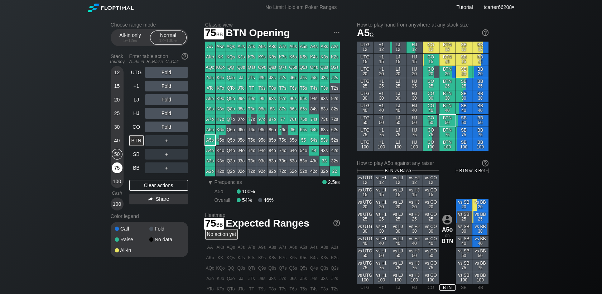
click at [116, 166] on div "75" at bounding box center [117, 167] width 11 height 11
click at [168, 84] on div "R ✕" at bounding box center [166, 86] width 14 height 11
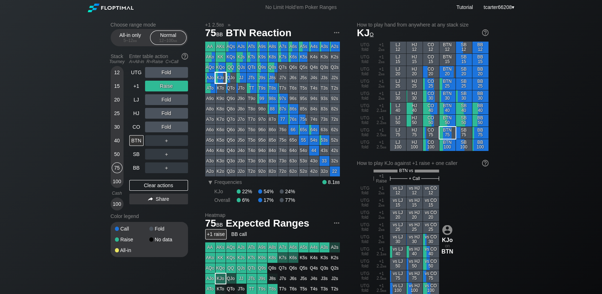
click at [217, 77] on div "KJo" at bounding box center [221, 78] width 10 height 10
click at [185, 100] on div "C ✕" at bounding box center [181, 99] width 14 height 11
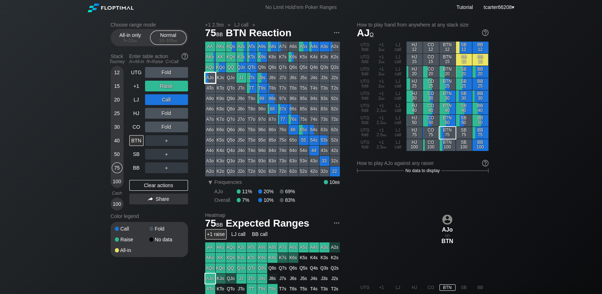
click at [207, 79] on div "AJo" at bounding box center [210, 78] width 10 height 10
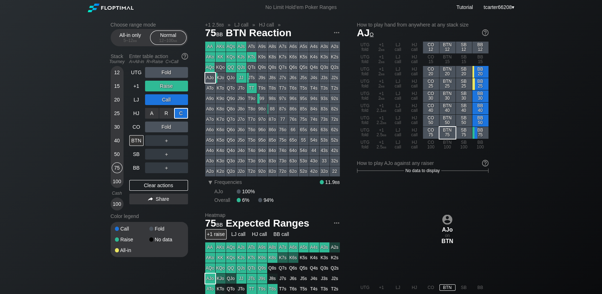
click at [182, 117] on div "C ✕" at bounding box center [181, 113] width 14 height 11
click at [163, 184] on div "Clear actions" at bounding box center [158, 185] width 59 height 11
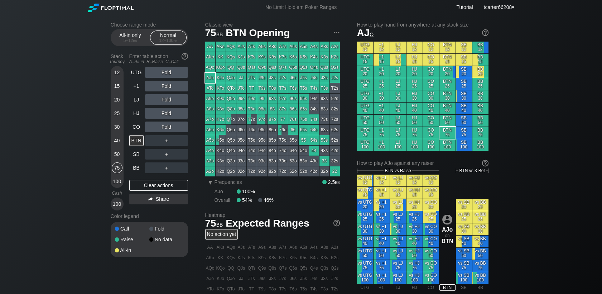
click at [125, 113] on div "Stack Tourney Enter table action A=All-in R=Raise C=Call 12 15 20 25 30 40 50 7…" at bounding box center [149, 130] width 77 height 160
click at [121, 113] on div "25" at bounding box center [117, 113] width 11 height 11
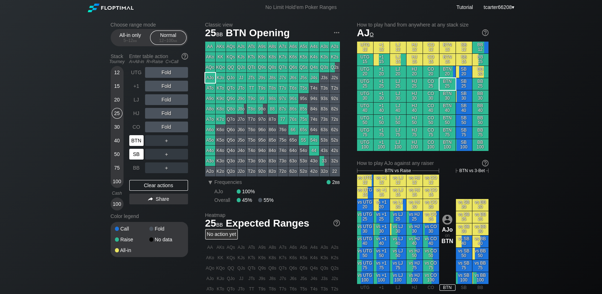
click at [135, 153] on div "SB" at bounding box center [136, 154] width 14 height 11
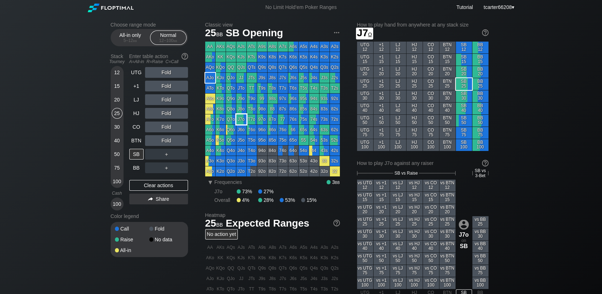
click at [239, 119] on div "J7o" at bounding box center [241, 119] width 10 height 10
click at [136, 127] on div "CO" at bounding box center [136, 126] width 14 height 11
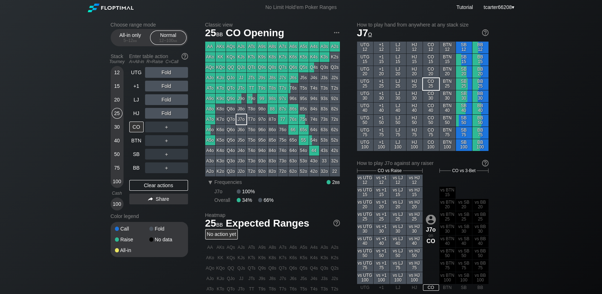
click at [117, 101] on div "20" at bounding box center [117, 99] width 11 height 11
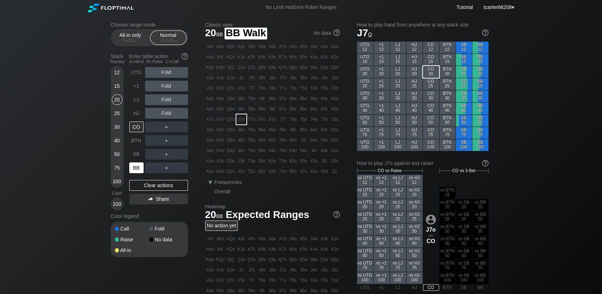
click at [139, 169] on div "BB" at bounding box center [136, 167] width 14 height 11
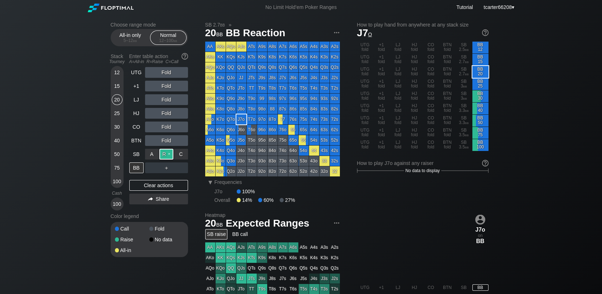
click at [166, 155] on div "R ✕" at bounding box center [166, 154] width 14 height 11
click at [116, 108] on div "25" at bounding box center [117, 113] width 11 height 11
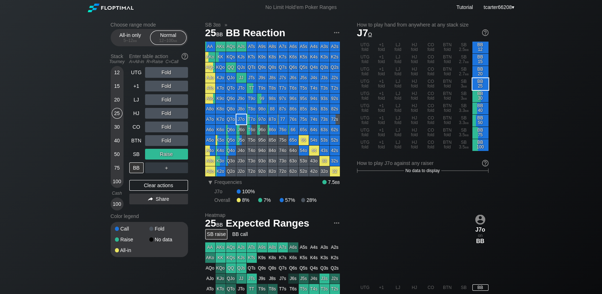
click at [119, 119] on div "25" at bounding box center [117, 113] width 11 height 11
click at [135, 140] on div "BTN" at bounding box center [136, 140] width 14 height 11
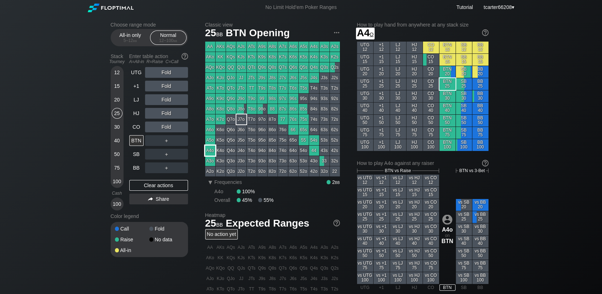
click at [211, 159] on div "A3o" at bounding box center [210, 161] width 10 height 10
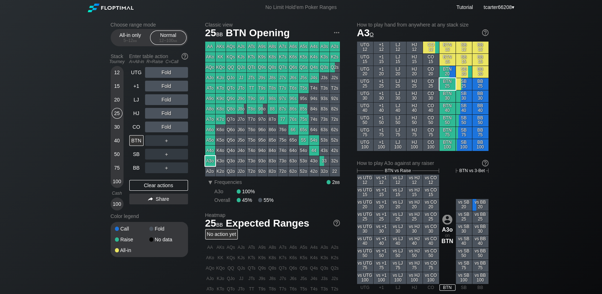
click at [119, 157] on div "50" at bounding box center [117, 154] width 11 height 11
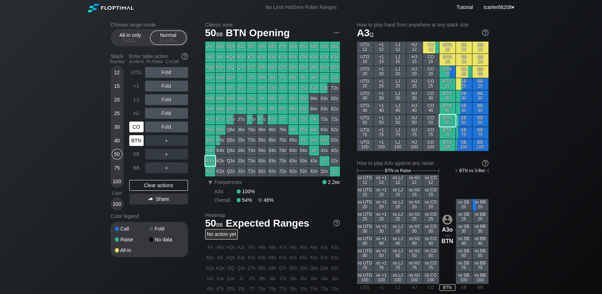
click at [137, 129] on div "CO" at bounding box center [136, 126] width 14 height 11
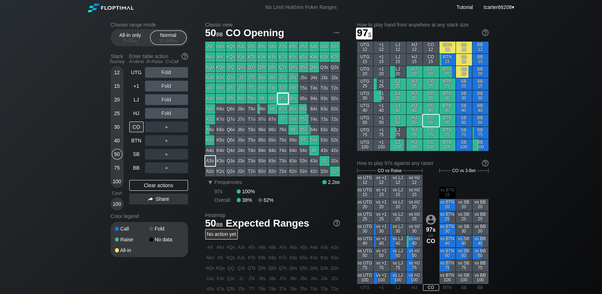
click at [277, 101] on div "AA AKs AQs AJs ATs A9s A8s A7s A6s A5s A4s A3s A2s AKo KK KQs KJs KTs K9s K8s K…" at bounding box center [272, 109] width 135 height 135
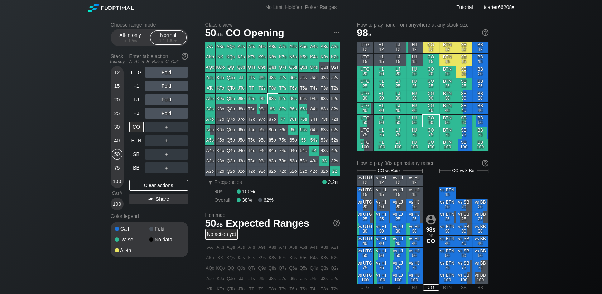
click at [118, 112] on div "25" at bounding box center [117, 113] width 11 height 11
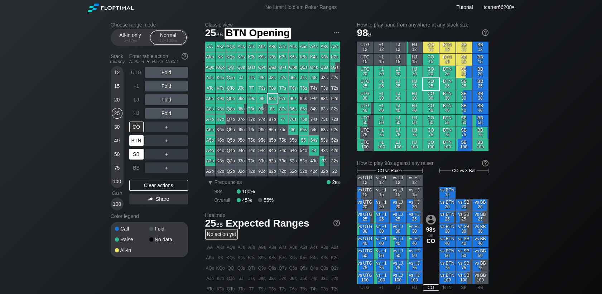
click at [140, 154] on div "SB" at bounding box center [136, 154] width 14 height 11
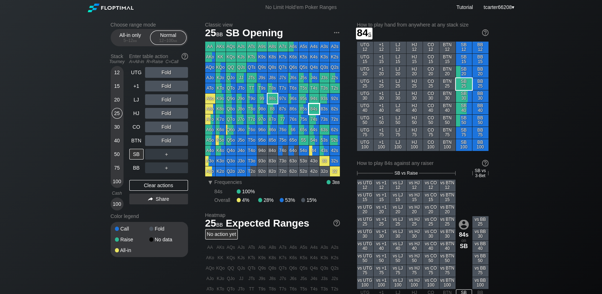
click at [315, 109] on div "84s" at bounding box center [314, 109] width 10 height 10
click at [118, 101] on div "20" at bounding box center [117, 99] width 11 height 11
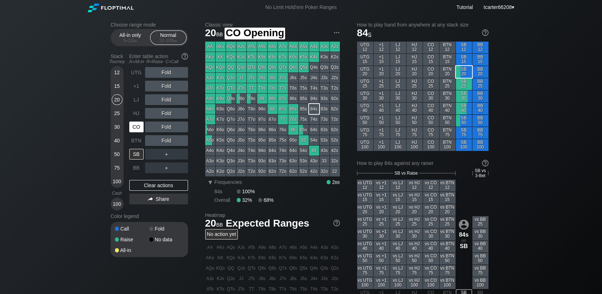
click at [137, 127] on div "CO" at bounding box center [136, 126] width 14 height 11
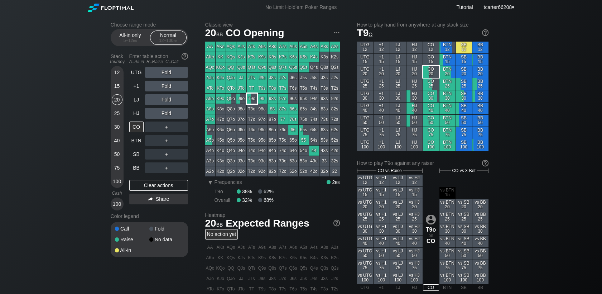
click at [251, 101] on div "T9o" at bounding box center [252, 98] width 10 height 10
click at [166, 127] on div "A ✕ R ✕ C ✕ ＋" at bounding box center [166, 126] width 43 height 11
click at [166, 127] on div "R ✕" at bounding box center [166, 126] width 14 height 11
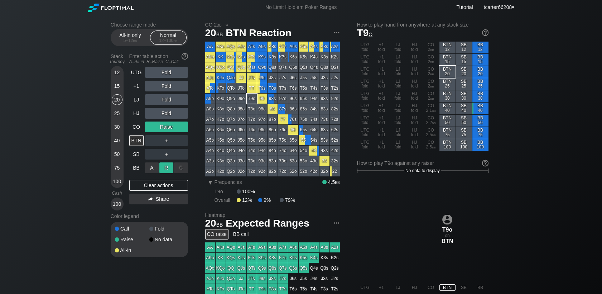
click at [169, 173] on div "R ✕" at bounding box center [166, 167] width 14 height 11
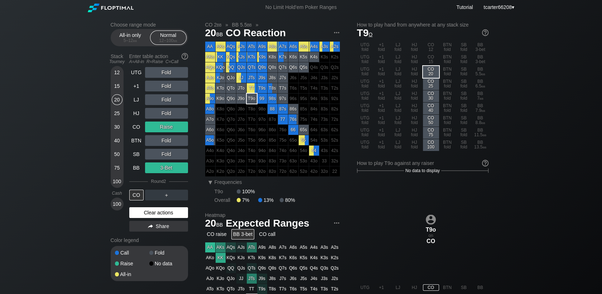
click at [145, 212] on div "Clear actions" at bounding box center [158, 212] width 59 height 11
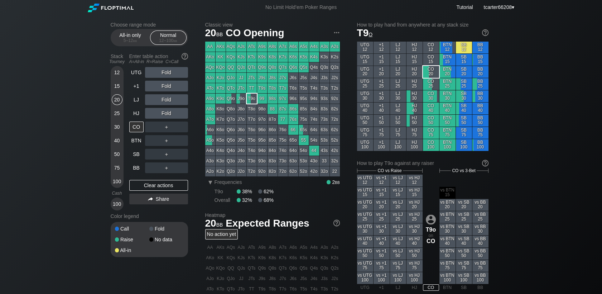
click at [123, 88] on div "12 15 20 25 30 40 50 75 100" at bounding box center [117, 127] width 13 height 122
click at [121, 88] on div "12 15 20 25 30 40 50 75 100" at bounding box center [117, 127] width 13 height 122
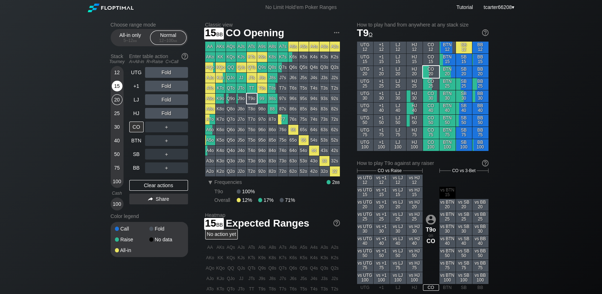
click at [121, 88] on div "15" at bounding box center [117, 86] width 11 height 11
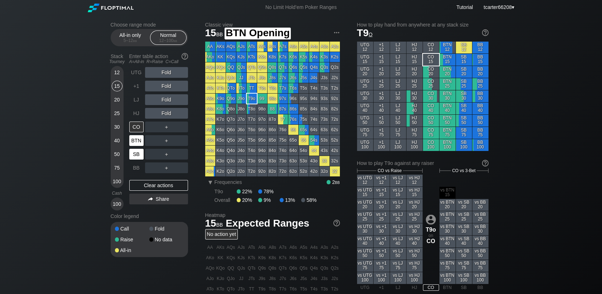
click at [134, 155] on div "SB" at bounding box center [136, 154] width 14 height 11
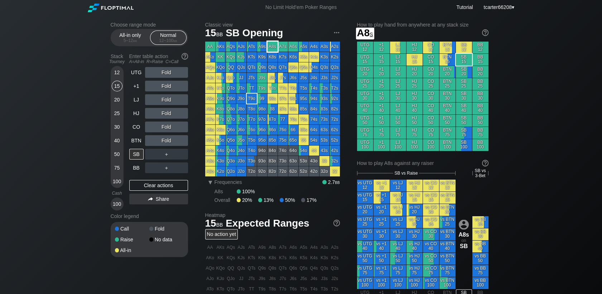
click at [272, 49] on div "A8s" at bounding box center [272, 47] width 10 height 10
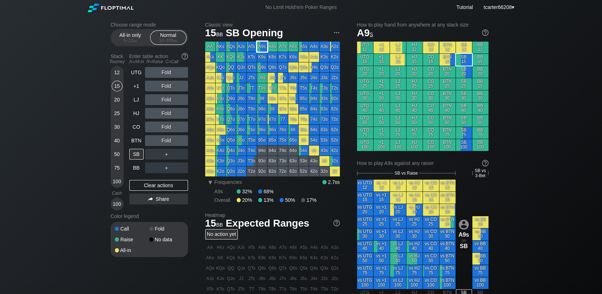
click at [261, 49] on div "A9s" at bounding box center [262, 47] width 10 height 10
click at [162, 137] on div "Fold" at bounding box center [166, 140] width 43 height 11
click at [163, 139] on div "R ✕" at bounding box center [166, 140] width 14 height 11
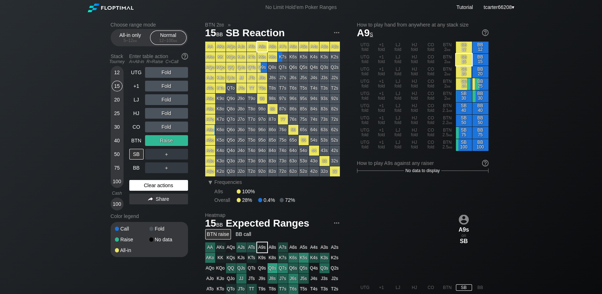
click at [149, 182] on div "Clear actions" at bounding box center [158, 185] width 59 height 11
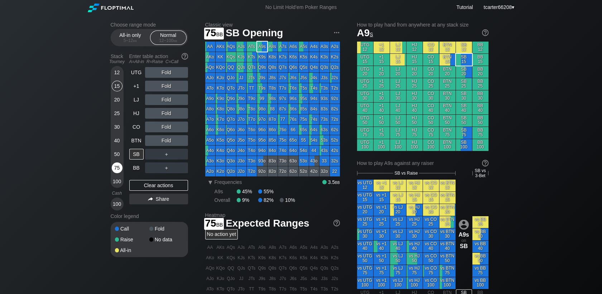
click at [115, 168] on div "75" at bounding box center [117, 167] width 11 height 11
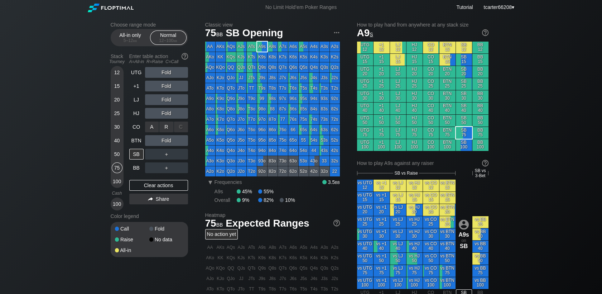
click at [164, 130] on div "R ✕" at bounding box center [166, 126] width 14 height 11
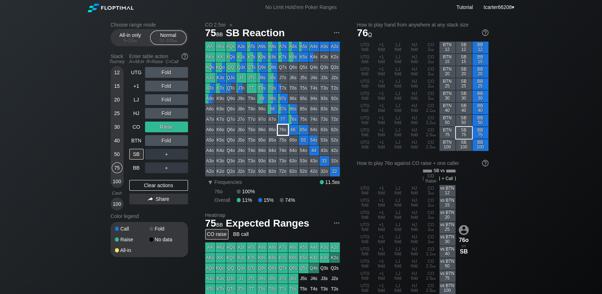
drag, startPoint x: 287, startPoint y: 127, endPoint x: 283, endPoint y: 127, distance: 3.6
click at [287, 127] on div "AA AKs AQs AJs ATs A9s A8s A7s A6s A5s A4s A3s A2s AKo KK KQs KJs KTs K9s K8s K…" at bounding box center [272, 109] width 135 height 135
click at [168, 186] on div "Clear actions" at bounding box center [158, 185] width 59 height 11
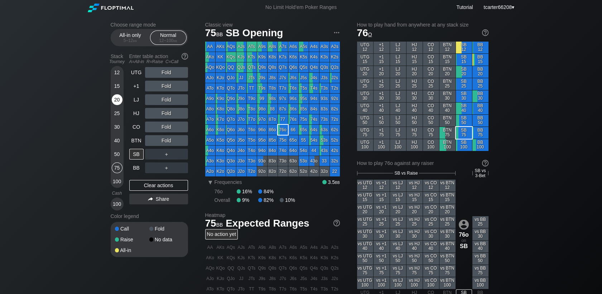
click at [122, 102] on div "12 15 20 25 30 40 50 75 100" at bounding box center [117, 127] width 13 height 122
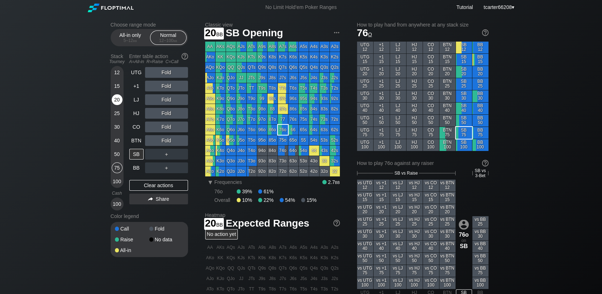
click at [121, 101] on div "20" at bounding box center [117, 99] width 11 height 11
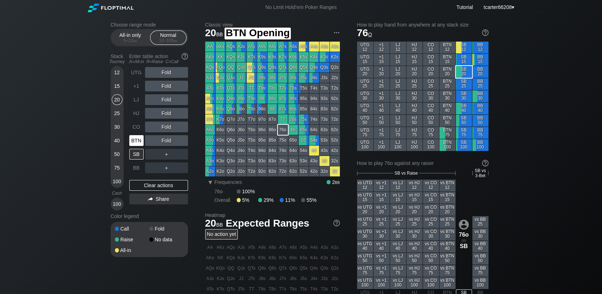
click at [137, 143] on div "BTN" at bounding box center [136, 140] width 14 height 11
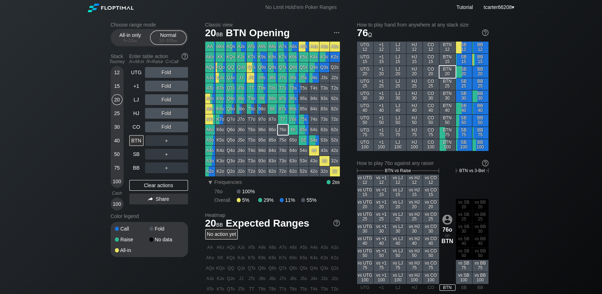
drag, startPoint x: 117, startPoint y: 86, endPoint x: 119, endPoint y: 89, distance: 4.2
click at [117, 86] on div "15" at bounding box center [117, 86] width 11 height 11
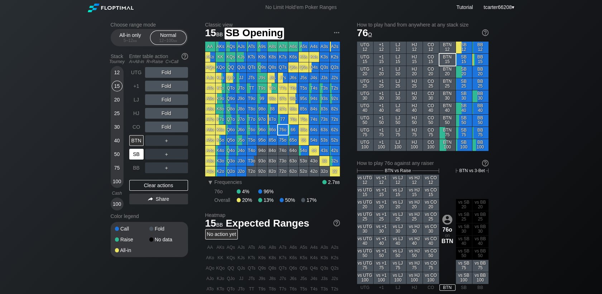
drag, startPoint x: 137, startPoint y: 155, endPoint x: 146, endPoint y: 146, distance: 12.7
click at [137, 155] on div "SB" at bounding box center [136, 154] width 14 height 11
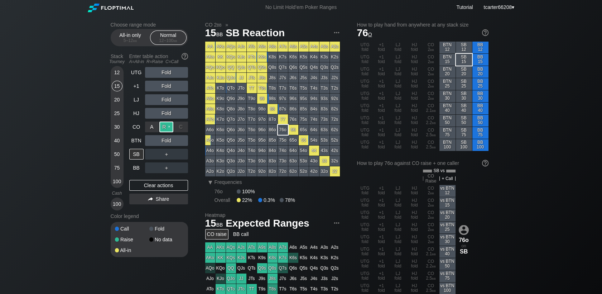
click at [168, 125] on div "R ✕" at bounding box center [166, 126] width 14 height 11
click at [164, 188] on div "Clear actions" at bounding box center [158, 185] width 59 height 11
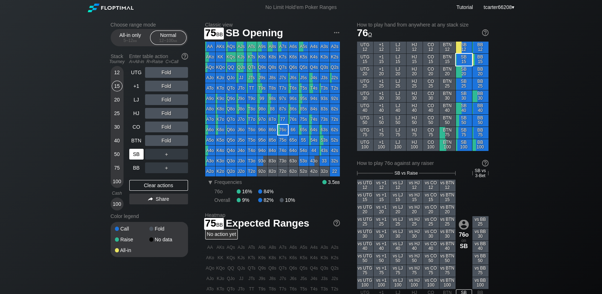
drag, startPoint x: 117, startPoint y: 168, endPoint x: 132, endPoint y: 157, distance: 18.4
click at [118, 168] on div "75" at bounding box center [117, 167] width 11 height 11
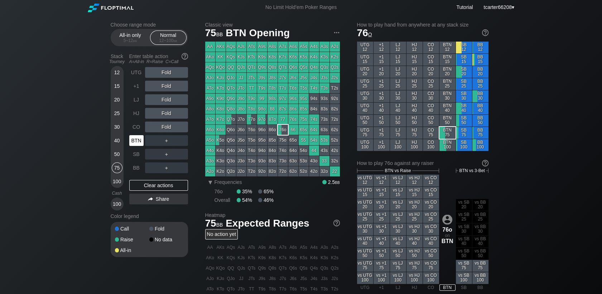
click at [139, 145] on div "BTN" at bounding box center [136, 140] width 14 height 11
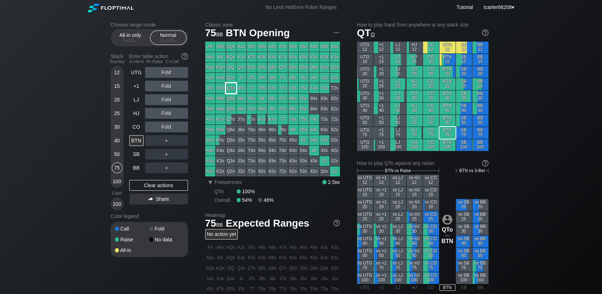
click at [231, 89] on div "QTo" at bounding box center [231, 88] width 10 height 10
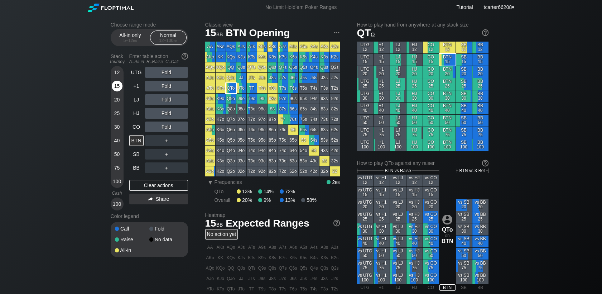
click at [113, 85] on div "15" at bounding box center [117, 86] width 11 height 11
click at [116, 85] on div "15" at bounding box center [117, 86] width 11 height 11
click at [113, 100] on div "20" at bounding box center [117, 99] width 11 height 11
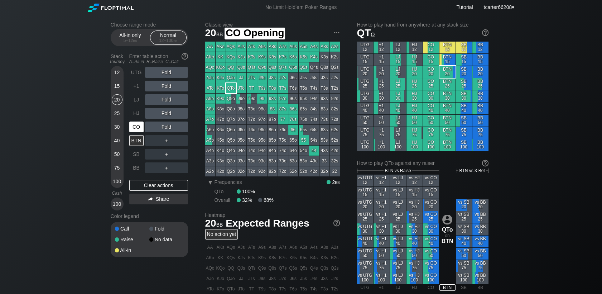
click at [138, 125] on div "CO" at bounding box center [136, 126] width 14 height 11
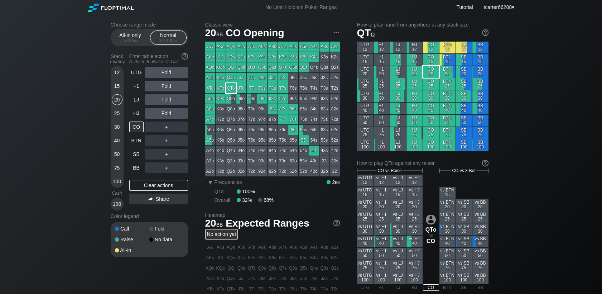
click at [119, 88] on div "15" at bounding box center [117, 86] width 11 height 11
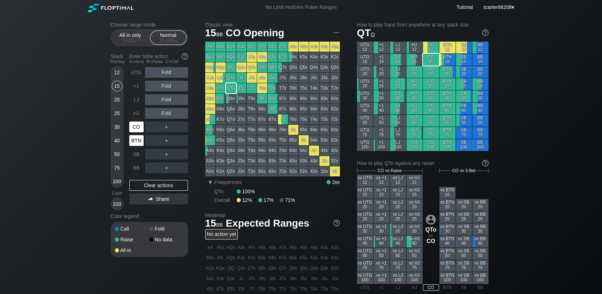
click at [135, 139] on div "BTN" at bounding box center [136, 140] width 14 height 11
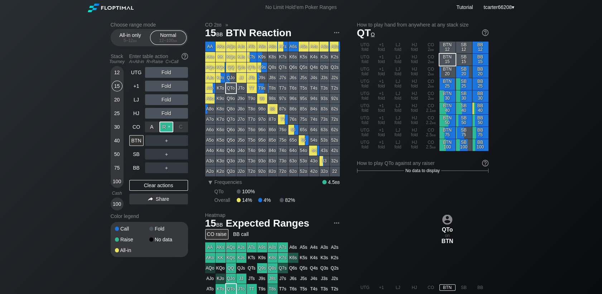
click at [165, 127] on div "R ✕" at bounding box center [166, 126] width 14 height 11
click at [168, 189] on div "Clear actions" at bounding box center [158, 185] width 59 height 11
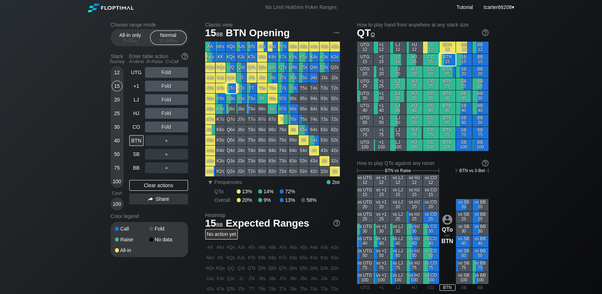
drag, startPoint x: 117, startPoint y: 157, endPoint x: 124, endPoint y: 162, distance: 8.7
click at [117, 156] on div "50" at bounding box center [117, 154] width 11 height 11
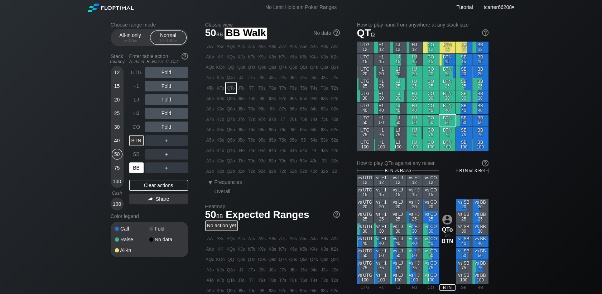
click at [136, 163] on div "BB" at bounding box center [136, 167] width 14 height 11
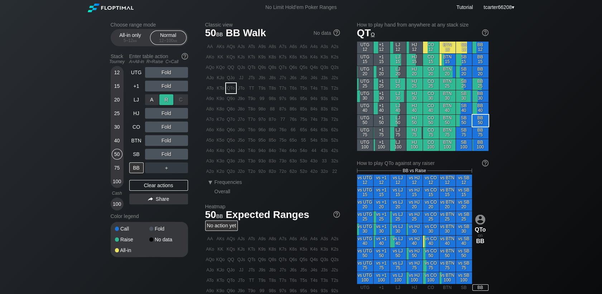
click at [166, 98] on div "R ✕" at bounding box center [166, 99] width 14 height 11
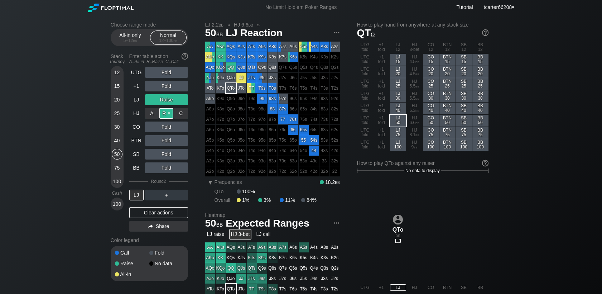
click at [169, 117] on div "R ✕" at bounding box center [166, 113] width 14 height 11
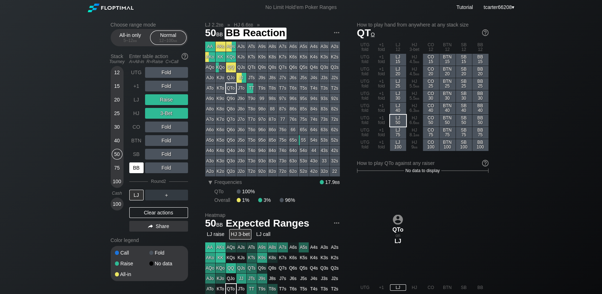
click at [135, 174] on div "BB" at bounding box center [137, 168] width 16 height 14
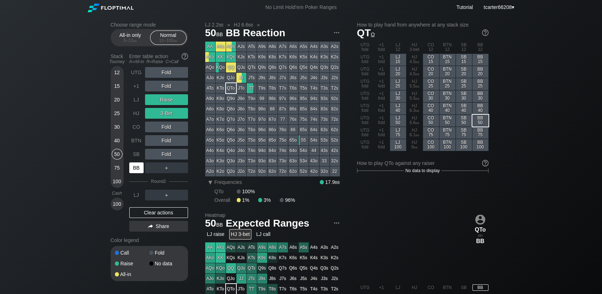
click at [137, 169] on div "BB" at bounding box center [136, 167] width 14 height 11
click at [177, 206] on div "UTG Fold +1 Fold LJ Raise HJ 3-Bet CO Fold BTN Fold SB Fold BB ＋ Round 2 LJ ＋ C…" at bounding box center [158, 150] width 59 height 167
click at [176, 208] on div "Clear actions" at bounding box center [158, 212] width 59 height 11
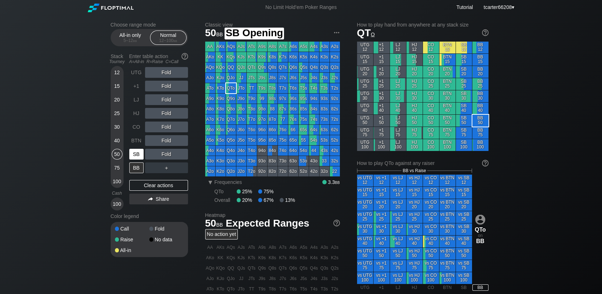
click at [140, 153] on div "SB" at bounding box center [136, 154] width 14 height 11
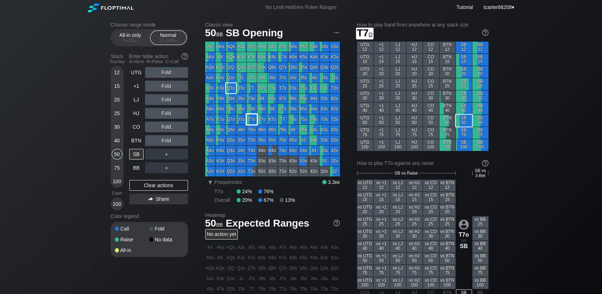
click at [252, 122] on div "T7o" at bounding box center [252, 119] width 10 height 10
click at [134, 145] on div "BTN" at bounding box center [136, 140] width 14 height 11
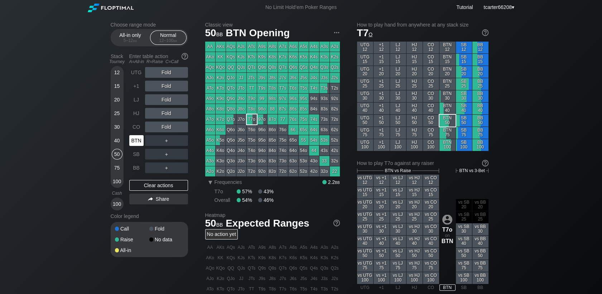
click at [135, 134] on div "BTN" at bounding box center [137, 141] width 16 height 14
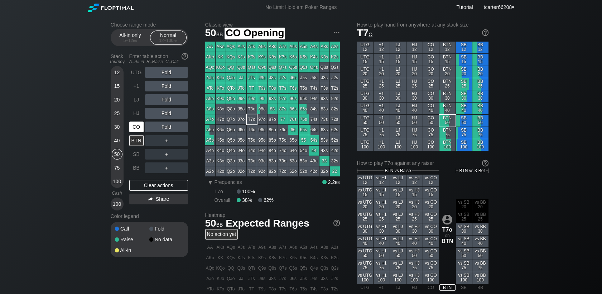
click at [135, 132] on div "CO" at bounding box center [136, 126] width 14 height 11
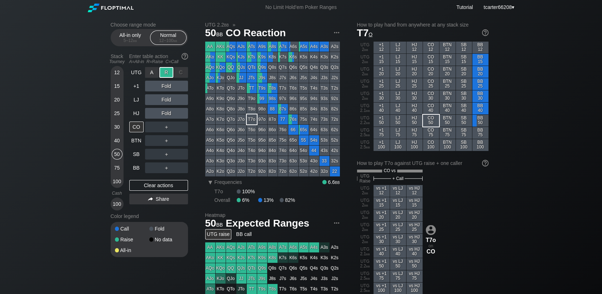
click at [166, 72] on div "R ✕" at bounding box center [166, 72] width 14 height 11
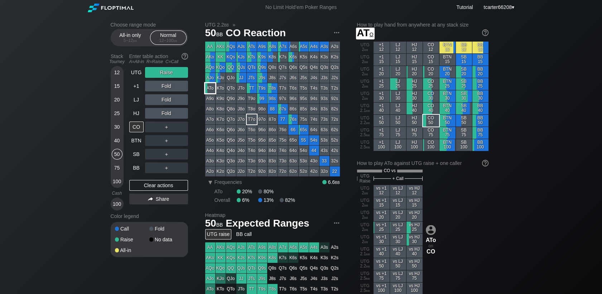
click at [212, 87] on div "ATo" at bounding box center [210, 88] width 10 height 10
drag, startPoint x: 165, startPoint y: 191, endPoint x: 169, endPoint y: 188, distance: 5.1
click at [165, 190] on div "Clear actions" at bounding box center [158, 185] width 59 height 11
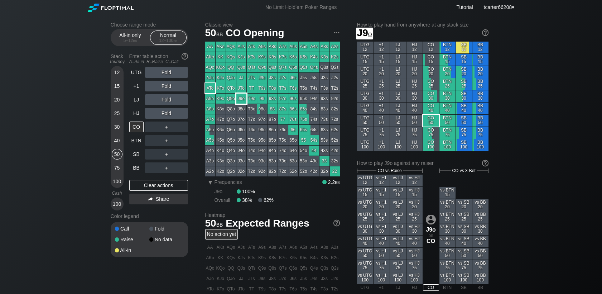
click at [240, 99] on div "J9o" at bounding box center [241, 98] width 10 height 10
click at [116, 73] on div "12" at bounding box center [117, 72] width 11 height 11
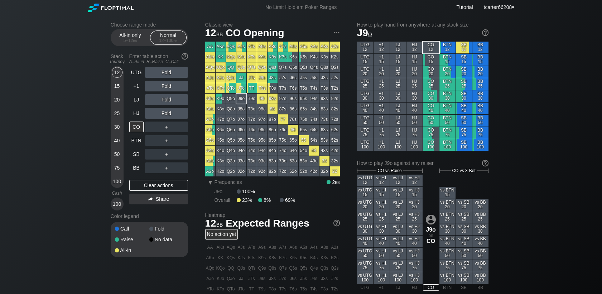
click at [121, 84] on div "15" at bounding box center [117, 86] width 11 height 11
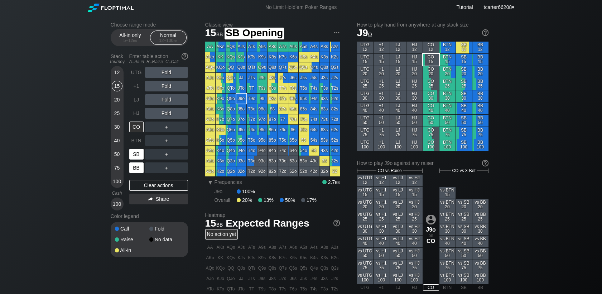
click at [137, 170] on div "BB" at bounding box center [136, 167] width 14 height 11
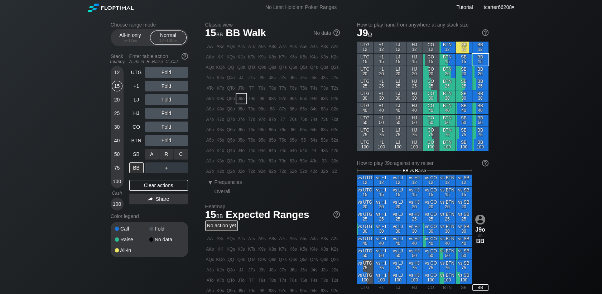
click at [167, 147] on div "A ✕ R ✕ C ✕ Fold" at bounding box center [166, 154] width 43 height 16
click at [166, 142] on div "R ✕" at bounding box center [166, 140] width 14 height 11
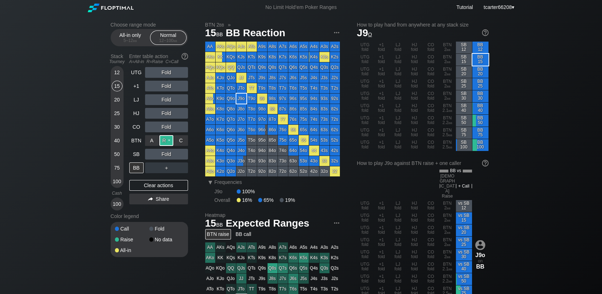
click at [166, 143] on div "R ✕" at bounding box center [166, 140] width 14 height 11
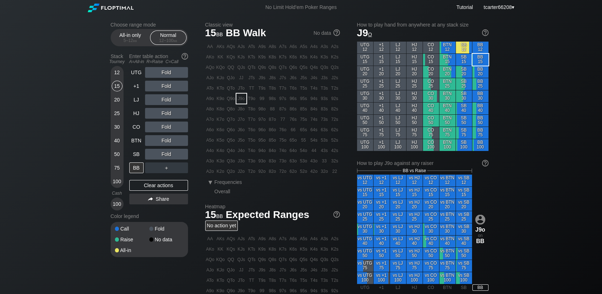
click at [163, 155] on div "Fold" at bounding box center [166, 154] width 43 height 11
click at [166, 155] on div "R ✕" at bounding box center [166, 154] width 14 height 11
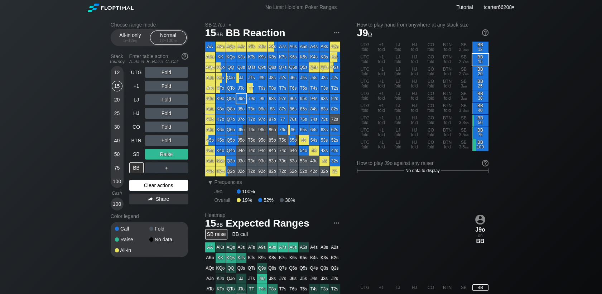
click at [166, 188] on div "Clear actions" at bounding box center [158, 185] width 59 height 11
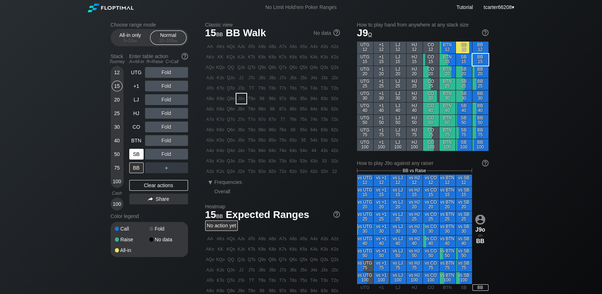
click at [137, 152] on div "SB" at bounding box center [136, 154] width 14 height 11
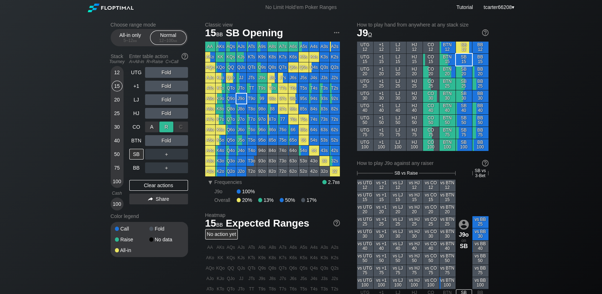
click at [161, 129] on div "R ✕" at bounding box center [166, 126] width 14 height 11
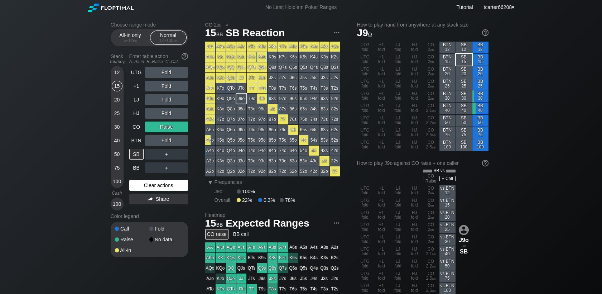
click at [164, 185] on div "Clear actions" at bounding box center [158, 185] width 59 height 11
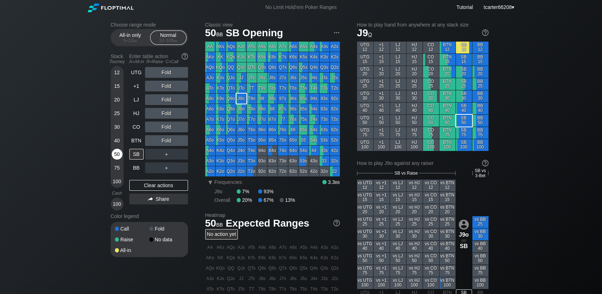
click at [116, 151] on div "50" at bounding box center [117, 154] width 11 height 11
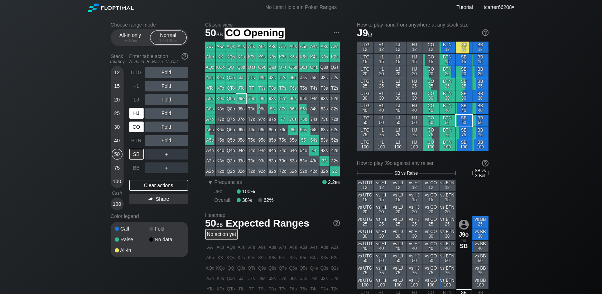
click at [136, 117] on div "HJ" at bounding box center [136, 113] width 14 height 11
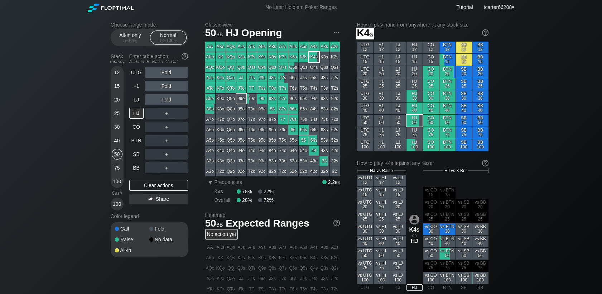
click at [313, 52] on div "A4s" at bounding box center [314, 47] width 10 height 10
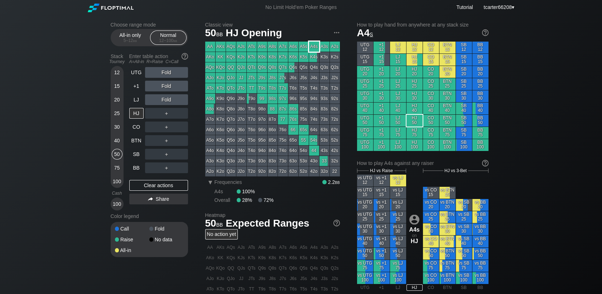
click at [313, 47] on div "A4s" at bounding box center [314, 47] width 10 height 10
click at [170, 101] on div "Fold" at bounding box center [166, 99] width 43 height 11
click at [170, 101] on div "R ✕" at bounding box center [166, 99] width 14 height 11
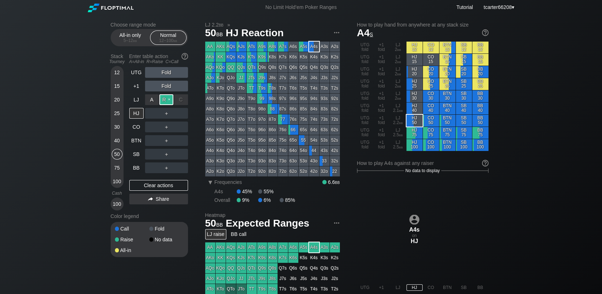
click at [170, 101] on div "R ✕" at bounding box center [166, 99] width 14 height 11
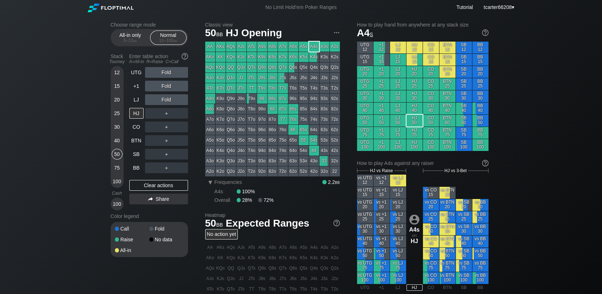
click at [116, 90] on div "15" at bounding box center [117, 86] width 11 height 11
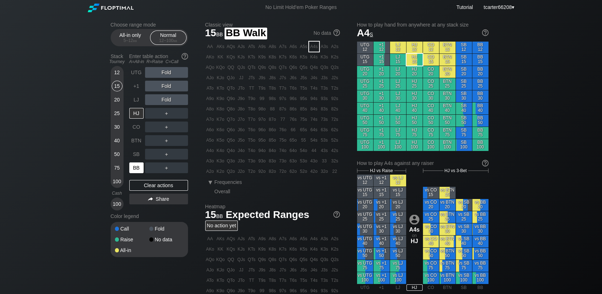
click at [140, 173] on div "BB" at bounding box center [136, 167] width 14 height 11
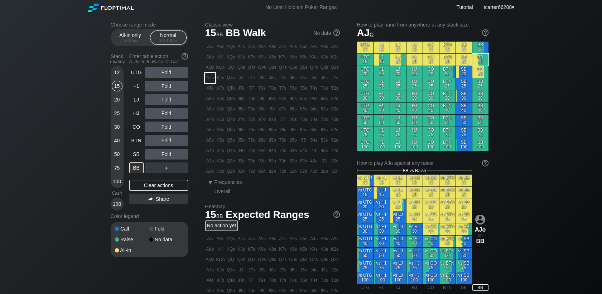
click at [211, 77] on div "AJo" at bounding box center [210, 78] width 10 height 10
click at [118, 102] on div "20" at bounding box center [117, 99] width 11 height 11
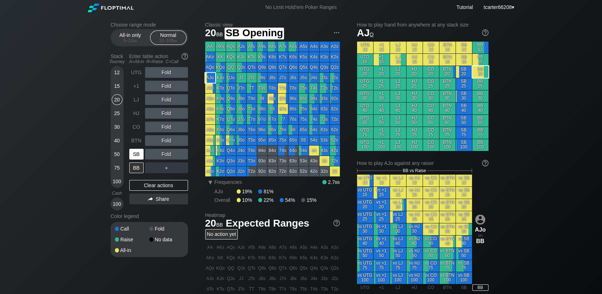
drag, startPoint x: 142, startPoint y: 156, endPoint x: 166, endPoint y: 144, distance: 26.4
click at [142, 156] on div "SB" at bounding box center [136, 154] width 14 height 11
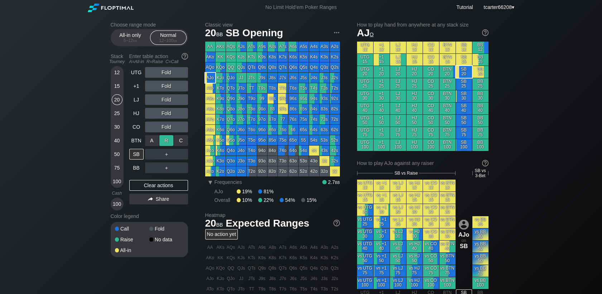
click at [169, 141] on div "R ✕" at bounding box center [166, 140] width 14 height 11
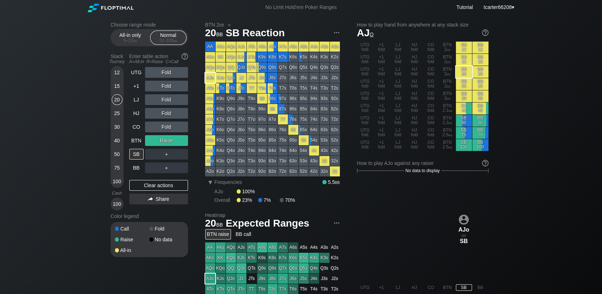
click at [183, 153] on div "＋" at bounding box center [166, 154] width 43 height 11
click at [183, 154] on div "C ✕" at bounding box center [181, 154] width 14 height 11
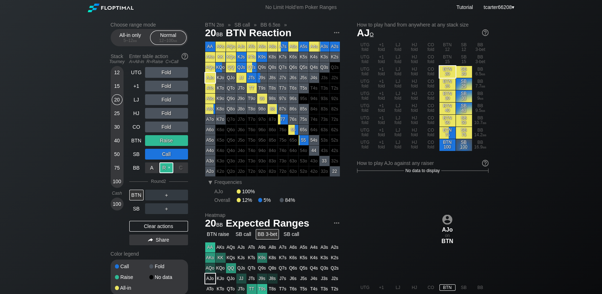
click at [169, 168] on div "R ✕" at bounding box center [166, 167] width 14 height 11
drag, startPoint x: 175, startPoint y: 222, endPoint x: 173, endPoint y: 226, distance: 4.3
click at [174, 224] on div "Clear actions" at bounding box center [158, 226] width 59 height 11
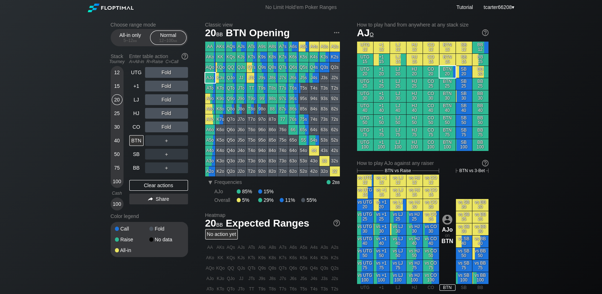
click at [172, 226] on div "Call Fold Raise No data All-in" at bounding box center [149, 239] width 77 height 35
click at [117, 139] on div "40" at bounding box center [117, 140] width 11 height 11
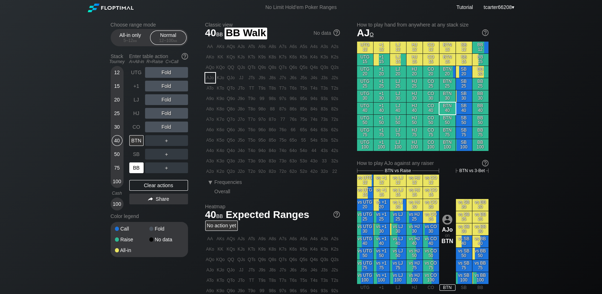
click at [136, 164] on div "BB" at bounding box center [136, 167] width 14 height 11
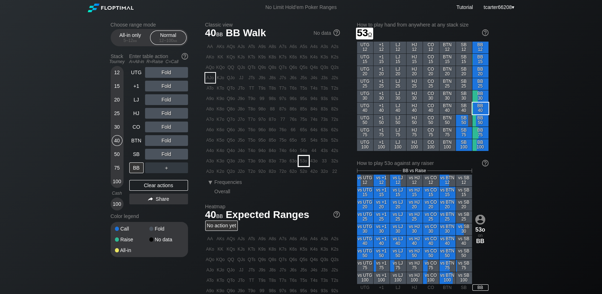
click at [305, 158] on div "53o" at bounding box center [304, 161] width 10 height 10
click at [186, 158] on div "C ✕" at bounding box center [181, 154] width 14 height 11
click at [169, 158] on div "R ✕" at bounding box center [166, 154] width 14 height 11
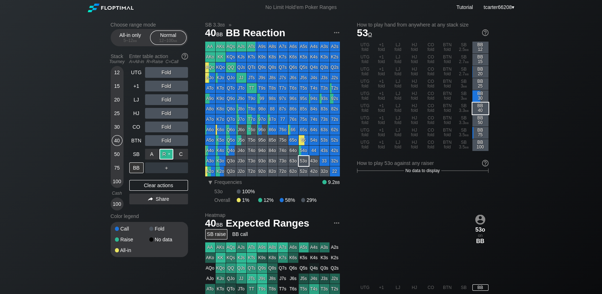
click at [168, 155] on div "R ✕" at bounding box center [166, 154] width 14 height 11
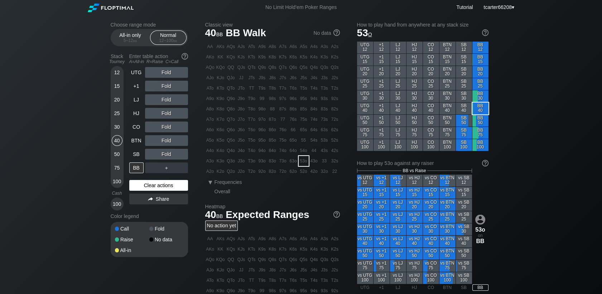
click at [169, 185] on div "Clear actions" at bounding box center [158, 185] width 59 height 11
drag, startPoint x: 119, startPoint y: 110, endPoint x: 121, endPoint y: 125, distance: 15.3
click at [119, 112] on div "25" at bounding box center [117, 113] width 11 height 11
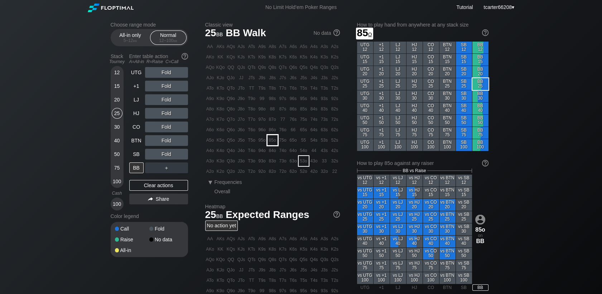
click at [271, 142] on div "85o" at bounding box center [272, 140] width 10 height 10
click at [163, 144] on div "R ✕" at bounding box center [166, 140] width 14 height 11
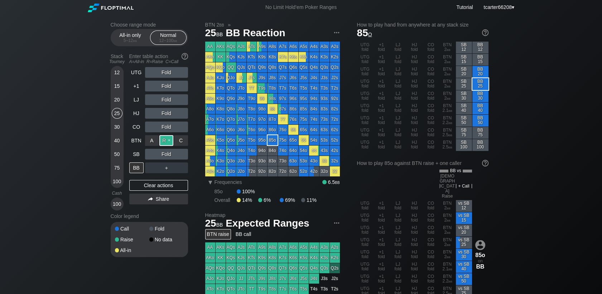
click at [163, 144] on div "R ✕" at bounding box center [166, 140] width 14 height 11
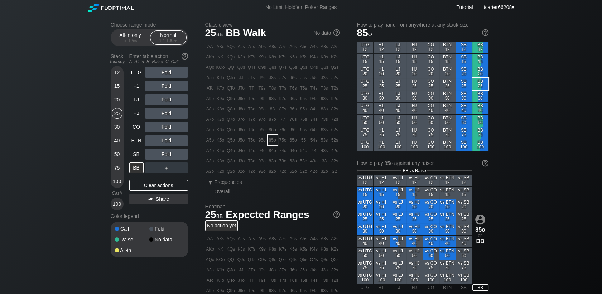
click at [184, 155] on div "Fold" at bounding box center [166, 154] width 43 height 11
click at [184, 155] on div "C ✕" at bounding box center [181, 154] width 14 height 11
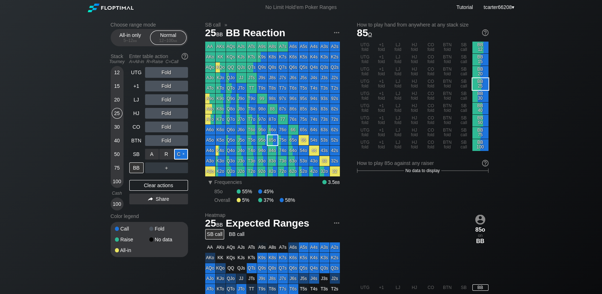
click at [184, 155] on div "C ✕" at bounding box center [181, 154] width 14 height 11
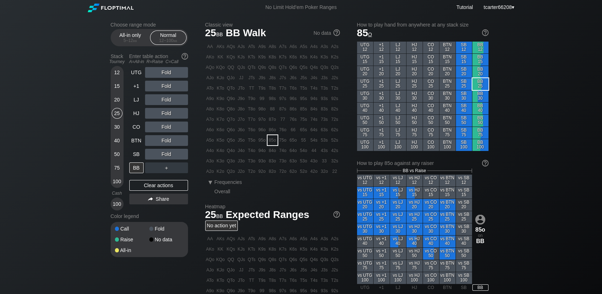
click at [163, 159] on div "Fold" at bounding box center [166, 154] width 43 height 11
click at [164, 157] on div "R ✕" at bounding box center [166, 154] width 14 height 11
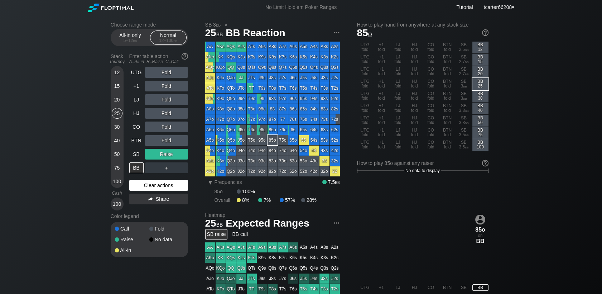
click at [180, 189] on div "Clear actions" at bounding box center [158, 185] width 59 height 11
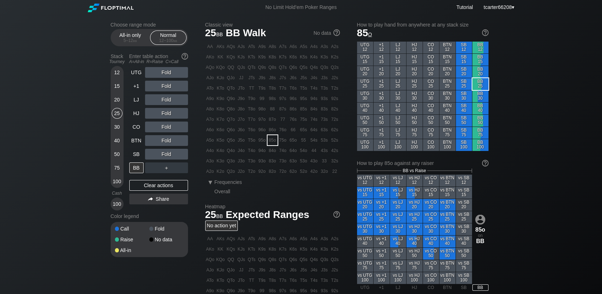
drag, startPoint x: 116, startPoint y: 138, endPoint x: 121, endPoint y: 143, distance: 7.3
click at [116, 138] on div "40" at bounding box center [117, 140] width 11 height 11
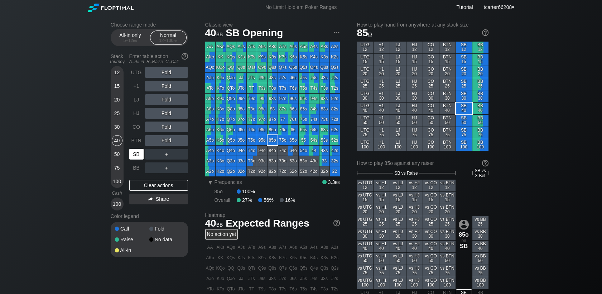
click at [132, 155] on div "SB" at bounding box center [136, 154] width 14 height 11
click at [165, 139] on div "R ✕" at bounding box center [166, 140] width 14 height 11
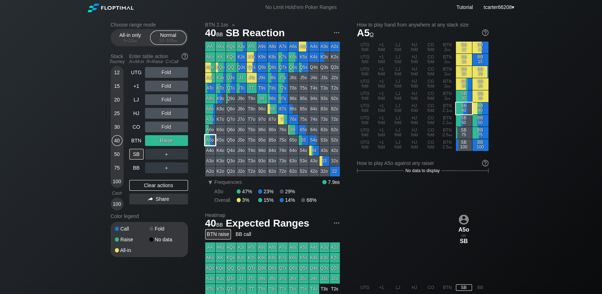
click at [212, 140] on div "A5o" at bounding box center [210, 140] width 10 height 10
click at [117, 113] on div "25" at bounding box center [117, 113] width 11 height 11
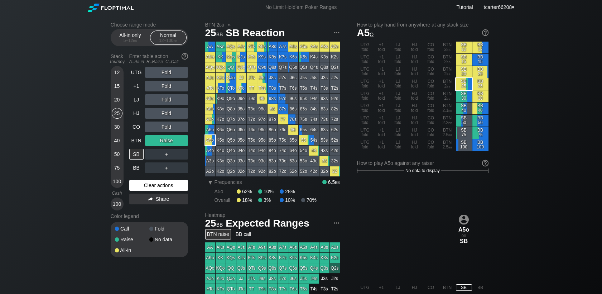
click at [163, 184] on div "Clear actions" at bounding box center [158, 185] width 59 height 11
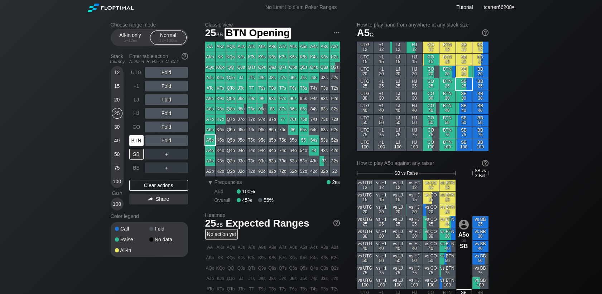
click at [139, 142] on div "BTN" at bounding box center [136, 140] width 14 height 11
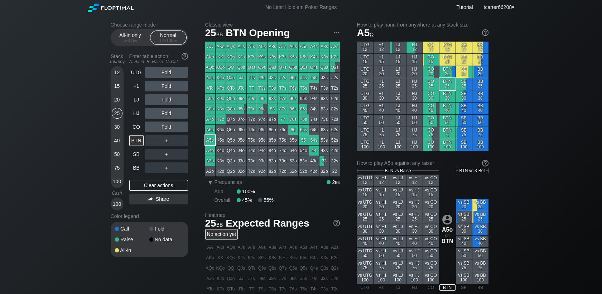
click at [120, 144] on div "40" at bounding box center [117, 140] width 11 height 11
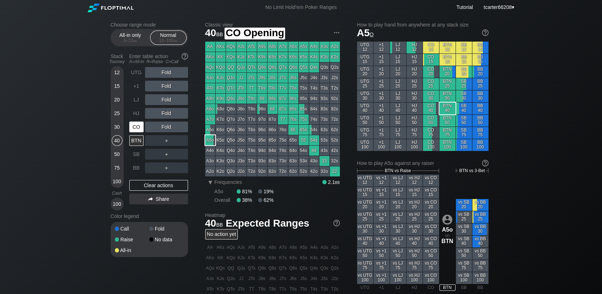
click at [131, 132] on div "CO" at bounding box center [136, 126] width 14 height 11
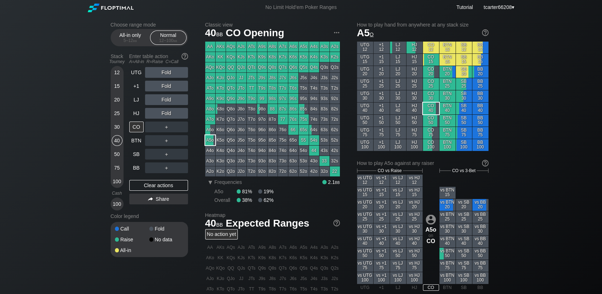
click at [117, 110] on div "25" at bounding box center [117, 113] width 11 height 11
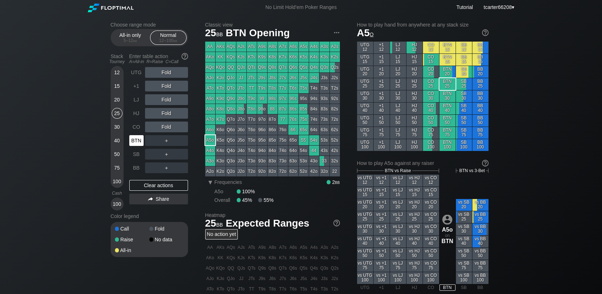
drag, startPoint x: 136, startPoint y: 136, endPoint x: 136, endPoint y: 140, distance: 4.3
click at [136, 137] on div "BTN" at bounding box center [136, 140] width 14 height 11
click at [146, 184] on div "Clear actions" at bounding box center [158, 185] width 59 height 11
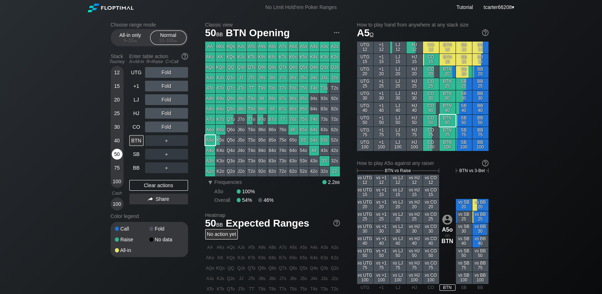
click at [117, 159] on div "50" at bounding box center [117, 154] width 11 height 11
click at [141, 157] on div "SB" at bounding box center [136, 154] width 14 height 11
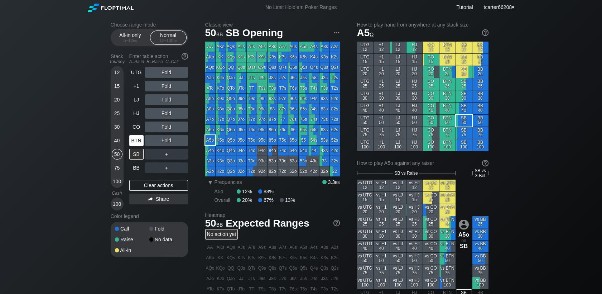
click at [137, 140] on div "BTN" at bounding box center [136, 140] width 14 height 11
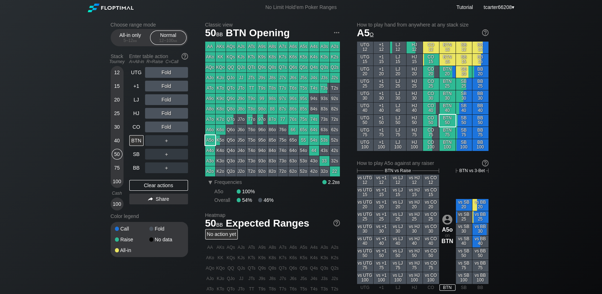
click at [241, 64] on div "QJs" at bounding box center [241, 67] width 10 height 10
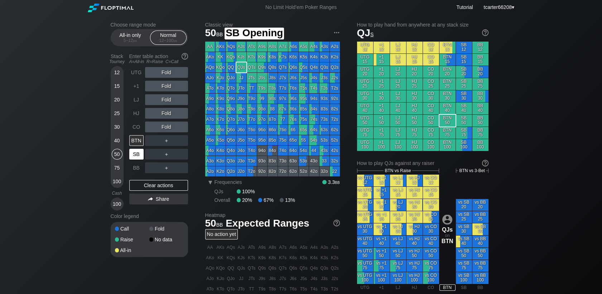
click at [135, 154] on div "SB" at bounding box center [136, 154] width 14 height 11
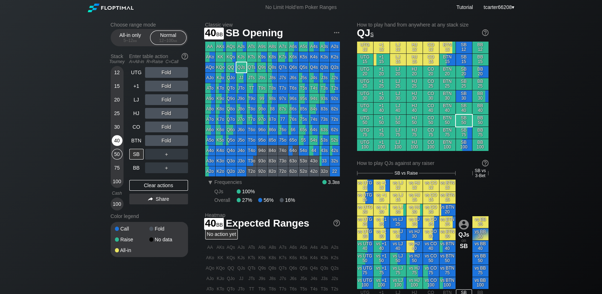
click at [115, 140] on div "40" at bounding box center [117, 140] width 11 height 11
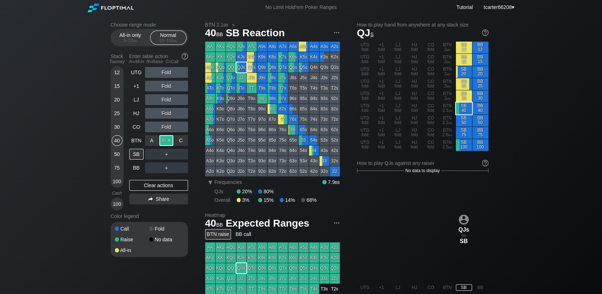
click at [165, 141] on div "R ✕" at bounding box center [166, 140] width 14 height 11
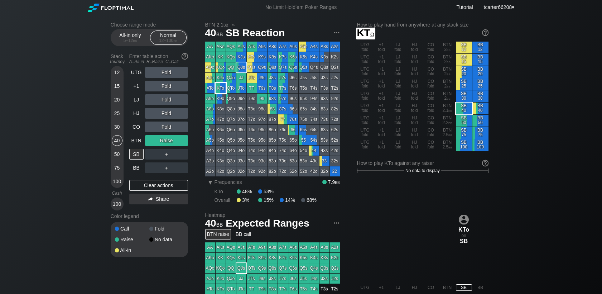
click at [219, 86] on div "KTo" at bounding box center [221, 88] width 10 height 10
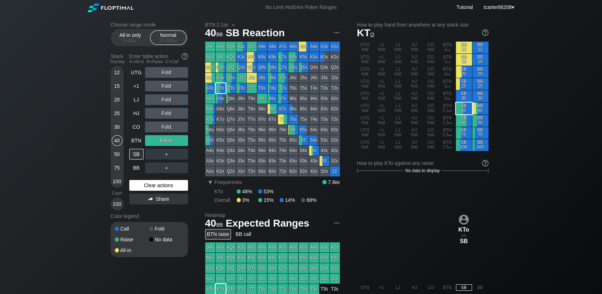
click at [156, 188] on div "Clear actions" at bounding box center [158, 185] width 59 height 11
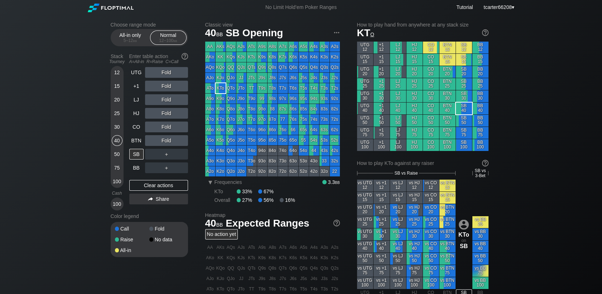
click at [119, 153] on div "50" at bounding box center [117, 154] width 11 height 11
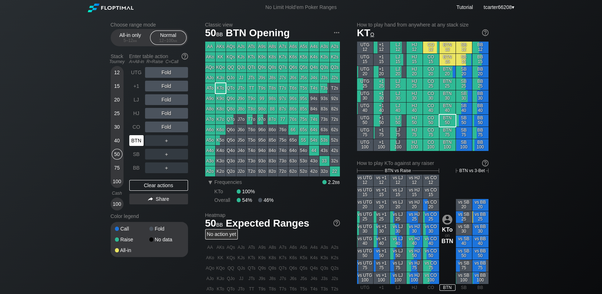
click at [129, 142] on div "BTN" at bounding box center [136, 140] width 14 height 11
click at [134, 142] on div "BTN" at bounding box center [136, 140] width 14 height 11
click at [138, 91] on div "+1" at bounding box center [136, 86] width 14 height 11
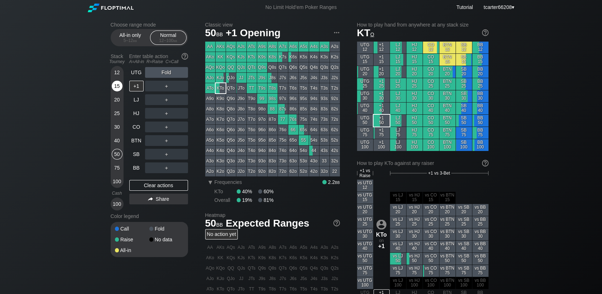
click at [117, 85] on div "15" at bounding box center [117, 86] width 11 height 11
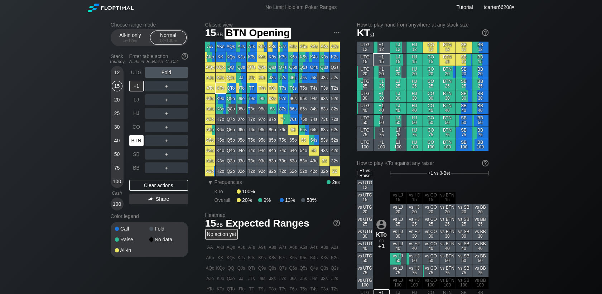
click at [140, 138] on div "BTN" at bounding box center [136, 140] width 14 height 11
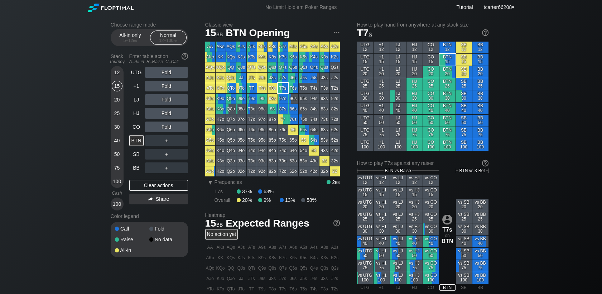
click at [279, 84] on div "T7s" at bounding box center [283, 88] width 10 height 10
click at [137, 102] on div "LJ" at bounding box center [136, 99] width 14 height 11
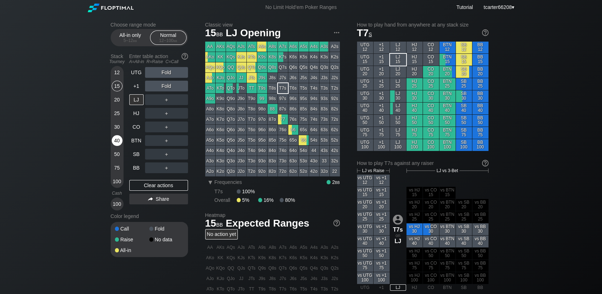
click at [116, 142] on div "40" at bounding box center [117, 140] width 11 height 11
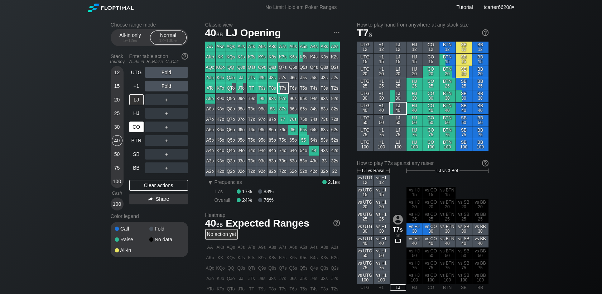
drag, startPoint x: 164, startPoint y: 185, endPoint x: 140, endPoint y: 128, distance: 62.1
click at [164, 185] on div "Clear actions" at bounding box center [158, 185] width 59 height 11
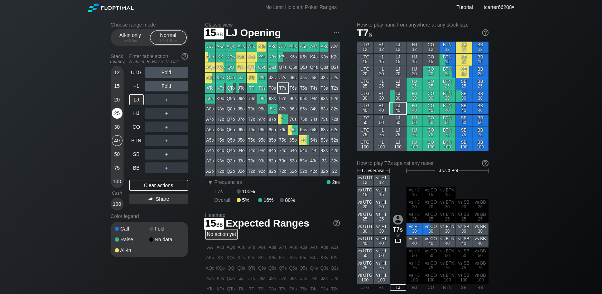
drag, startPoint x: 115, startPoint y: 87, endPoint x: 120, endPoint y: 116, distance: 29.6
click at [115, 86] on div "15" at bounding box center [117, 86] width 11 height 11
click at [128, 128] on div "Stack Tourney Enter table action A=All-in R=Raise C=Call [PHONE_NUMBER] [PHONE_…" at bounding box center [149, 130] width 77 height 160
click at [132, 128] on div "CO" at bounding box center [136, 126] width 14 height 11
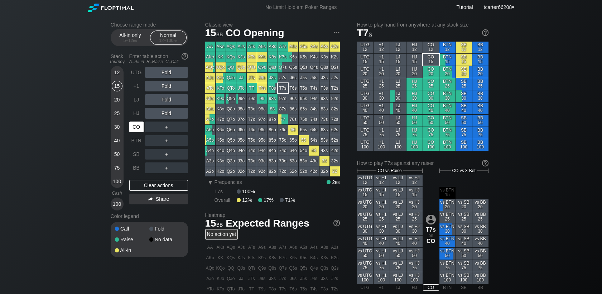
click at [134, 128] on div "CO" at bounding box center [136, 126] width 14 height 11
drag, startPoint x: 117, startPoint y: 141, endPoint x: 117, endPoint y: 145, distance: 4.3
click at [117, 141] on div "40" at bounding box center [117, 140] width 11 height 11
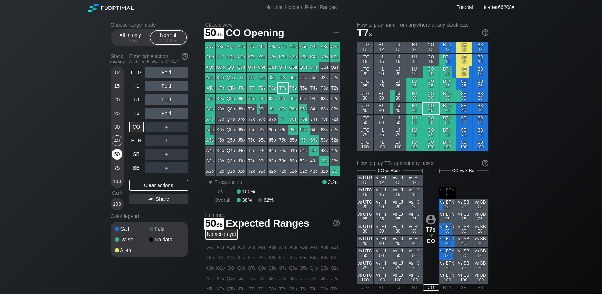
click at [119, 155] on div "50" at bounding box center [117, 154] width 11 height 11
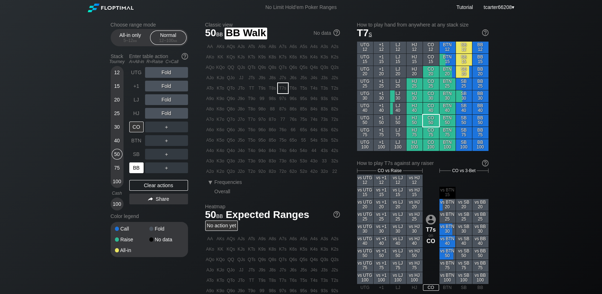
click at [141, 167] on div "BB" at bounding box center [136, 167] width 14 height 11
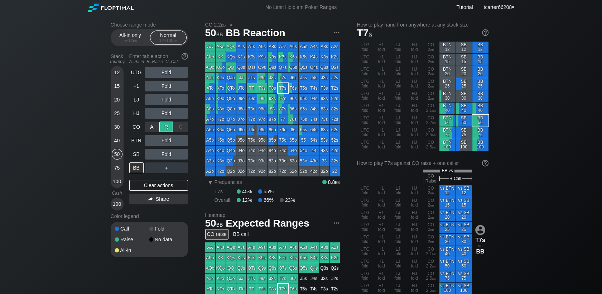
click at [166, 130] on div "R ✕" at bounding box center [166, 126] width 14 height 11
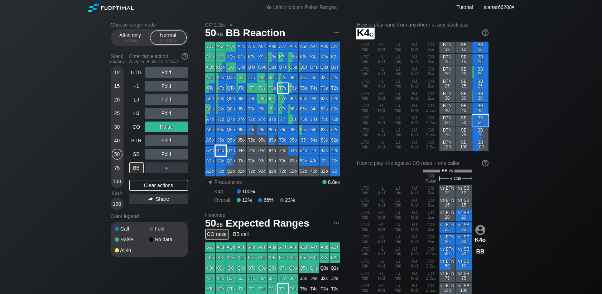
click at [218, 152] on div "K4o" at bounding box center [221, 150] width 10 height 10
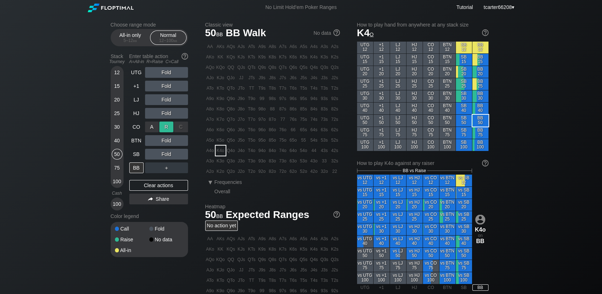
click at [165, 128] on div "R ✕" at bounding box center [166, 126] width 14 height 11
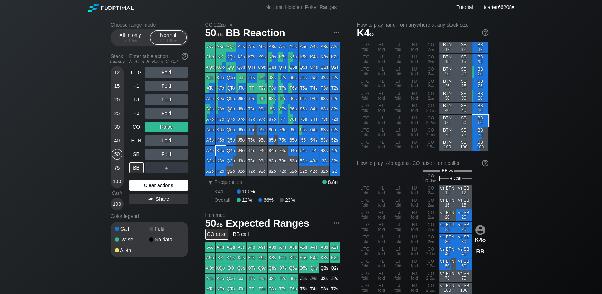
click at [166, 182] on div "Clear actions" at bounding box center [158, 185] width 59 height 11
click at [165, 130] on div "R ✕" at bounding box center [166, 126] width 14 height 11
click at [150, 183] on div "Clear actions" at bounding box center [158, 185] width 59 height 11
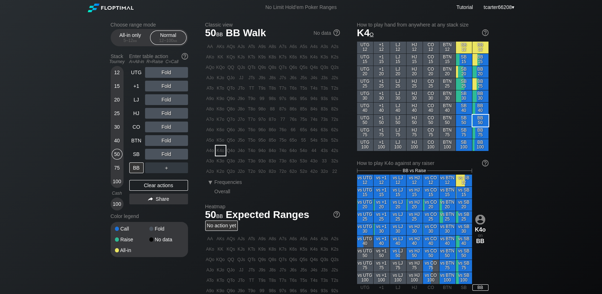
drag, startPoint x: 164, startPoint y: 183, endPoint x: 158, endPoint y: 177, distance: 8.4
click at [164, 183] on div "Clear actions" at bounding box center [158, 185] width 59 height 11
click at [119, 141] on div "40" at bounding box center [117, 140] width 11 height 11
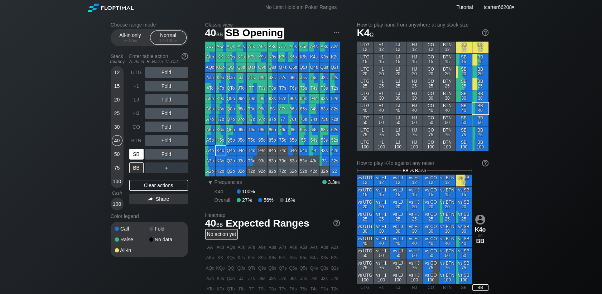
click at [130, 153] on div "SB" at bounding box center [136, 154] width 14 height 11
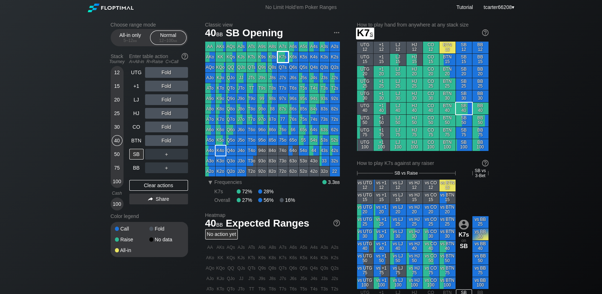
click at [281, 59] on div "K7s" at bounding box center [283, 57] width 10 height 10
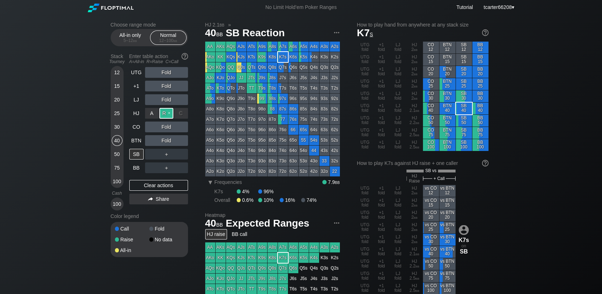
click at [166, 113] on div "R ✕" at bounding box center [166, 113] width 14 height 11
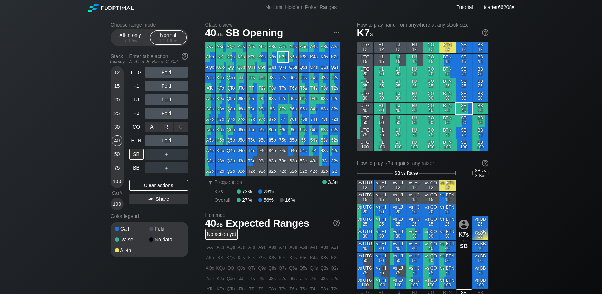
click at [157, 121] on div "A ✕ R ✕ C ✕ Fold" at bounding box center [166, 127] width 43 height 16
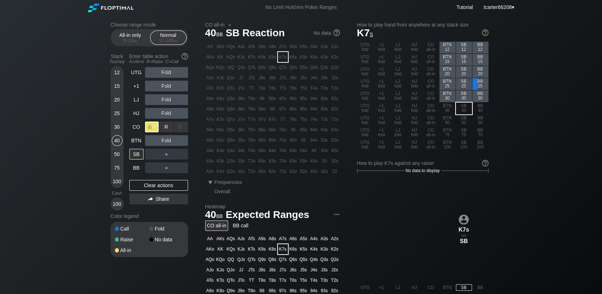
click at [156, 125] on div "A ✕" at bounding box center [152, 126] width 14 height 11
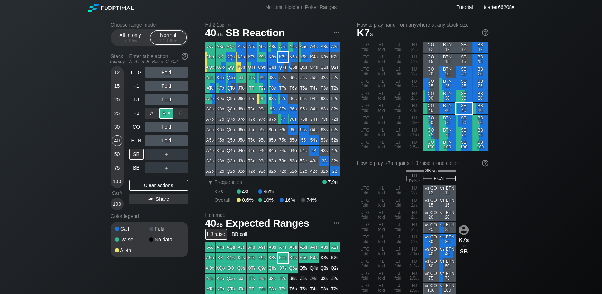
click at [169, 115] on div "R ✕" at bounding box center [166, 113] width 14 height 11
click at [171, 152] on div "＋" at bounding box center [166, 154] width 43 height 11
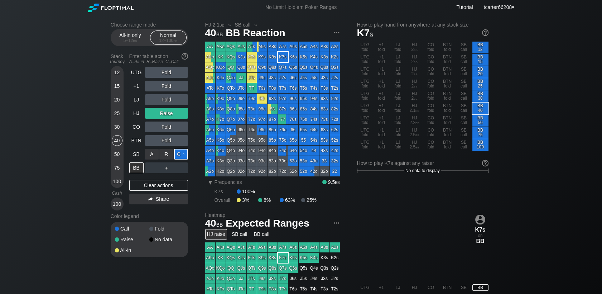
click at [180, 154] on div "C ✕" at bounding box center [181, 154] width 14 height 11
drag, startPoint x: 117, startPoint y: 87, endPoint x: 146, endPoint y: 134, distance: 54.3
click at [117, 87] on div "15" at bounding box center [117, 86] width 11 height 11
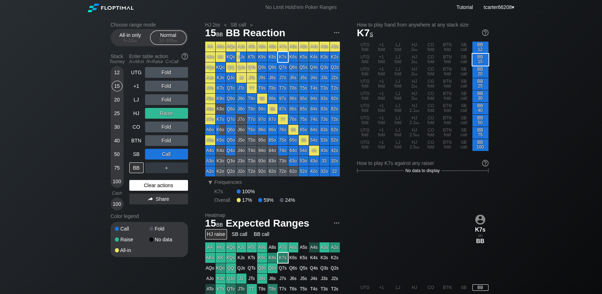
click at [159, 191] on div "UTG Fold +1 Fold LJ Fold HJ Raise CO Fold BTN Fold SB Call BB ＋ Clear actions S…" at bounding box center [158, 138] width 59 height 143
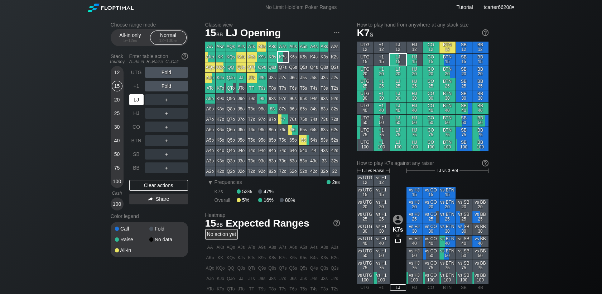
click at [138, 100] on div "LJ" at bounding box center [136, 99] width 14 height 11
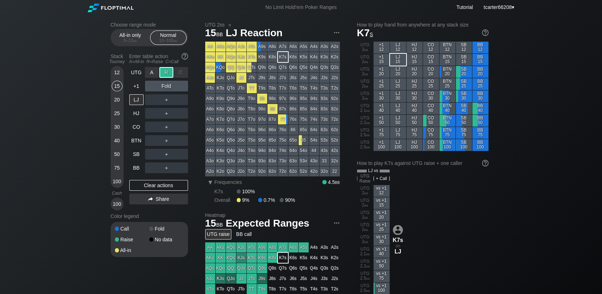
click at [165, 73] on div "R ✕" at bounding box center [166, 72] width 14 height 11
click at [148, 184] on div "Clear actions" at bounding box center [158, 185] width 59 height 11
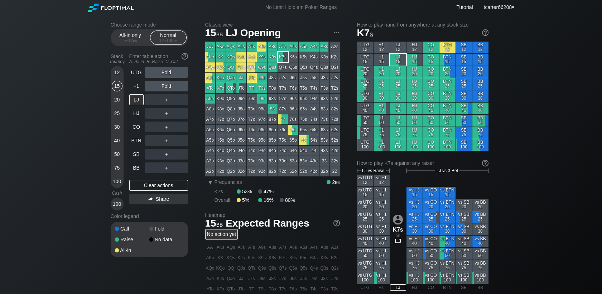
click at [118, 126] on div "30" at bounding box center [117, 126] width 11 height 11
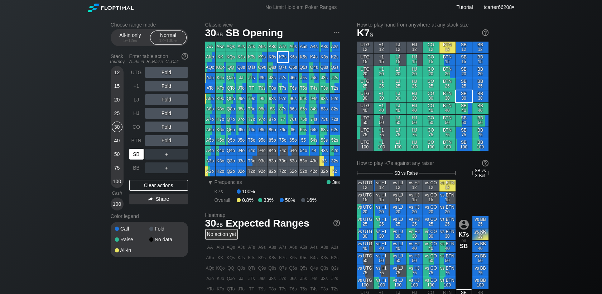
click at [138, 148] on div "SB" at bounding box center [137, 154] width 16 height 14
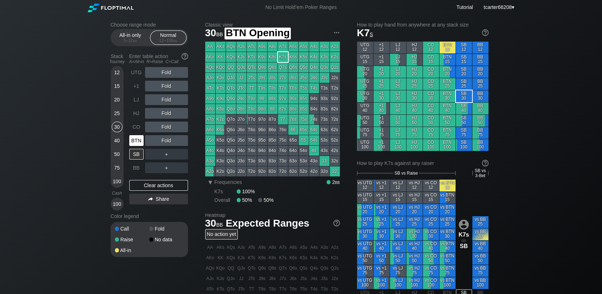
click at [138, 144] on div "BTN" at bounding box center [136, 140] width 14 height 11
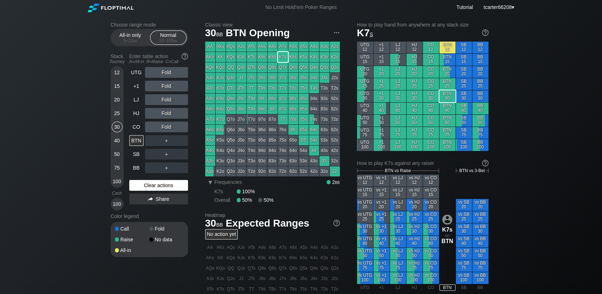
click at [157, 185] on div "Clear actions" at bounding box center [158, 185] width 59 height 11
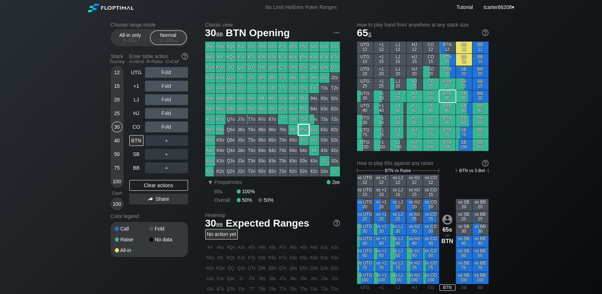
click at [305, 131] on div "65s" at bounding box center [304, 130] width 10 height 10
drag, startPoint x: 119, startPoint y: 140, endPoint x: 131, endPoint y: 133, distance: 14.1
click at [119, 140] on div "40" at bounding box center [117, 140] width 11 height 11
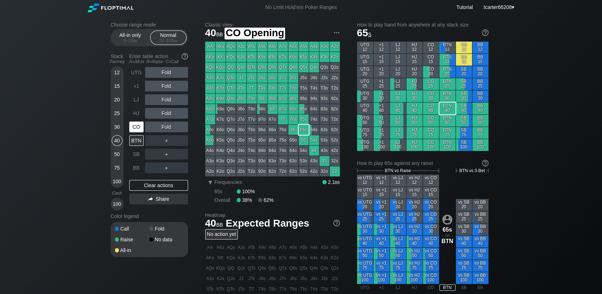
click at [135, 131] on div "CO" at bounding box center [136, 126] width 14 height 11
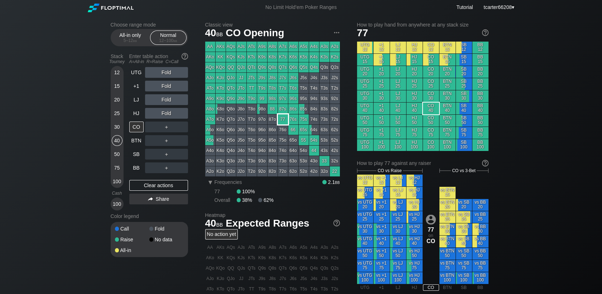
click at [284, 121] on div "77" at bounding box center [283, 119] width 10 height 10
click at [148, 181] on div "Clear actions" at bounding box center [158, 185] width 59 height 11
click at [149, 188] on div "Clear actions" at bounding box center [158, 185] width 59 height 11
click at [120, 151] on div "50" at bounding box center [117, 154] width 11 height 11
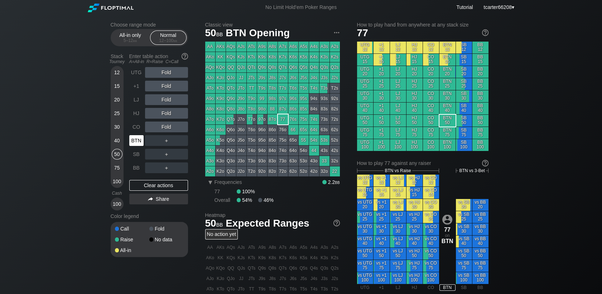
click at [135, 140] on div "BTN" at bounding box center [136, 140] width 14 height 11
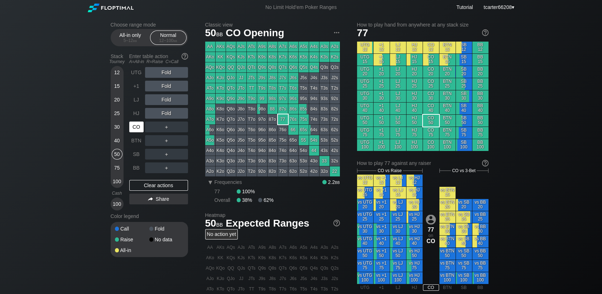
click at [135, 133] on div "CO" at bounding box center [137, 127] width 16 height 14
click at [140, 129] on div "CO" at bounding box center [136, 126] width 14 height 11
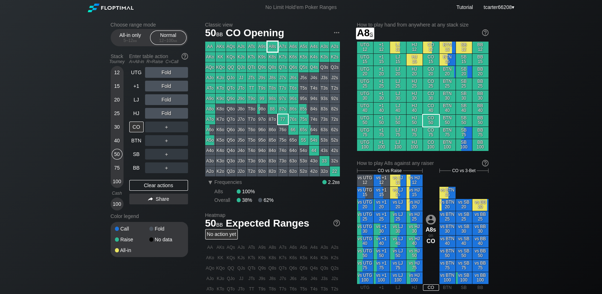
click at [272, 46] on div "A8s" at bounding box center [272, 47] width 10 height 10
click at [166, 90] on div "R ✕" at bounding box center [166, 86] width 14 height 11
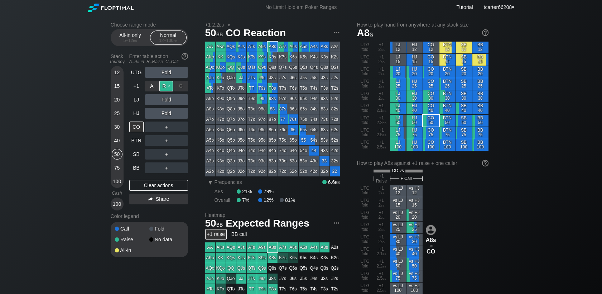
click at [166, 90] on div "R ✕" at bounding box center [166, 86] width 14 height 11
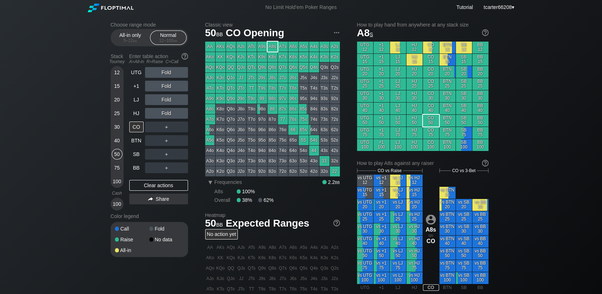
click at [122, 71] on div "12 15 20 25 30 40 50 75 100 Cash 100" at bounding box center [117, 138] width 13 height 143
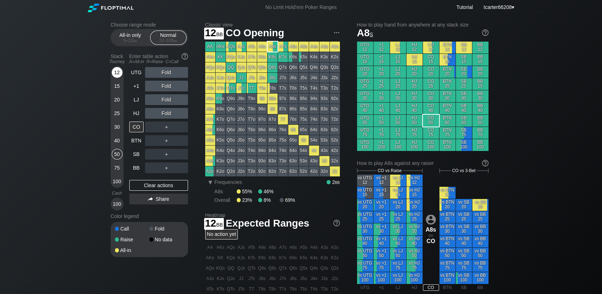
drag, startPoint x: 121, startPoint y: 72, endPoint x: 120, endPoint y: 77, distance: 5.6
click at [121, 72] on div "12" at bounding box center [117, 72] width 11 height 11
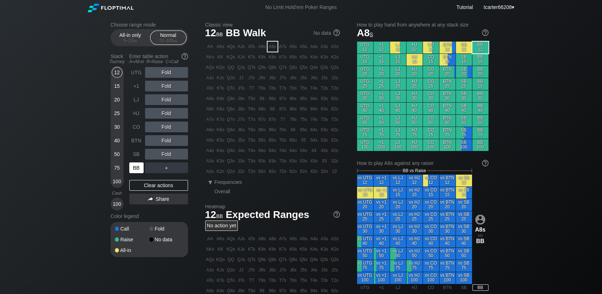
click at [134, 171] on div "BB" at bounding box center [136, 167] width 14 height 11
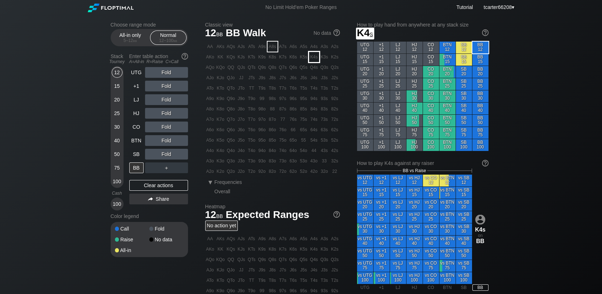
click at [316, 58] on div "K4s" at bounding box center [314, 57] width 10 height 10
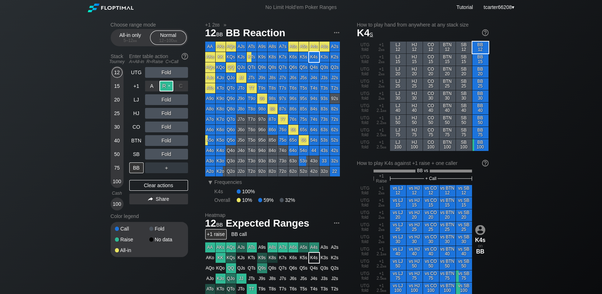
click at [164, 88] on div "R ✕" at bounding box center [166, 86] width 14 height 11
click at [119, 141] on div "40" at bounding box center [117, 140] width 11 height 11
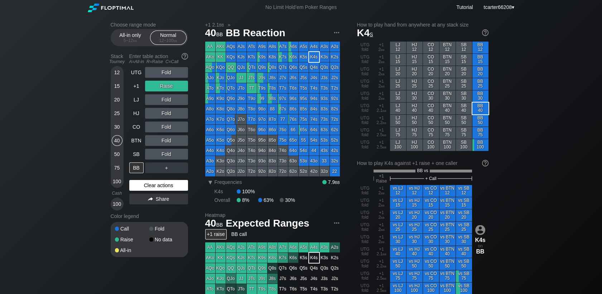
click at [137, 186] on div "Clear actions" at bounding box center [158, 185] width 59 height 11
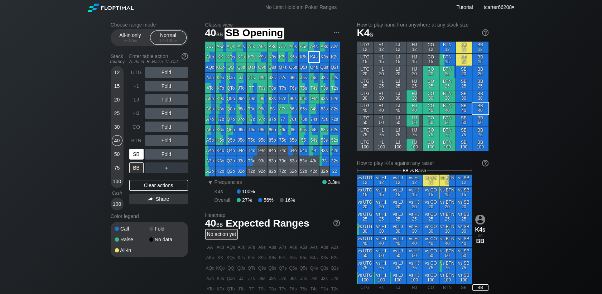
click at [141, 154] on div "SB" at bounding box center [136, 154] width 14 height 11
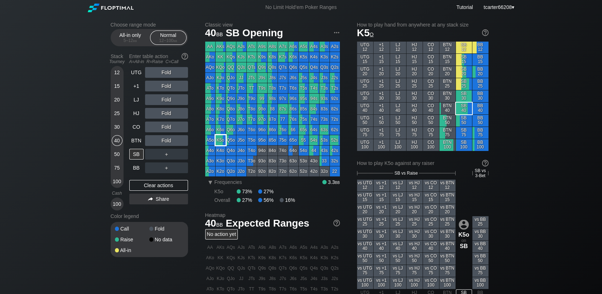
click at [222, 142] on div "K5o" at bounding box center [221, 140] width 10 height 10
click at [112, 76] on div "12 15 20 25 30 40 50 75 100" at bounding box center [117, 127] width 13 height 122
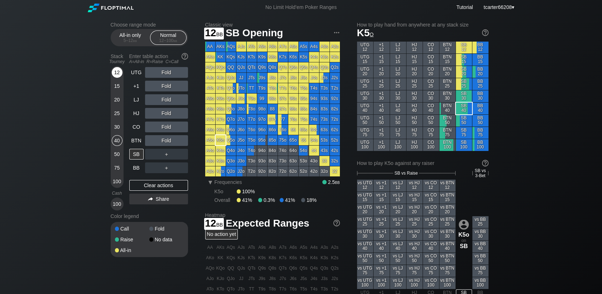
click at [112, 76] on div "12" at bounding box center [117, 72] width 11 height 11
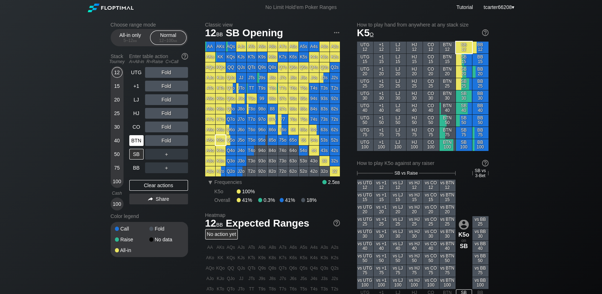
drag, startPoint x: 124, startPoint y: 143, endPoint x: 130, endPoint y: 147, distance: 7.0
click at [125, 143] on div "Stack Tourney Enter table action A=All-in R=Raise C=Call [PHONE_NUMBER] [PHONE_…" at bounding box center [149, 130] width 77 height 160
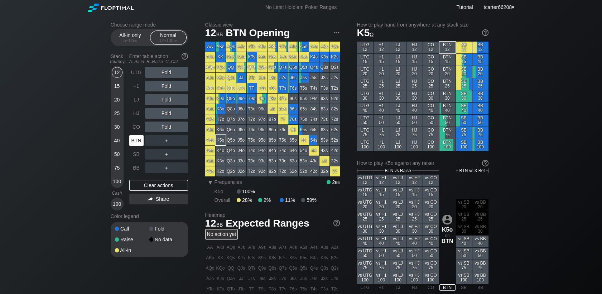
click at [130, 147] on div "BTN" at bounding box center [137, 141] width 16 height 14
click at [130, 146] on div "BTN" at bounding box center [136, 140] width 14 height 11
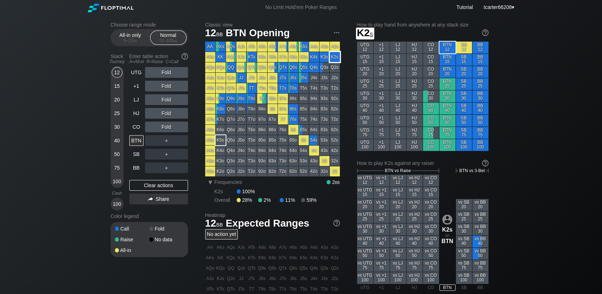
click at [322, 57] on div "K3s" at bounding box center [324, 57] width 10 height 10
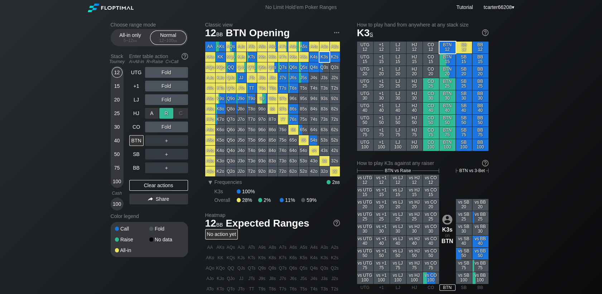
click at [167, 117] on div "R ✕" at bounding box center [166, 113] width 14 height 11
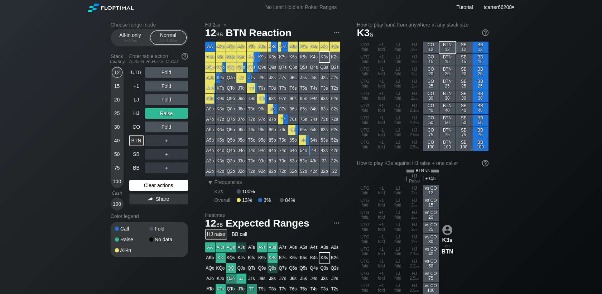
click at [159, 183] on div "Clear actions" at bounding box center [158, 185] width 59 height 11
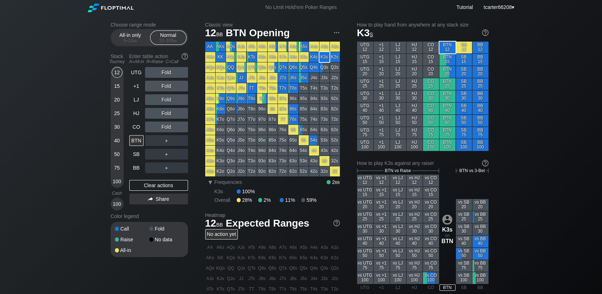
click at [117, 142] on div "40" at bounding box center [117, 140] width 11 height 11
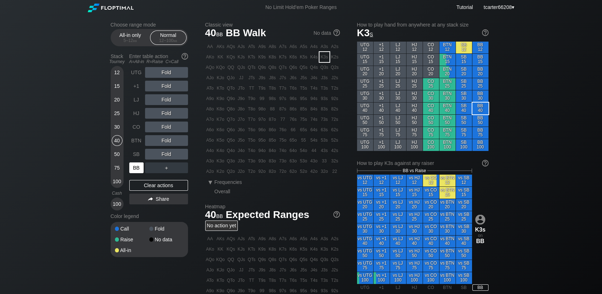
click at [134, 172] on div "BB" at bounding box center [136, 167] width 14 height 11
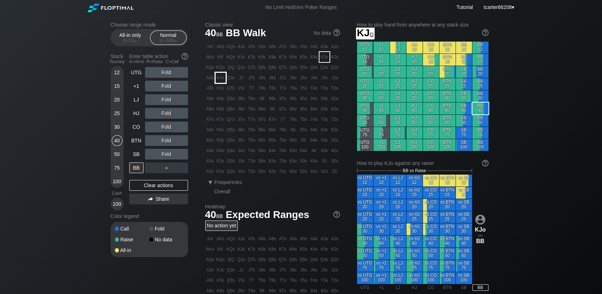
click at [218, 77] on div "KJo" at bounding box center [221, 78] width 10 height 10
drag, startPoint x: 140, startPoint y: 168, endPoint x: 179, endPoint y: 146, distance: 44.7
click at [140, 168] on div "BB" at bounding box center [136, 167] width 14 height 11
click at [175, 76] on div "Fold" at bounding box center [166, 72] width 43 height 11
click at [168, 74] on div "R ✕" at bounding box center [166, 72] width 14 height 11
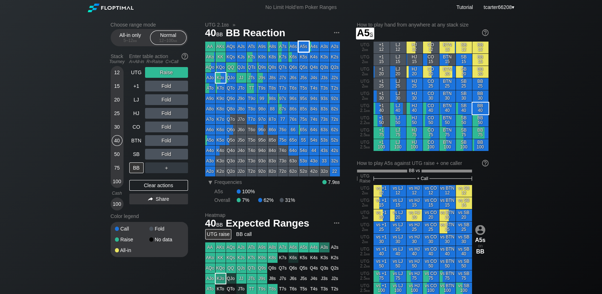
click at [305, 50] on div "A5s" at bounding box center [304, 47] width 10 height 10
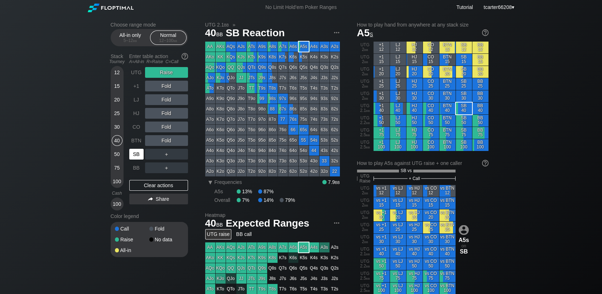
click at [140, 154] on div "SB" at bounding box center [136, 154] width 14 height 11
click at [157, 187] on div "Clear actions" at bounding box center [158, 185] width 59 height 11
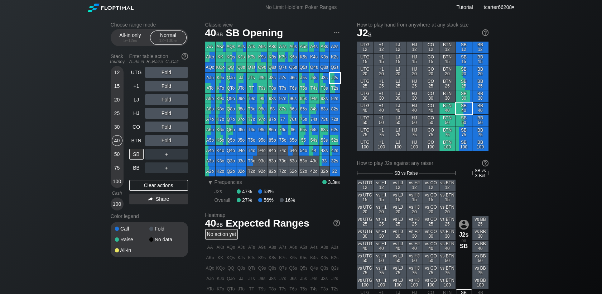
click at [334, 78] on div "J2s" at bounding box center [335, 78] width 10 height 10
click at [140, 166] on div "BB" at bounding box center [136, 167] width 14 height 11
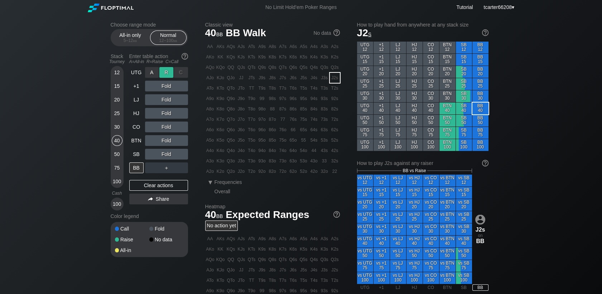
click at [175, 68] on div "C ✕" at bounding box center [181, 72] width 14 height 11
click at [170, 73] on div "R ✕" at bounding box center [166, 72] width 14 height 11
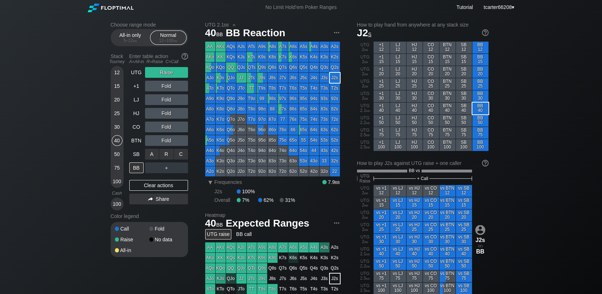
click at [186, 153] on div "C ✕" at bounding box center [181, 154] width 14 height 11
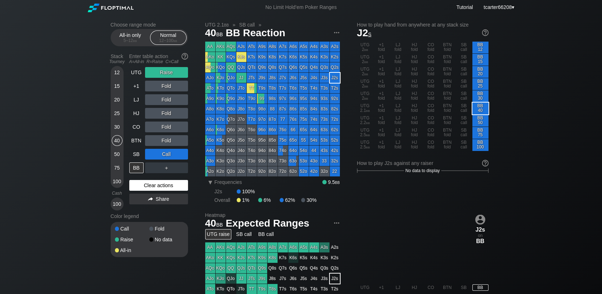
drag, startPoint x: 173, startPoint y: 190, endPoint x: 158, endPoint y: 179, distance: 19.7
click at [173, 190] on div "Clear actions" at bounding box center [158, 185] width 59 height 11
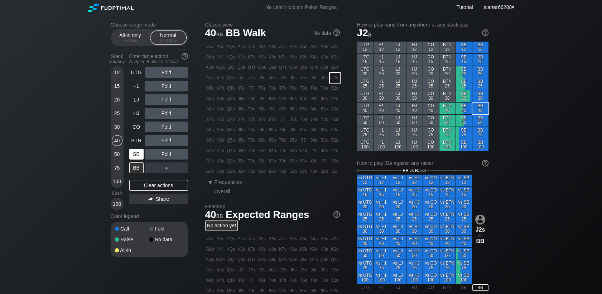
click at [142, 154] on div "SB" at bounding box center [136, 154] width 14 height 11
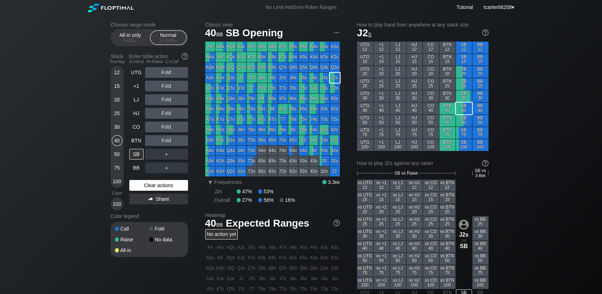
click at [158, 182] on div "Clear actions" at bounding box center [158, 185] width 59 height 11
click at [123, 71] on div "12 15 20 25 30 40 50 75 100" at bounding box center [117, 127] width 13 height 122
click at [117, 73] on div "12" at bounding box center [117, 72] width 11 height 11
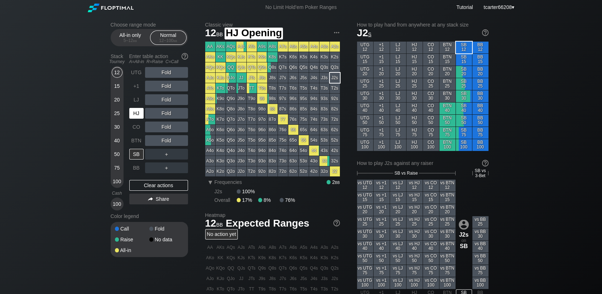
click at [136, 116] on div "HJ" at bounding box center [136, 113] width 14 height 11
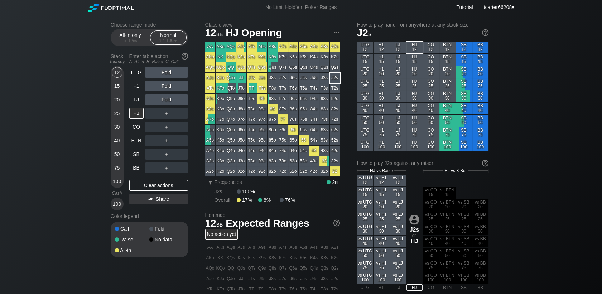
click at [163, 101] on div "Fold" at bounding box center [166, 99] width 43 height 11
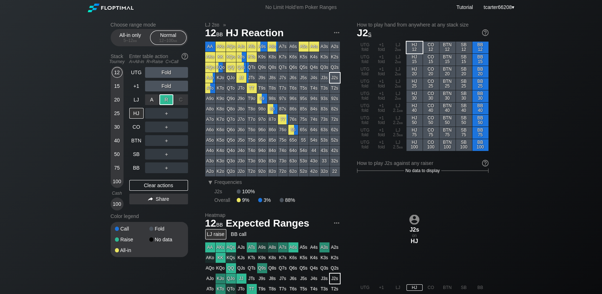
click at [163, 101] on div "R ✕" at bounding box center [166, 99] width 14 height 11
click at [169, 187] on div "Clear actions" at bounding box center [158, 185] width 59 height 11
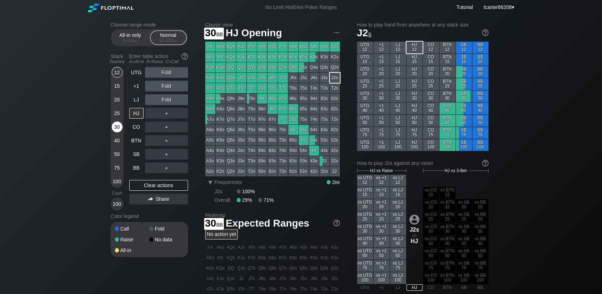
click at [112, 129] on div "30" at bounding box center [117, 126] width 11 height 11
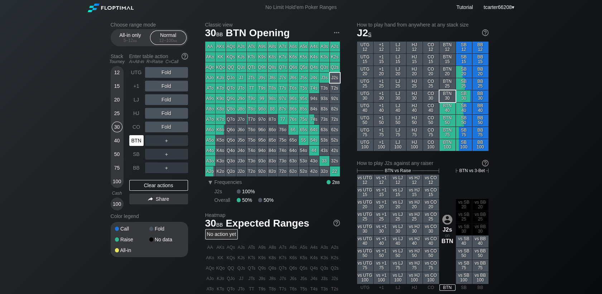
click at [129, 135] on div "BTN" at bounding box center [137, 141] width 16 height 14
click at [132, 139] on div "BTN" at bounding box center [136, 140] width 14 height 11
click at [115, 140] on div "40" at bounding box center [117, 140] width 11 height 11
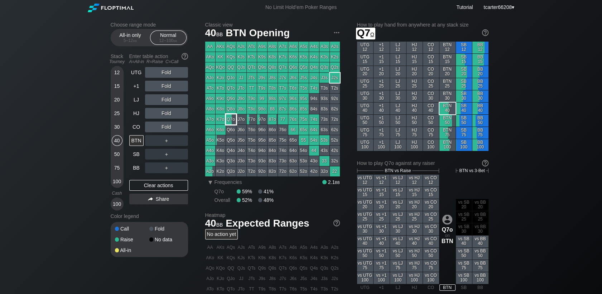
click at [228, 120] on div "Q7o" at bounding box center [231, 119] width 10 height 10
drag, startPoint x: 139, startPoint y: 130, endPoint x: 151, endPoint y: 131, distance: 12.3
click at [139, 130] on div "CO" at bounding box center [136, 126] width 14 height 11
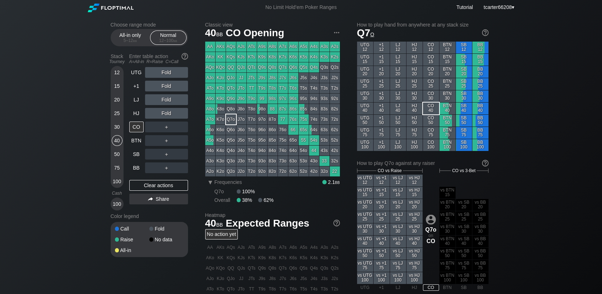
click at [222, 59] on div "KK" at bounding box center [221, 57] width 10 height 10
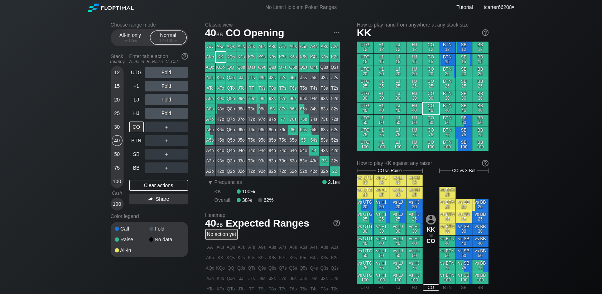
click at [170, 99] on div "Fold" at bounding box center [166, 99] width 43 height 11
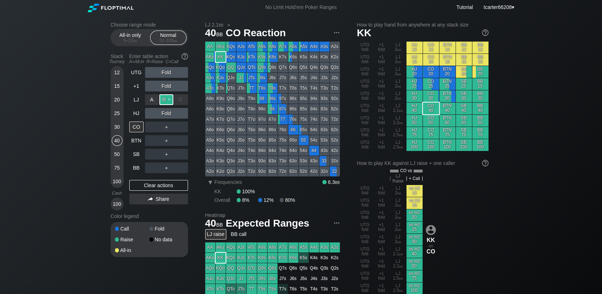
click at [169, 100] on div "R ✕" at bounding box center [166, 99] width 14 height 11
click at [177, 110] on div "Fold" at bounding box center [166, 113] width 43 height 11
click at [181, 116] on div "C ✕" at bounding box center [181, 113] width 14 height 11
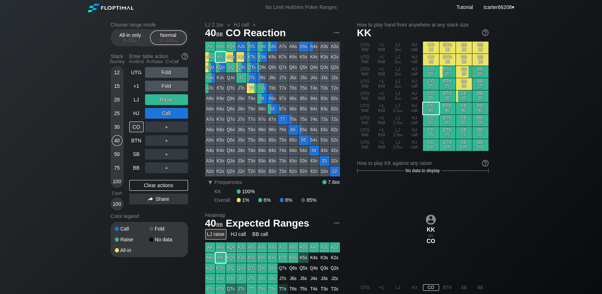
drag, startPoint x: 115, startPoint y: 154, endPoint x: 136, endPoint y: 177, distance: 31.7
click at [115, 154] on div "50" at bounding box center [117, 154] width 11 height 11
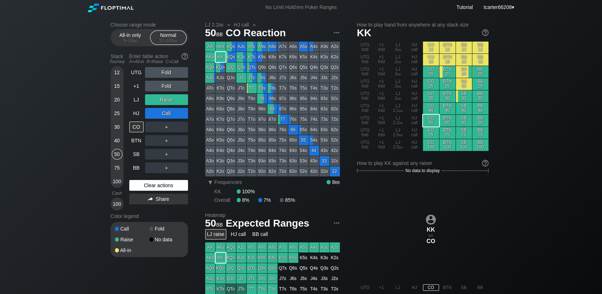
click at [147, 185] on div "Clear actions" at bounding box center [158, 185] width 59 height 11
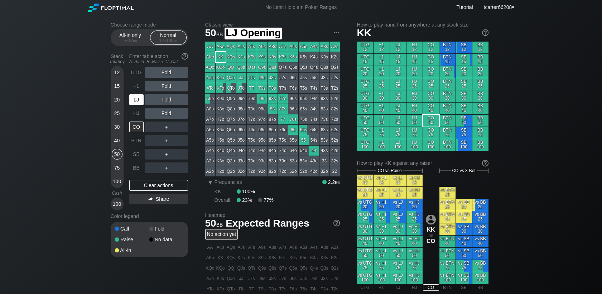
click at [142, 105] on div "LJ" at bounding box center [136, 99] width 14 height 11
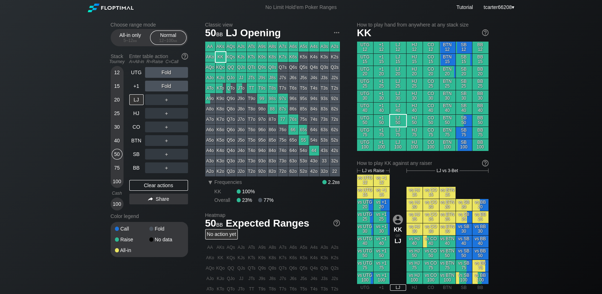
drag, startPoint x: 111, startPoint y: 99, endPoint x: 113, endPoint y: 104, distance: 5.5
click at [111, 99] on div "12 15 20 25 30 40 50 75 100" at bounding box center [117, 127] width 13 height 122
click at [115, 105] on div "20" at bounding box center [117, 99] width 11 height 11
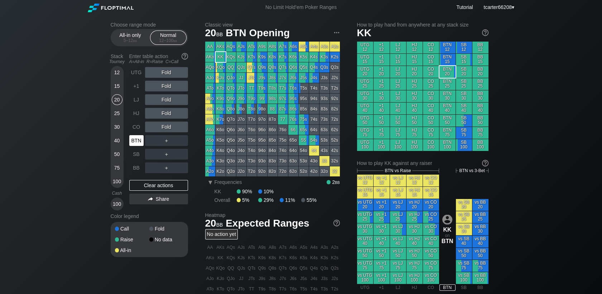
click at [130, 139] on div "BTN" at bounding box center [136, 140] width 14 height 11
click at [131, 140] on div "BTN" at bounding box center [136, 140] width 14 height 11
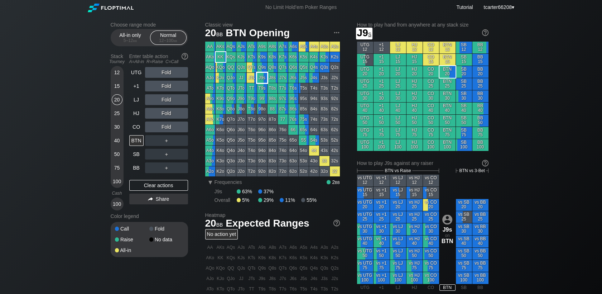
click at [263, 80] on div "J9s" at bounding box center [262, 78] width 10 height 10
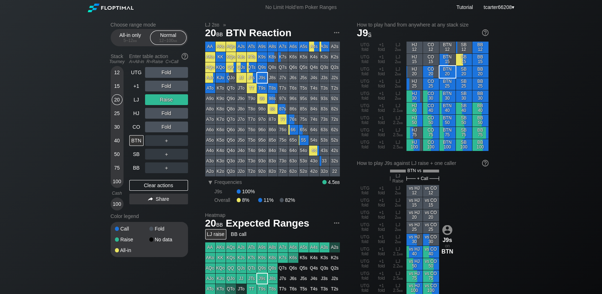
drag, startPoint x: 113, startPoint y: 125, endPoint x: 114, endPoint y: 134, distance: 8.7
click at [113, 127] on div "30" at bounding box center [117, 126] width 11 height 11
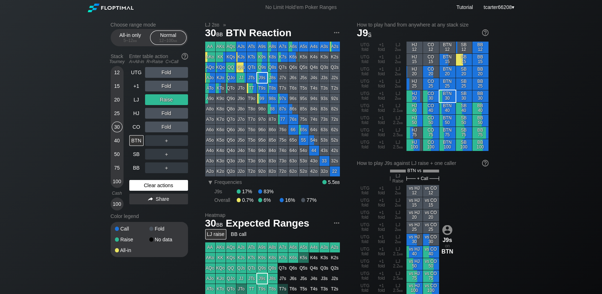
click at [141, 185] on div "Clear actions" at bounding box center [158, 185] width 59 height 11
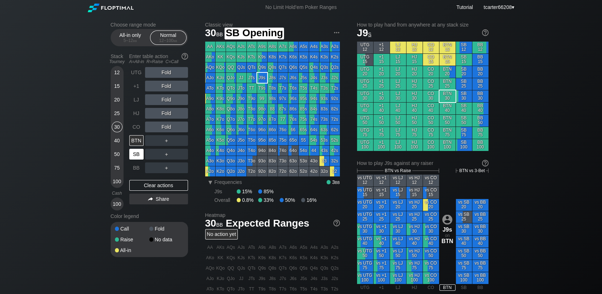
click at [141, 156] on div "SB" at bounding box center [136, 154] width 14 height 11
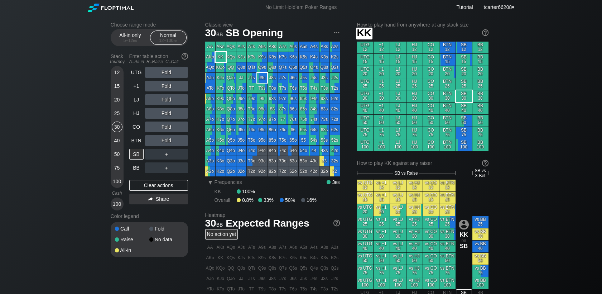
click at [218, 56] on div "KK" at bounding box center [221, 57] width 10 height 10
drag, startPoint x: 174, startPoint y: 119, endPoint x: 169, endPoint y: 110, distance: 10.0
click at [169, 110] on div "R ✕" at bounding box center [166, 113] width 14 height 11
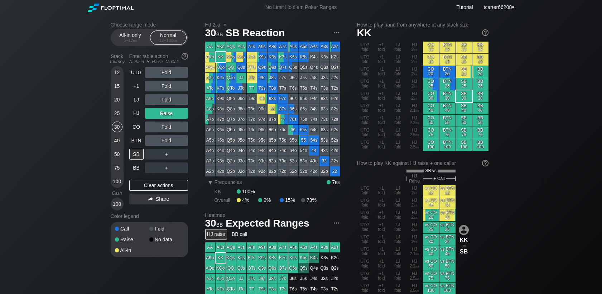
click at [120, 143] on div "40" at bounding box center [117, 140] width 11 height 11
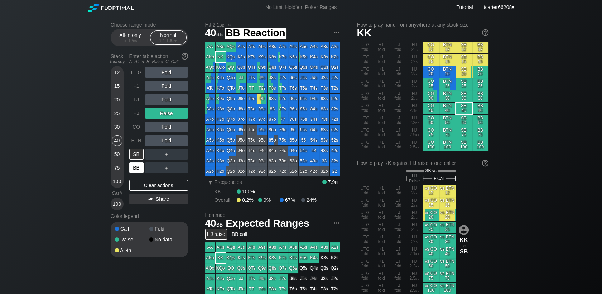
click at [141, 164] on div "BB" at bounding box center [136, 167] width 14 height 11
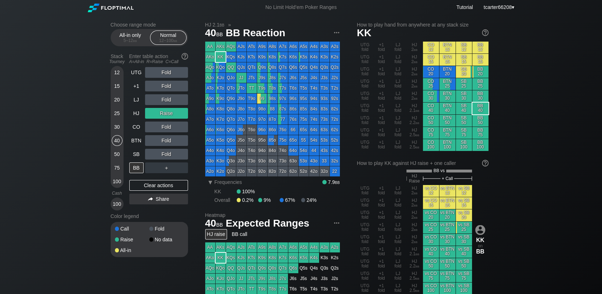
drag, startPoint x: 175, startPoint y: 179, endPoint x: 174, endPoint y: 185, distance: 6.7
click at [175, 179] on div "UTG Fold +1 Fold LJ Fold HJ Raise CO Fold BTN Fold SB Fold BB ＋ Clear actions S…" at bounding box center [158, 138] width 59 height 143
click at [174, 185] on div "Clear actions" at bounding box center [158, 185] width 59 height 11
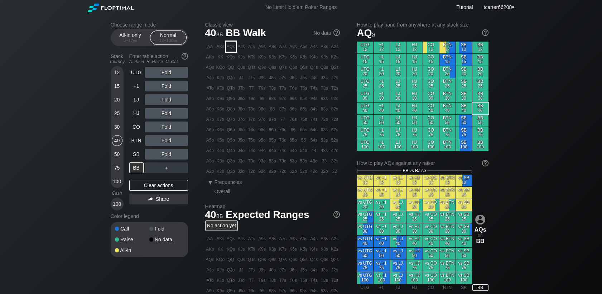
click at [234, 47] on div "AQs" at bounding box center [231, 47] width 10 height 10
click at [167, 73] on div "R ✕" at bounding box center [166, 72] width 14 height 11
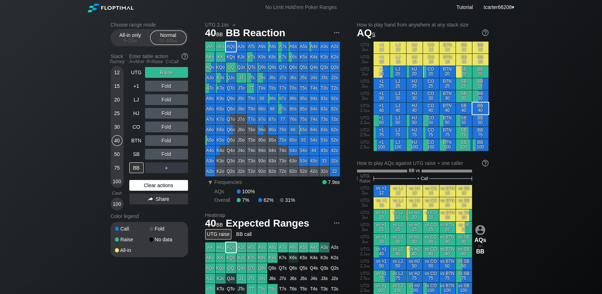
click at [143, 184] on div "Clear actions" at bounding box center [158, 185] width 59 height 11
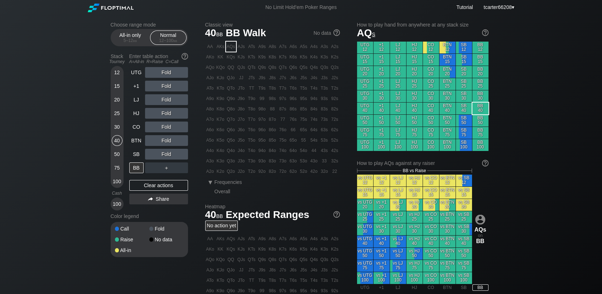
click at [114, 123] on div "30" at bounding box center [117, 126] width 11 height 11
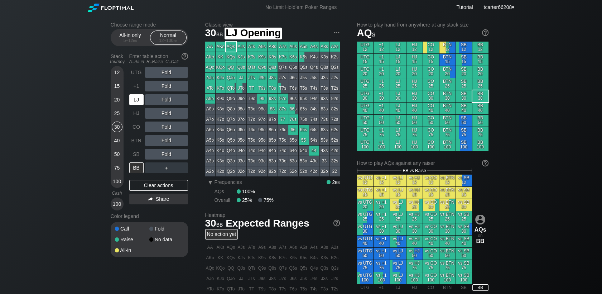
click at [140, 94] on div "LJ" at bounding box center [137, 100] width 16 height 14
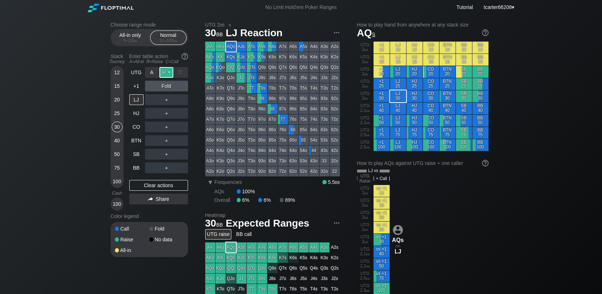
click at [164, 74] on div "R ✕" at bounding box center [166, 72] width 14 height 11
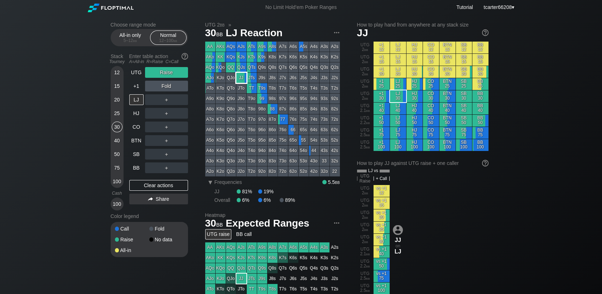
click at [238, 77] on div "JJ" at bounding box center [241, 78] width 10 height 10
click at [163, 83] on div "Fold" at bounding box center [166, 86] width 43 height 11
click at [164, 87] on div "R ✕" at bounding box center [166, 86] width 14 height 11
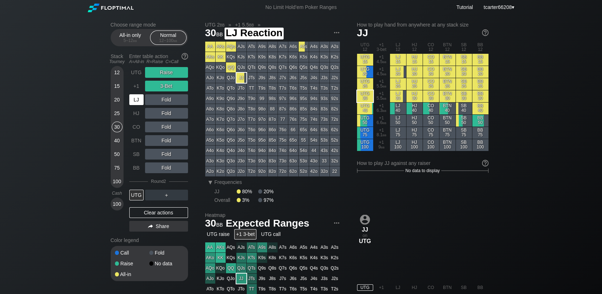
click at [138, 98] on div "LJ" at bounding box center [136, 99] width 14 height 11
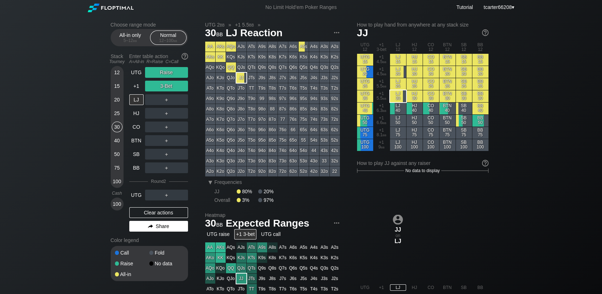
drag, startPoint x: 142, startPoint y: 211, endPoint x: 142, endPoint y: 196, distance: 15.0
click at [142, 211] on div "Clear actions" at bounding box center [158, 212] width 59 height 11
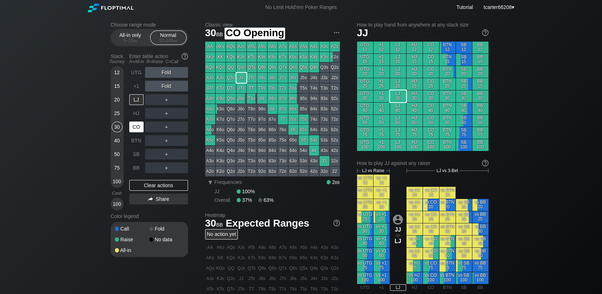
click at [136, 133] on div "CO" at bounding box center [137, 127] width 16 height 14
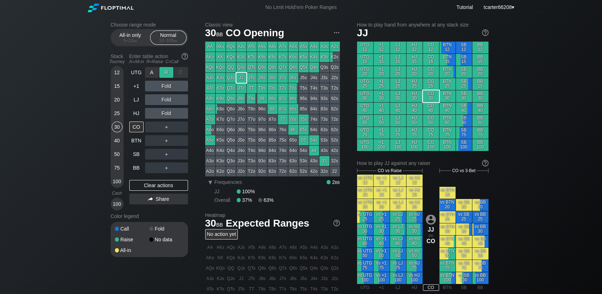
click at [164, 76] on div "R ✕" at bounding box center [166, 72] width 14 height 11
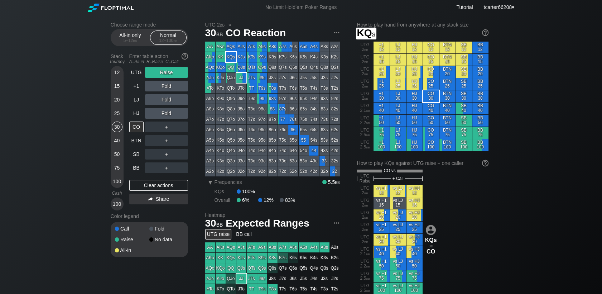
click at [232, 58] on div "KQs" at bounding box center [231, 57] width 10 height 10
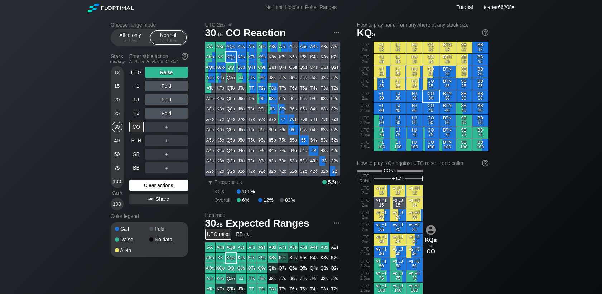
click at [149, 188] on div "Clear actions" at bounding box center [158, 185] width 59 height 11
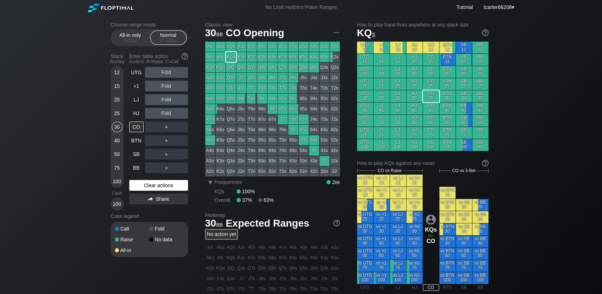
click at [178, 187] on div "Clear actions" at bounding box center [158, 185] width 59 height 11
click at [139, 119] on div "UTG Fold +1 Fold LJ Fold HJ Fold CO ＋ BTN ＋ SB ＋ BB ＋" at bounding box center [158, 120] width 59 height 106
click at [138, 119] on div "UTG Fold +1 Fold LJ Fold HJ Fold CO ＋ BTN ＋ SB ＋ BB ＋" at bounding box center [158, 120] width 59 height 106
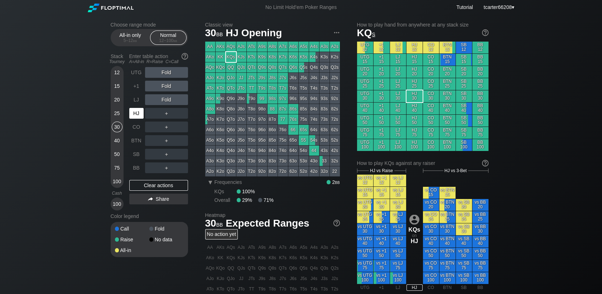
click at [137, 113] on div "HJ" at bounding box center [136, 113] width 14 height 11
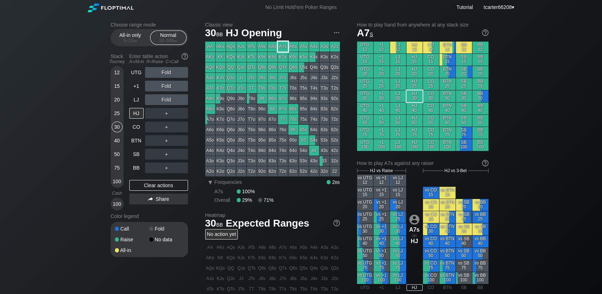
click at [284, 49] on div "A7s" at bounding box center [283, 47] width 10 height 10
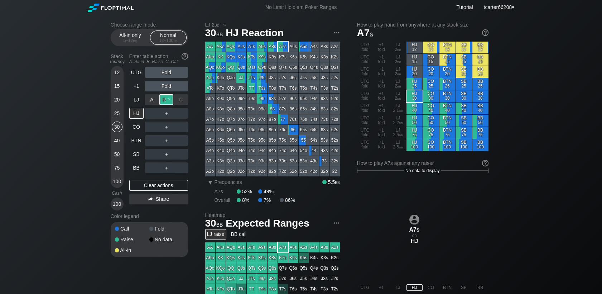
click at [161, 98] on div "R ✕" at bounding box center [166, 99] width 14 height 11
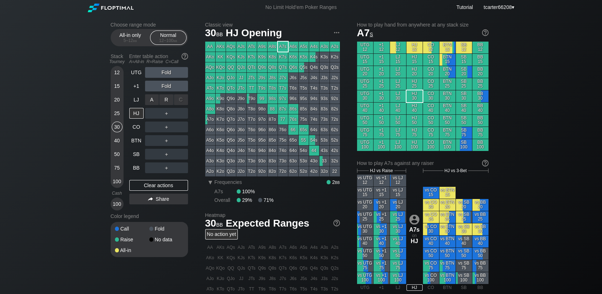
click at [173, 102] on div "R ✕" at bounding box center [166, 99] width 14 height 11
click at [163, 116] on div "＋" at bounding box center [166, 113] width 43 height 11
click at [163, 118] on div "R ✕" at bounding box center [166, 113] width 14 height 11
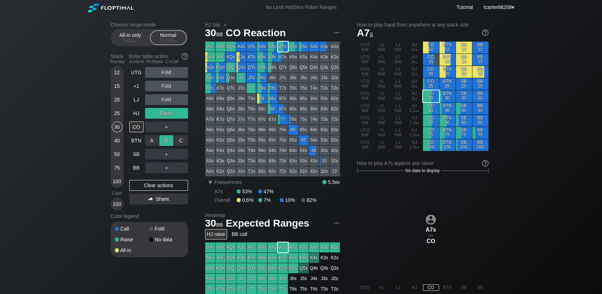
click at [166, 144] on div "R ✕" at bounding box center [166, 140] width 14 height 11
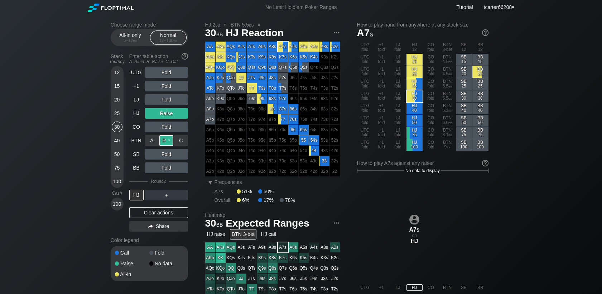
click at [166, 144] on div "R ✕" at bounding box center [166, 140] width 14 height 11
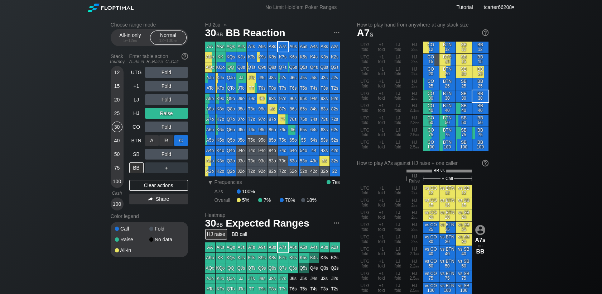
click at [185, 140] on div "C ✕" at bounding box center [181, 140] width 14 height 11
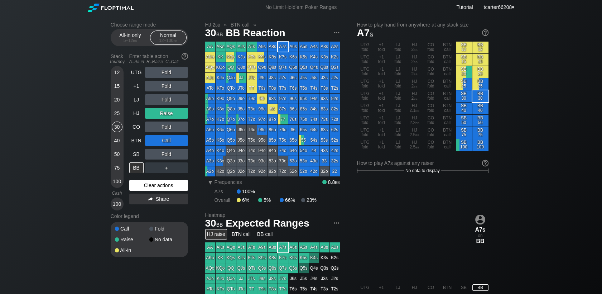
click at [158, 187] on div "Clear actions" at bounding box center [158, 185] width 59 height 11
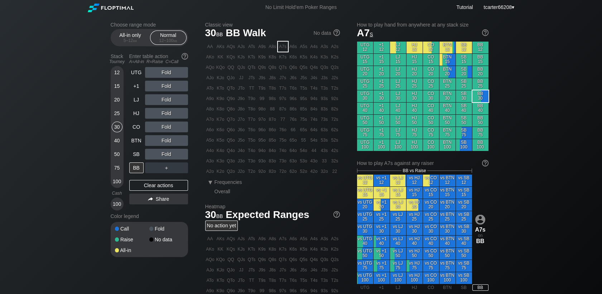
click at [115, 154] on div "50" at bounding box center [117, 154] width 11 height 11
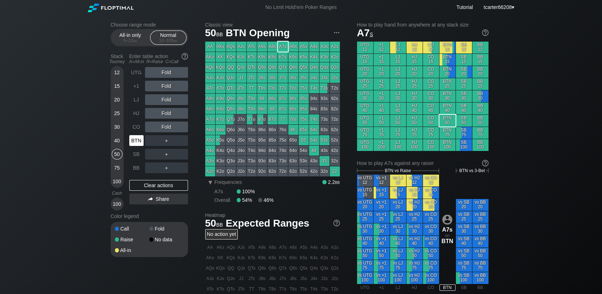
click at [136, 141] on div "BTN" at bounding box center [136, 140] width 14 height 11
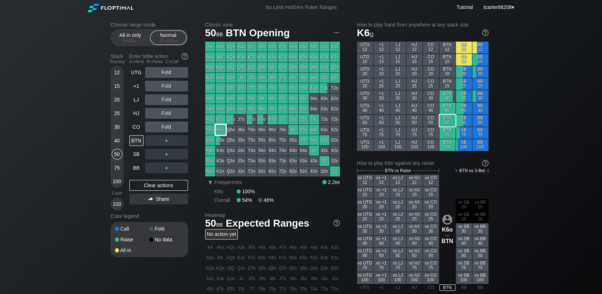
click at [222, 129] on div "K6o" at bounding box center [221, 130] width 10 height 10
click at [136, 84] on div "+1" at bounding box center [136, 86] width 14 height 11
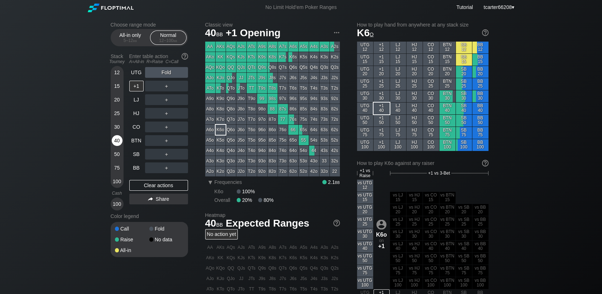
click at [116, 140] on div "40" at bounding box center [117, 140] width 11 height 11
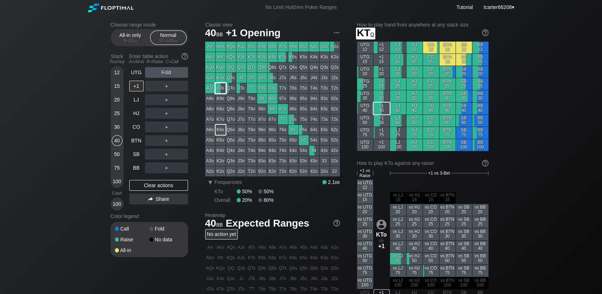
click at [221, 90] on div "KTo" at bounding box center [221, 88] width 10 height 10
click at [183, 182] on div "Clear actions" at bounding box center [158, 185] width 59 height 11
click at [149, 186] on div "Clear actions" at bounding box center [158, 185] width 59 height 11
click at [120, 129] on div "30" at bounding box center [117, 126] width 11 height 11
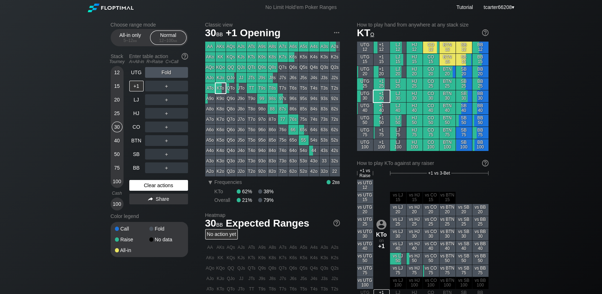
click at [143, 188] on div "Clear actions" at bounding box center [158, 185] width 59 height 11
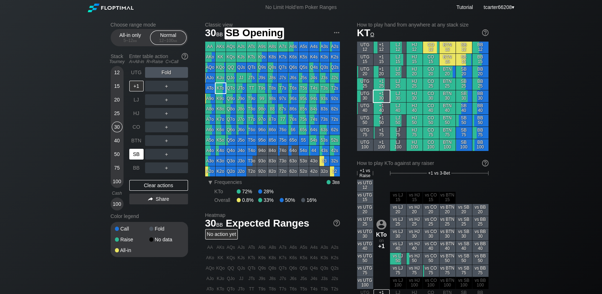
click at [135, 159] on div "SB" at bounding box center [136, 154] width 14 height 11
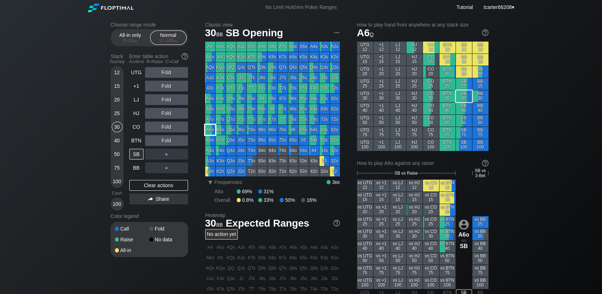
click at [209, 130] on div "A6o" at bounding box center [210, 130] width 10 height 10
click at [133, 139] on div "BTN" at bounding box center [136, 140] width 14 height 11
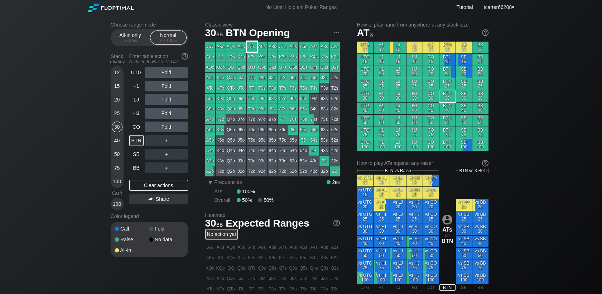
click at [248, 48] on div "ATs" at bounding box center [252, 47] width 10 height 10
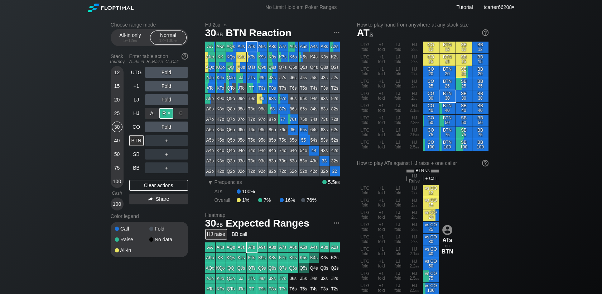
click at [166, 115] on div "R ✕" at bounding box center [166, 113] width 14 height 11
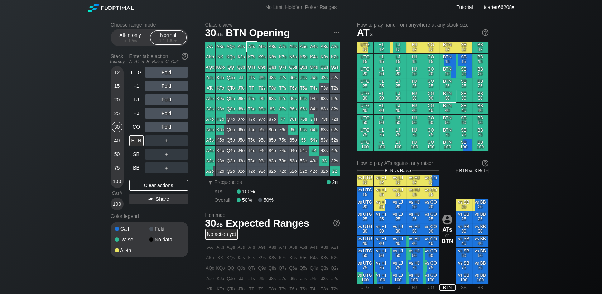
click at [172, 115] on div "Fold" at bounding box center [166, 113] width 43 height 11
click at [172, 115] on div "R ✕" at bounding box center [166, 113] width 14 height 11
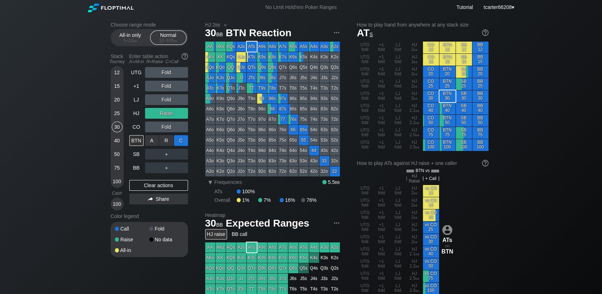
click at [177, 145] on div "C ✕" at bounding box center [181, 140] width 14 height 11
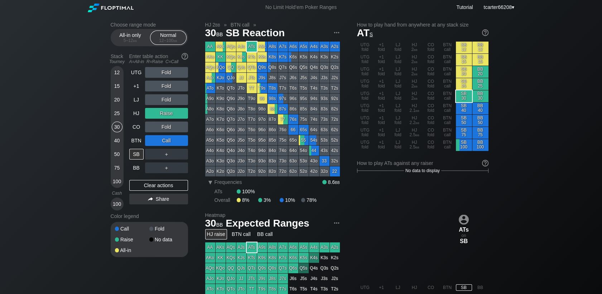
drag, startPoint x: 147, startPoint y: 183, endPoint x: 127, endPoint y: 162, distance: 28.9
click at [146, 183] on div "Clear actions" at bounding box center [158, 185] width 59 height 11
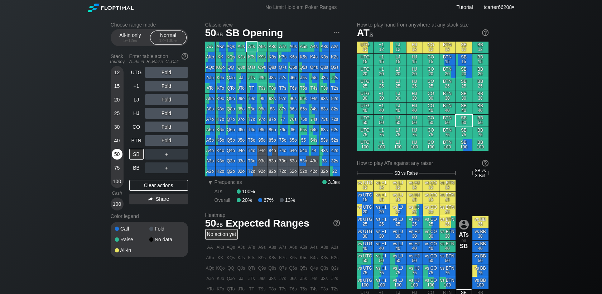
click at [115, 156] on div "50" at bounding box center [117, 154] width 11 height 11
click at [131, 145] on div "BTN" at bounding box center [136, 140] width 14 height 11
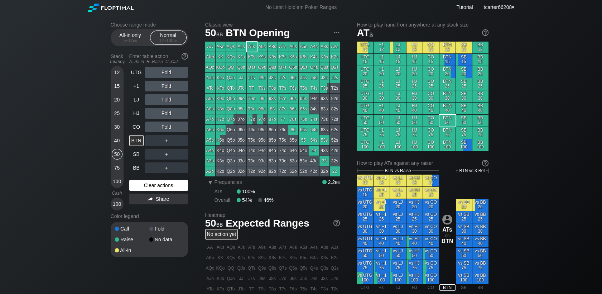
click at [148, 189] on div "Clear actions" at bounding box center [158, 185] width 59 height 11
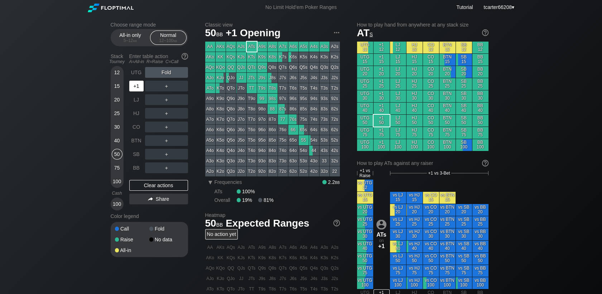
click at [139, 90] on div "+1" at bounding box center [136, 86] width 14 height 11
click at [168, 74] on div "R ✕" at bounding box center [166, 72] width 14 height 11
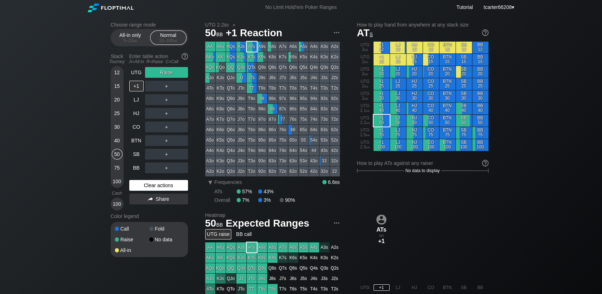
click at [152, 185] on div "Clear actions" at bounding box center [158, 185] width 59 height 11
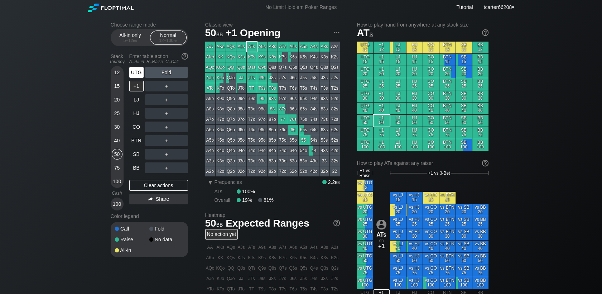
click at [137, 77] on div "UTG" at bounding box center [136, 72] width 14 height 11
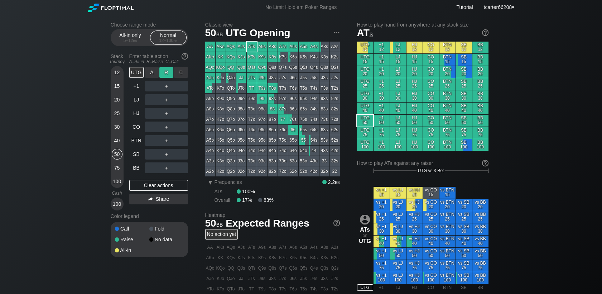
click at [166, 76] on div "R ✕" at bounding box center [166, 72] width 14 height 11
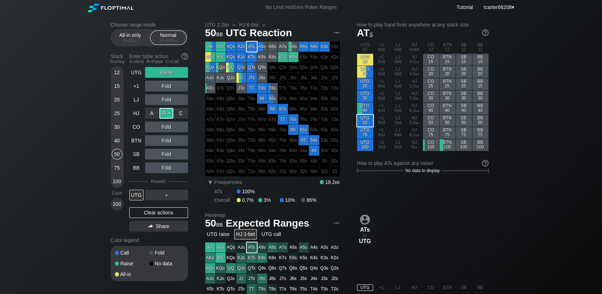
click at [163, 115] on div "R ✕" at bounding box center [166, 113] width 14 height 11
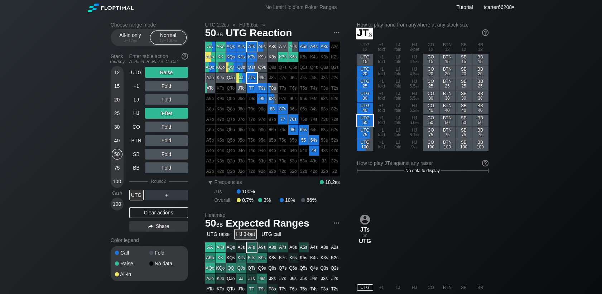
click at [251, 80] on div "JTs" at bounding box center [252, 78] width 10 height 10
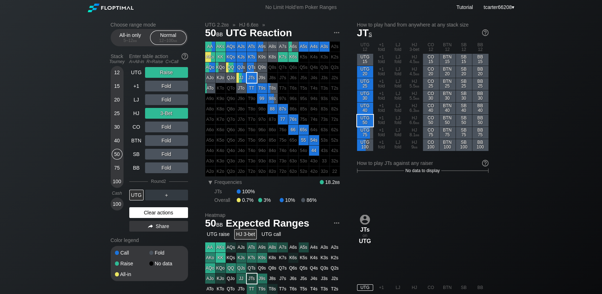
drag, startPoint x: 169, startPoint y: 218, endPoint x: 169, endPoint y: 213, distance: 4.3
click at [169, 215] on div "Clear actions" at bounding box center [158, 212] width 59 height 11
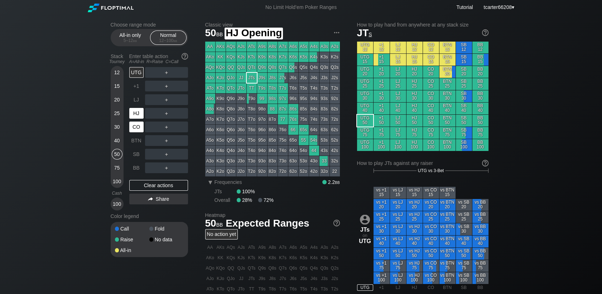
click at [135, 125] on div "CO" at bounding box center [136, 126] width 14 height 11
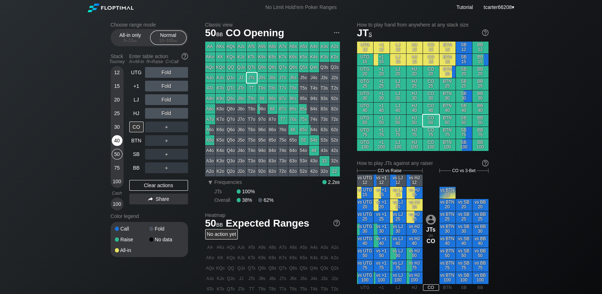
click at [120, 142] on div "40" at bounding box center [117, 140] width 11 height 11
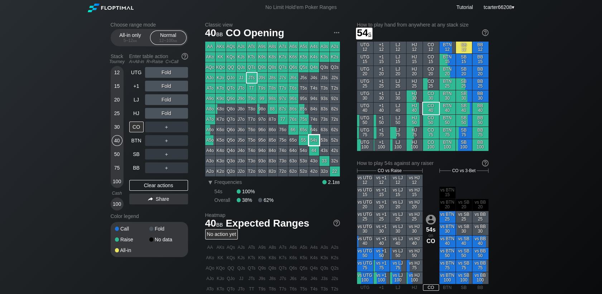
click at [312, 141] on div "54s" at bounding box center [314, 140] width 10 height 10
click at [157, 185] on div "Clear actions" at bounding box center [158, 185] width 59 height 11
click at [139, 163] on div "BB" at bounding box center [137, 168] width 16 height 14
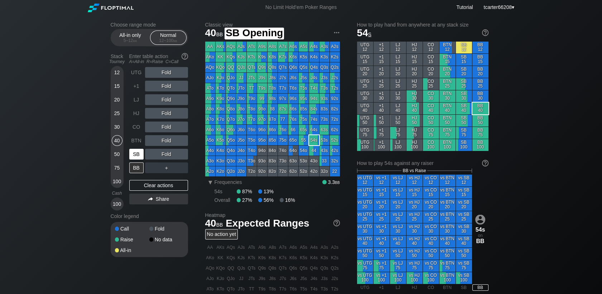
click at [142, 149] on div "SB" at bounding box center [137, 154] width 16 height 14
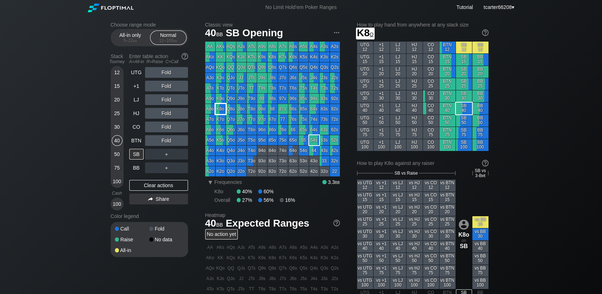
click at [217, 107] on div "K8o" at bounding box center [221, 109] width 10 height 10
click at [137, 131] on div "CO" at bounding box center [136, 126] width 14 height 11
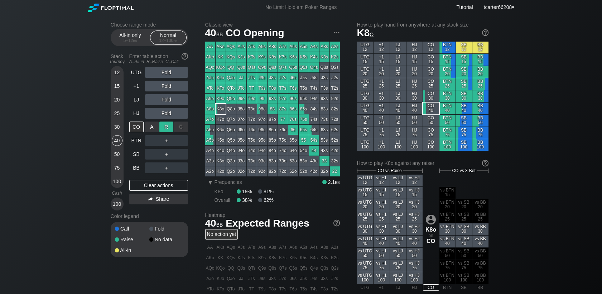
click at [167, 129] on div "R ✕" at bounding box center [166, 126] width 14 height 11
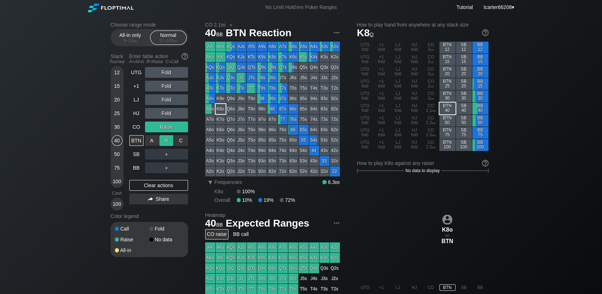
click at [167, 144] on div "R ✕" at bounding box center [166, 140] width 14 height 11
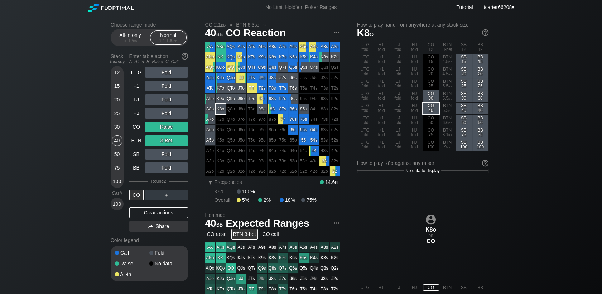
click at [145, 211] on div "Clear actions" at bounding box center [158, 212] width 59 height 11
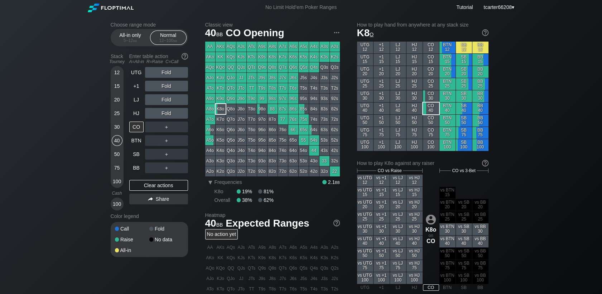
click at [115, 101] on div "20" at bounding box center [117, 99] width 11 height 11
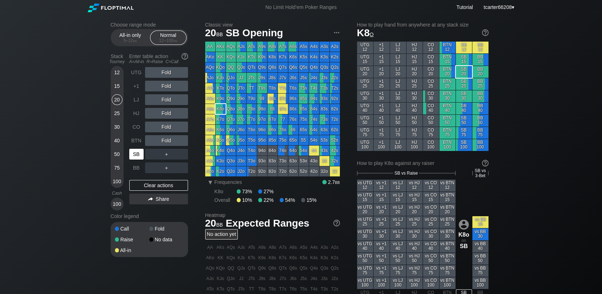
click at [131, 151] on div "SB" at bounding box center [136, 154] width 14 height 11
click at [137, 147] on div "BTN" at bounding box center [137, 141] width 16 height 14
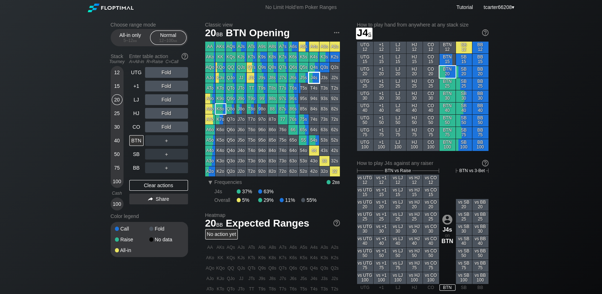
click at [312, 76] on div "J4s" at bounding box center [314, 78] width 10 height 10
drag, startPoint x: 137, startPoint y: 126, endPoint x: 138, endPoint y: 116, distance: 9.7
click at [137, 126] on div "CO" at bounding box center [136, 126] width 14 height 11
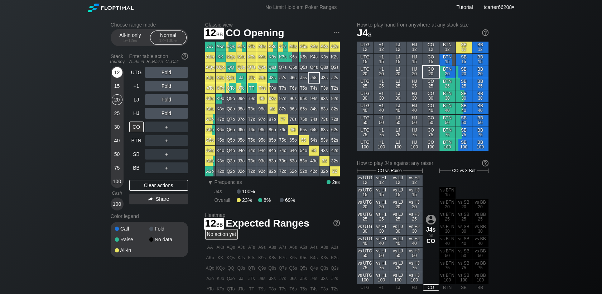
click at [118, 73] on div "12" at bounding box center [117, 72] width 11 height 11
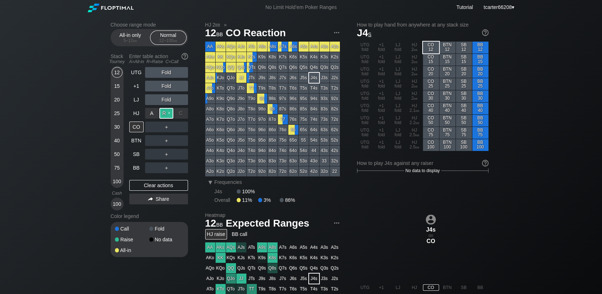
click at [170, 116] on div "R ✕" at bounding box center [166, 113] width 14 height 11
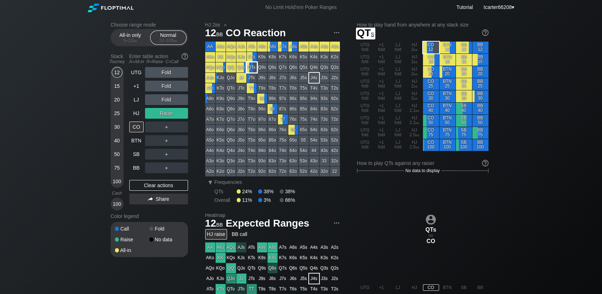
click at [248, 66] on div "QTs" at bounding box center [252, 67] width 10 height 10
drag, startPoint x: 150, startPoint y: 188, endPoint x: 11, endPoint y: 153, distance: 143.2
click at [150, 188] on div "Clear actions" at bounding box center [158, 185] width 59 height 11
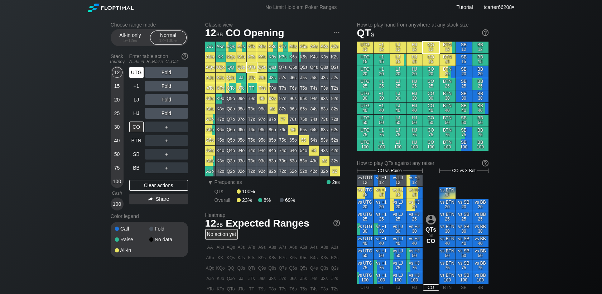
click at [141, 72] on div "UTG" at bounding box center [136, 72] width 14 height 11
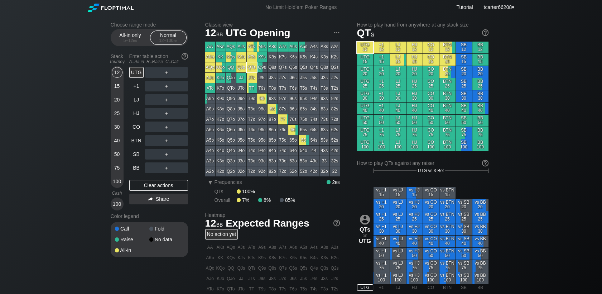
drag, startPoint x: 117, startPoint y: 126, endPoint x: 126, endPoint y: 136, distance: 13.5
click at [117, 126] on div "30" at bounding box center [117, 126] width 11 height 11
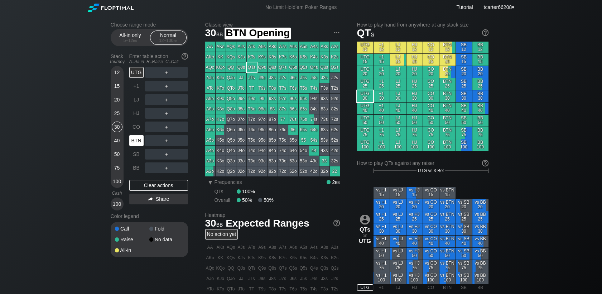
click at [133, 141] on div "BTN" at bounding box center [136, 140] width 14 height 11
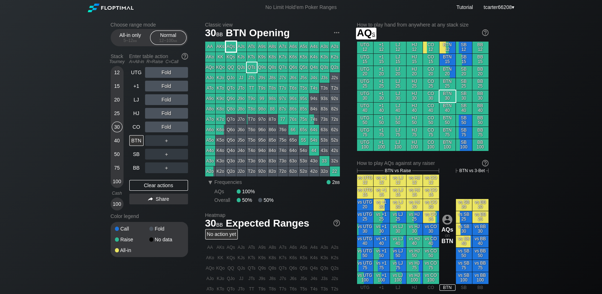
click at [229, 44] on div "AQs" at bounding box center [231, 47] width 10 height 10
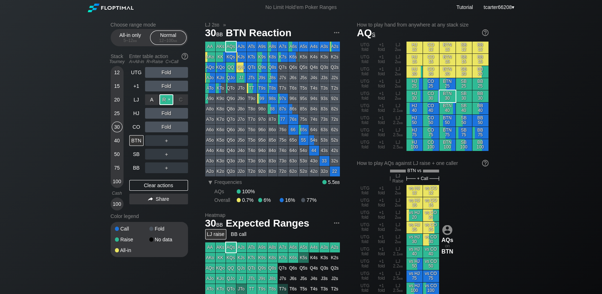
click at [169, 100] on div "R ✕" at bounding box center [166, 99] width 14 height 11
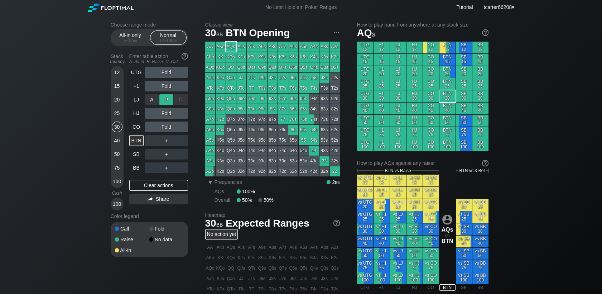
click at [169, 101] on div "R ✕" at bounding box center [166, 99] width 14 height 11
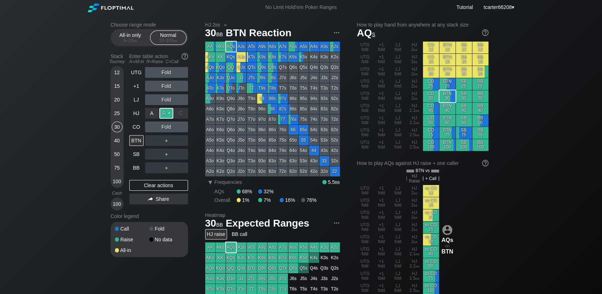
click at [161, 112] on div "R ✕" at bounding box center [166, 113] width 14 height 11
click at [162, 112] on div "R ✕" at bounding box center [166, 113] width 14 height 11
